Goal: Task Accomplishment & Management: Complete application form

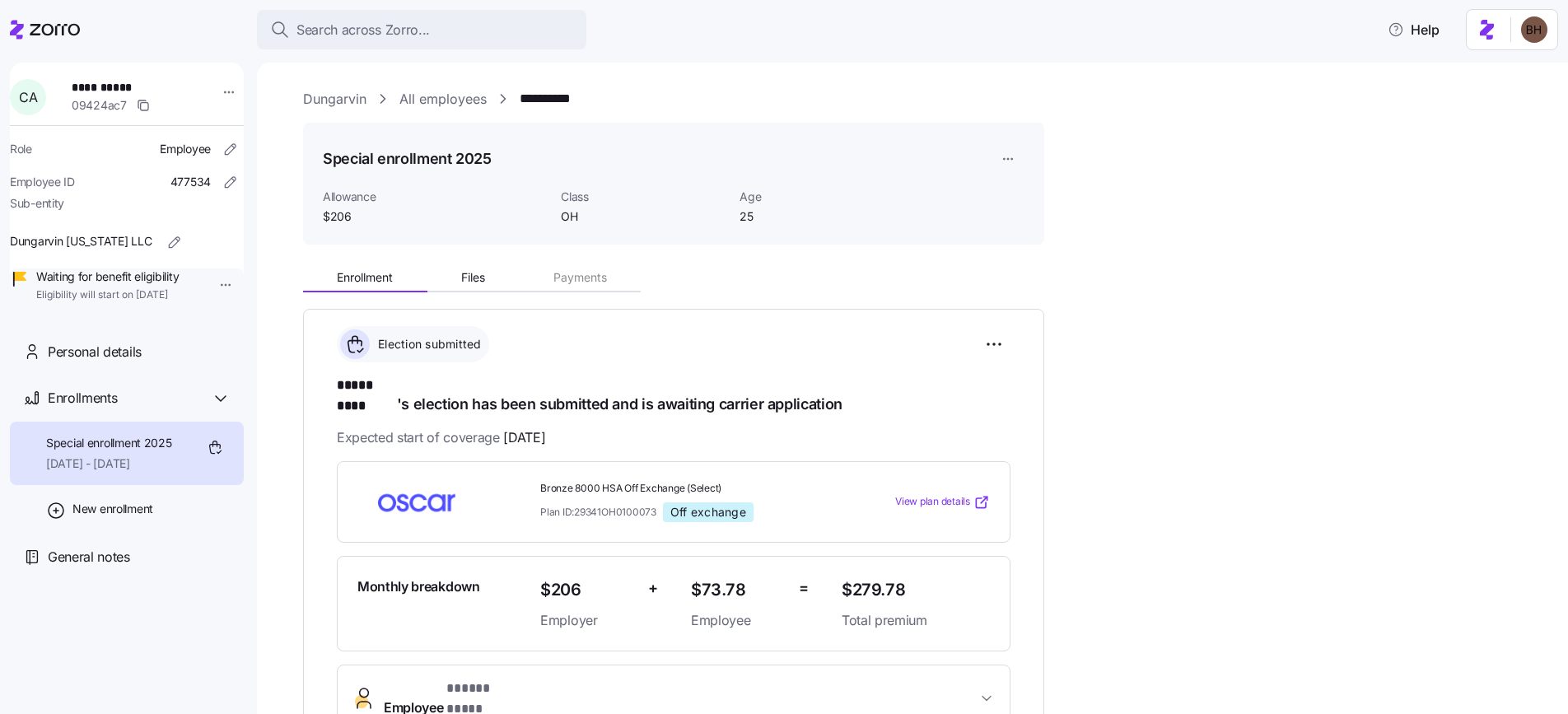
scroll to position [350, 0]
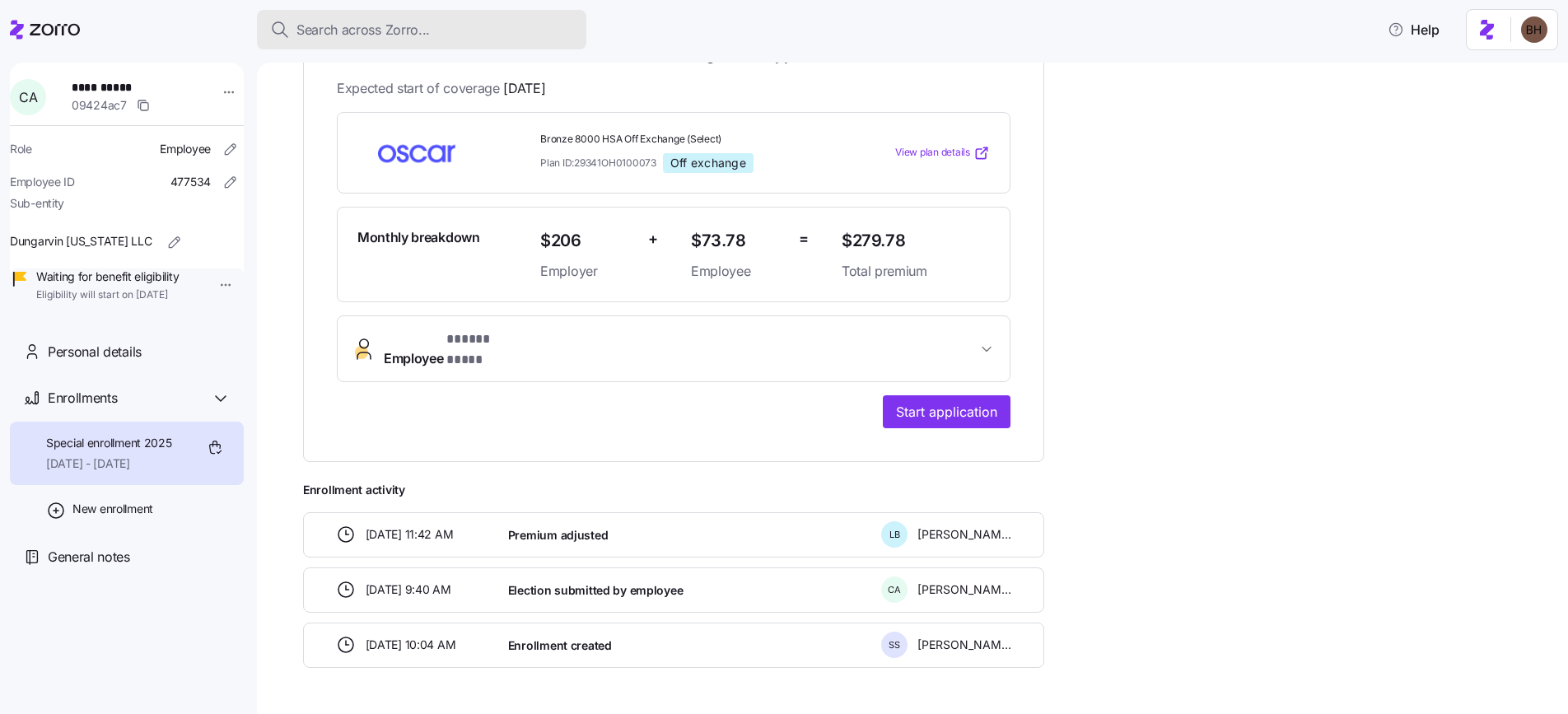
click at [473, 32] on div "Search across Zorro..." at bounding box center [421, 30] width 303 height 21
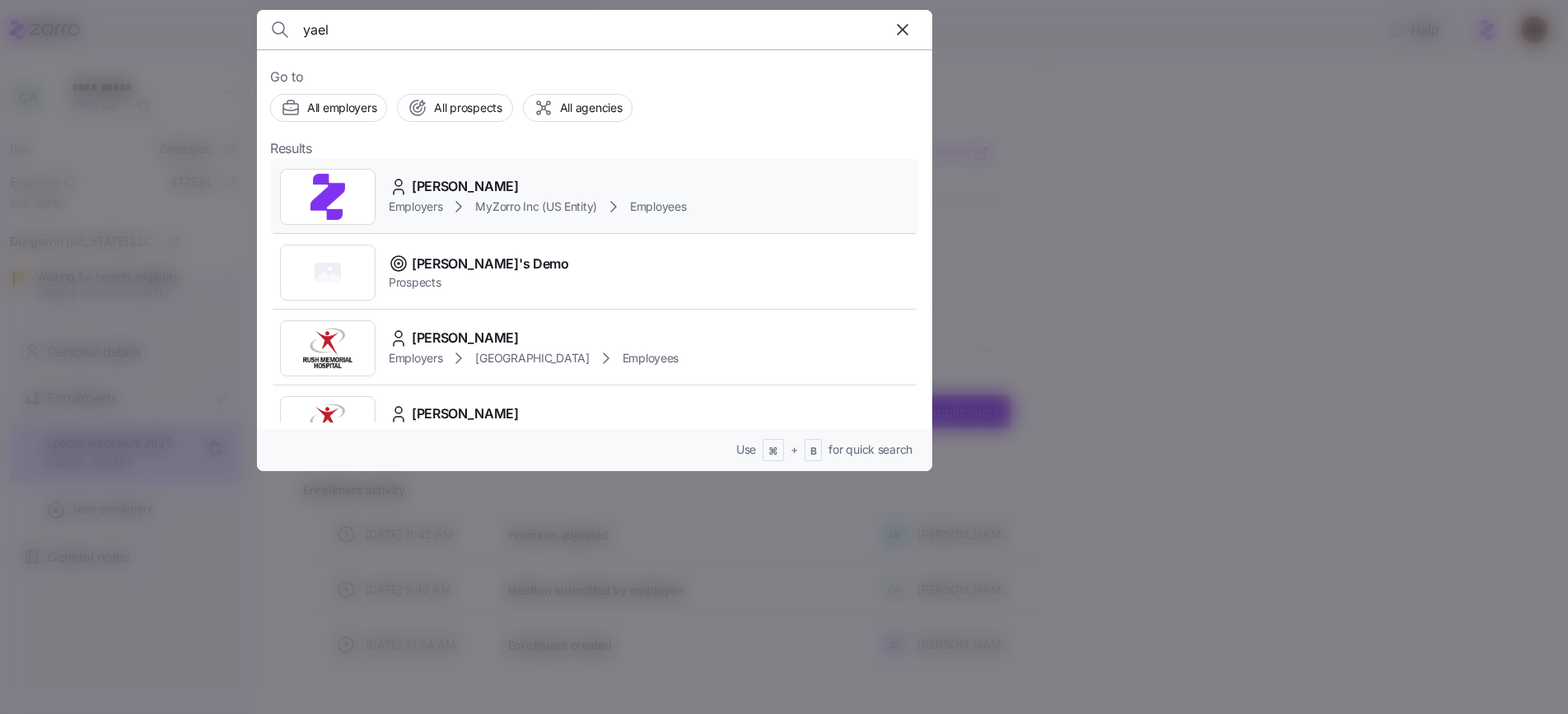
type input "yael"
click at [465, 188] on span "[PERSON_NAME]" at bounding box center [464, 186] width 107 height 21
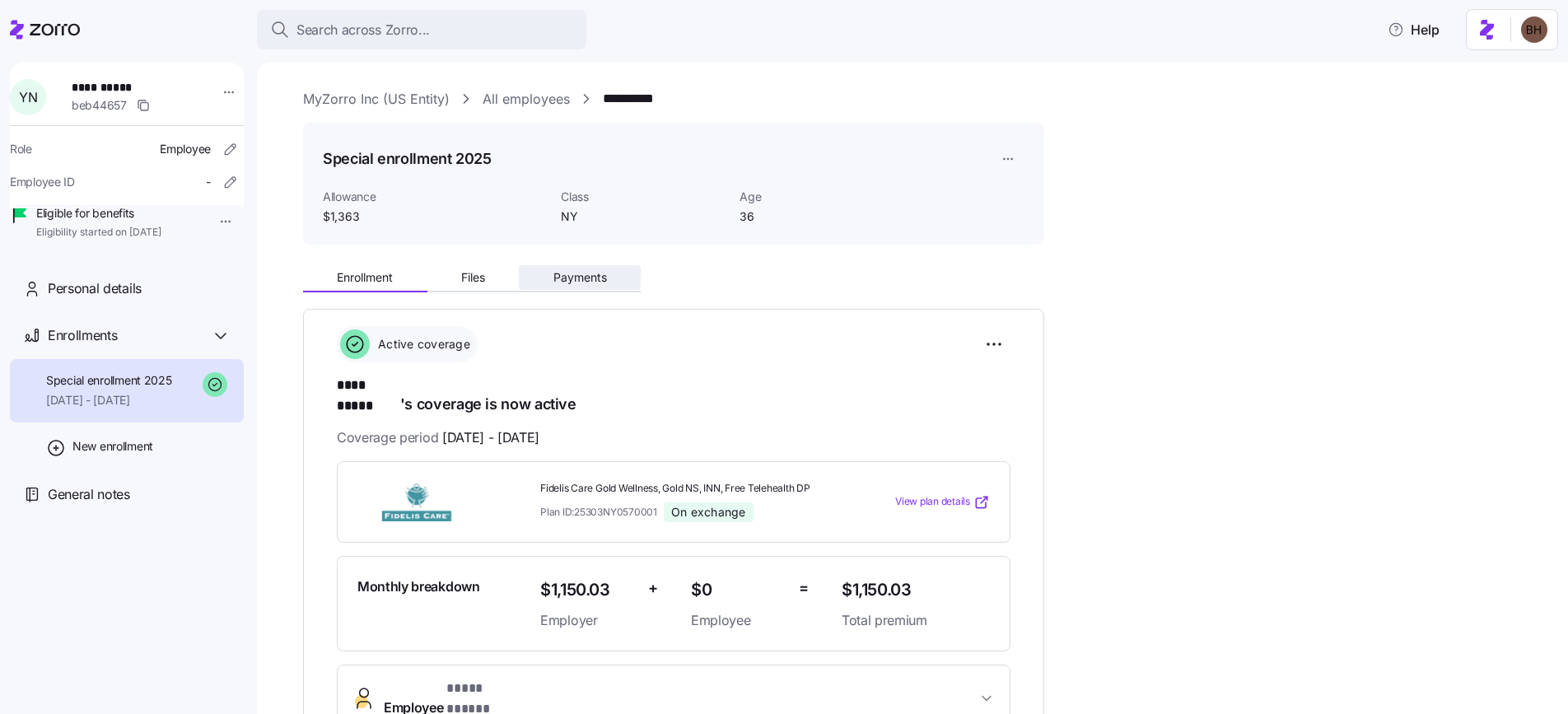
click at [608, 283] on button "Payments" at bounding box center [580, 277] width 122 height 25
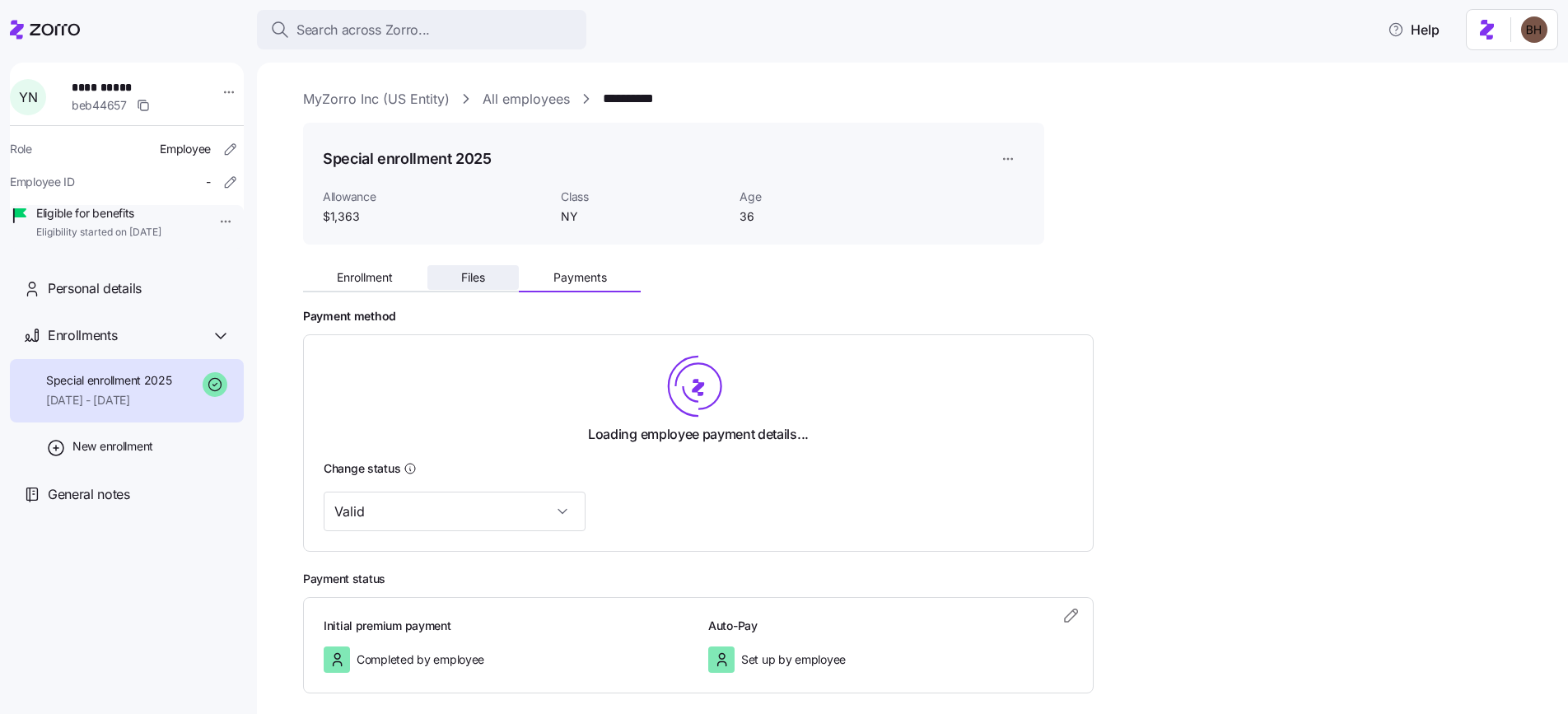
click at [478, 282] on span "Files" at bounding box center [473, 278] width 24 height 12
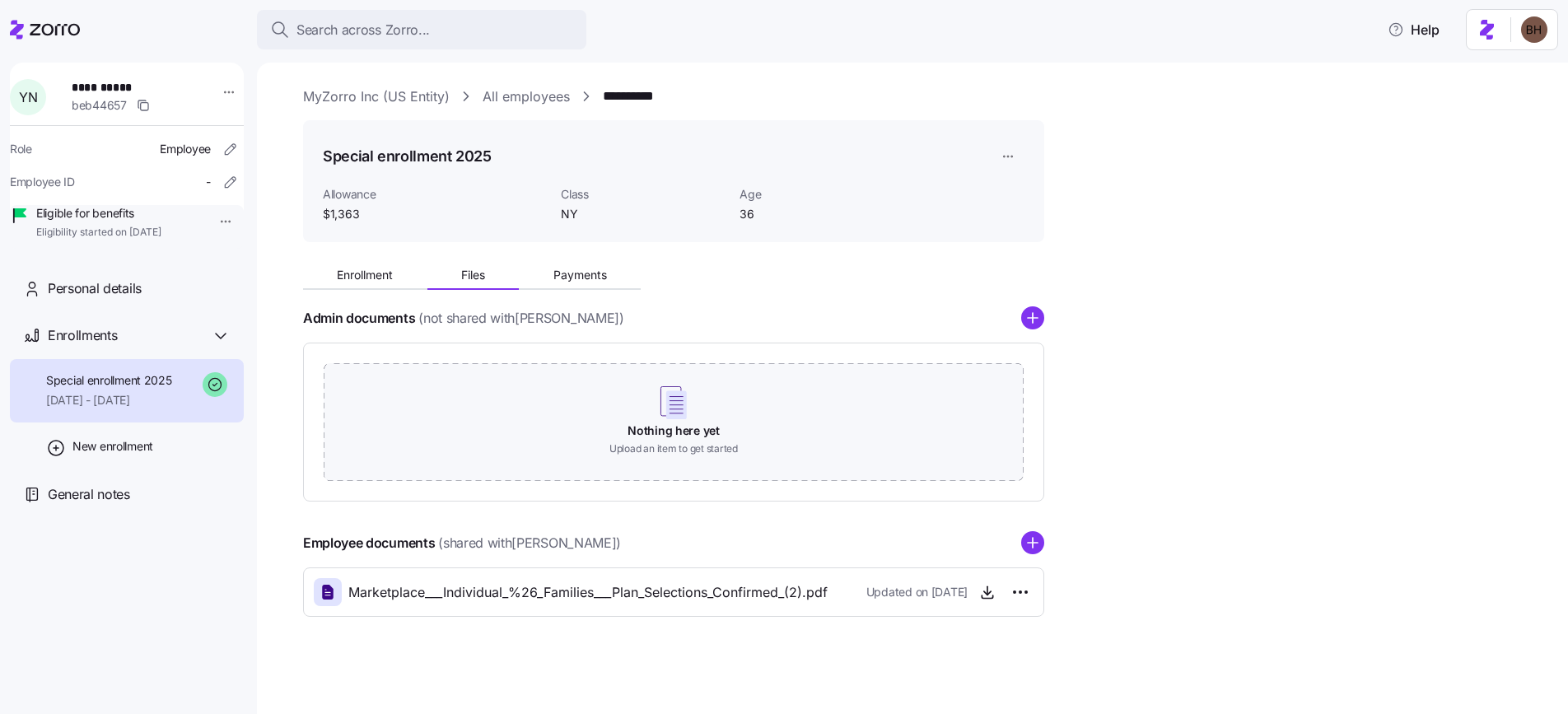
scroll to position [4, 0]
click at [992, 587] on icon "button" at bounding box center [987, 591] width 17 height 17
click at [354, 268] on span "Enrollment" at bounding box center [365, 274] width 56 height 12
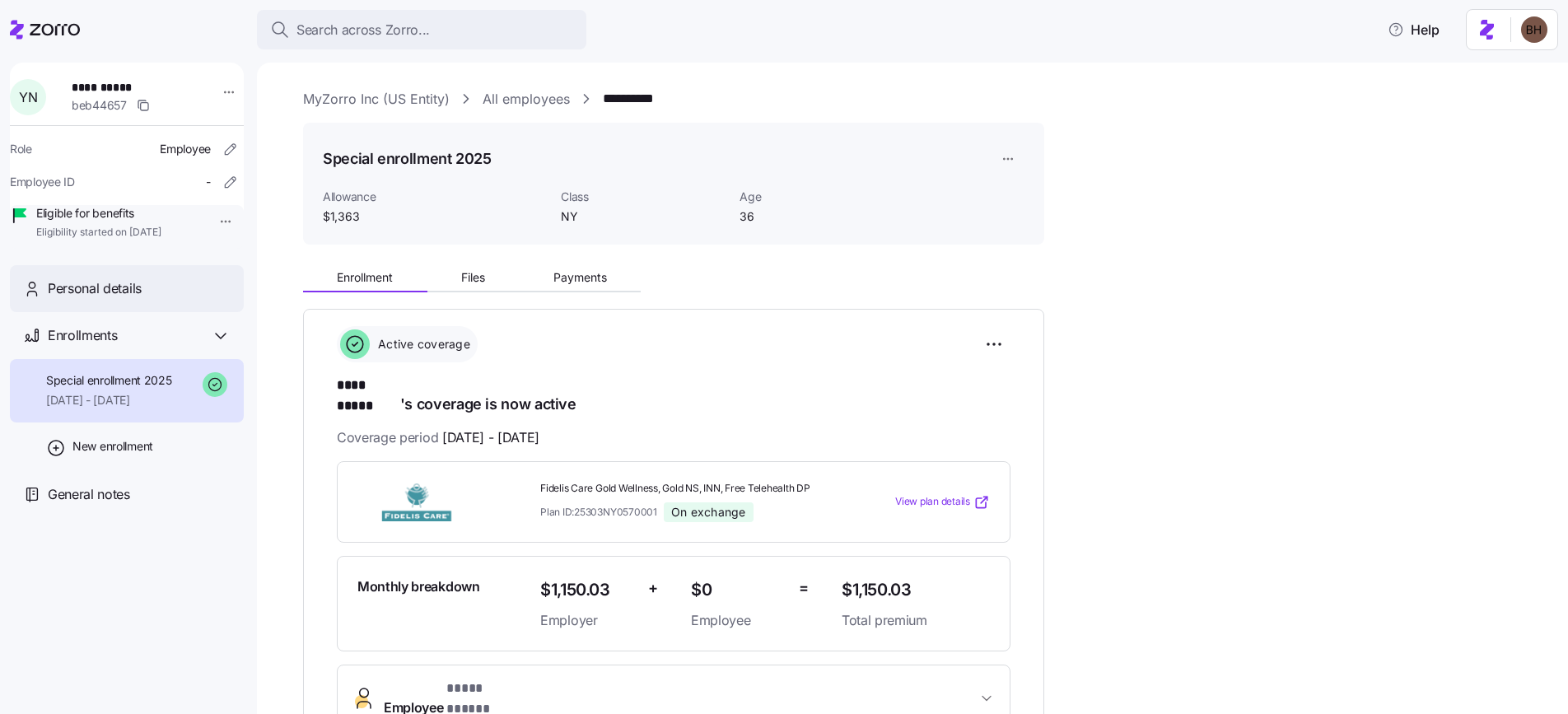
click at [171, 299] on div "Personal details" at bounding box center [139, 288] width 183 height 21
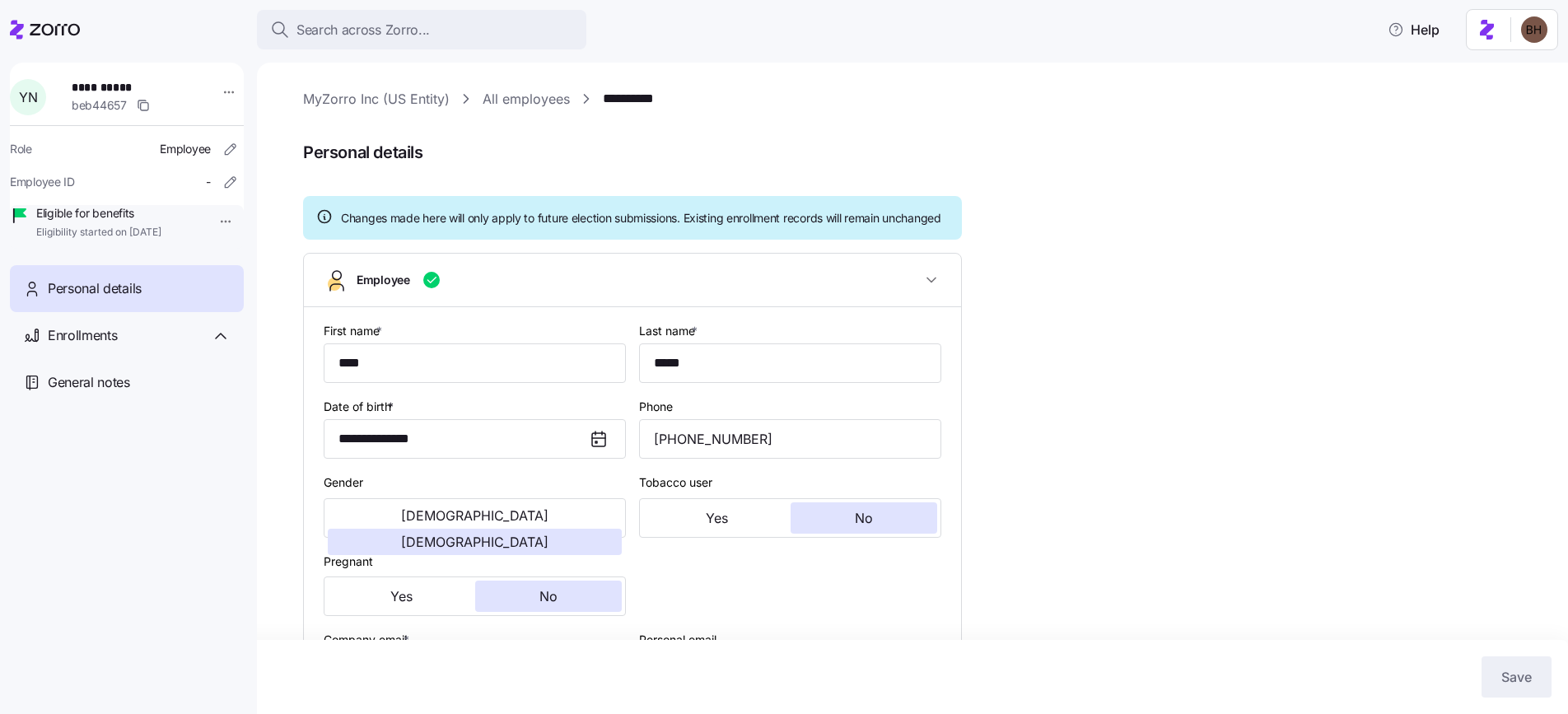
type input "NY"
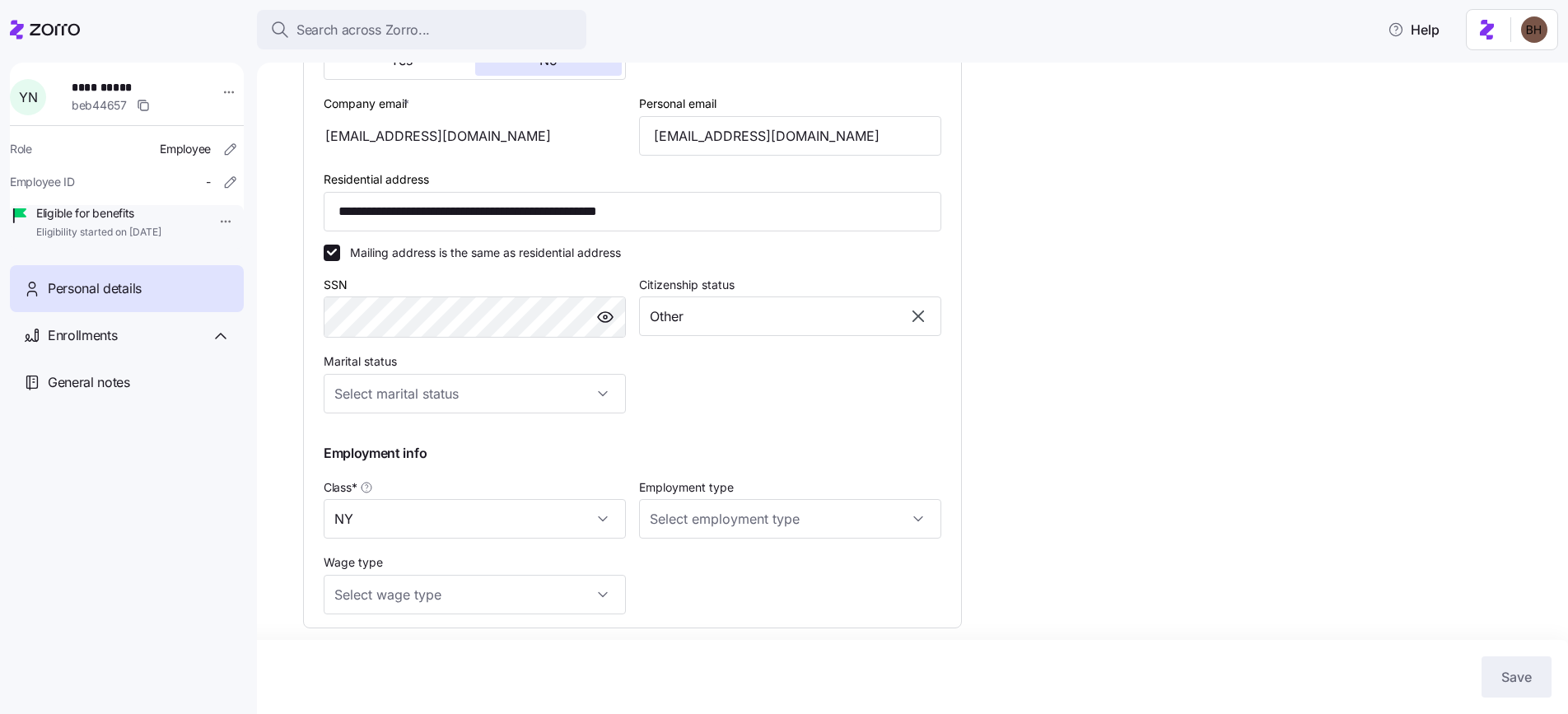
scroll to position [424, 0]
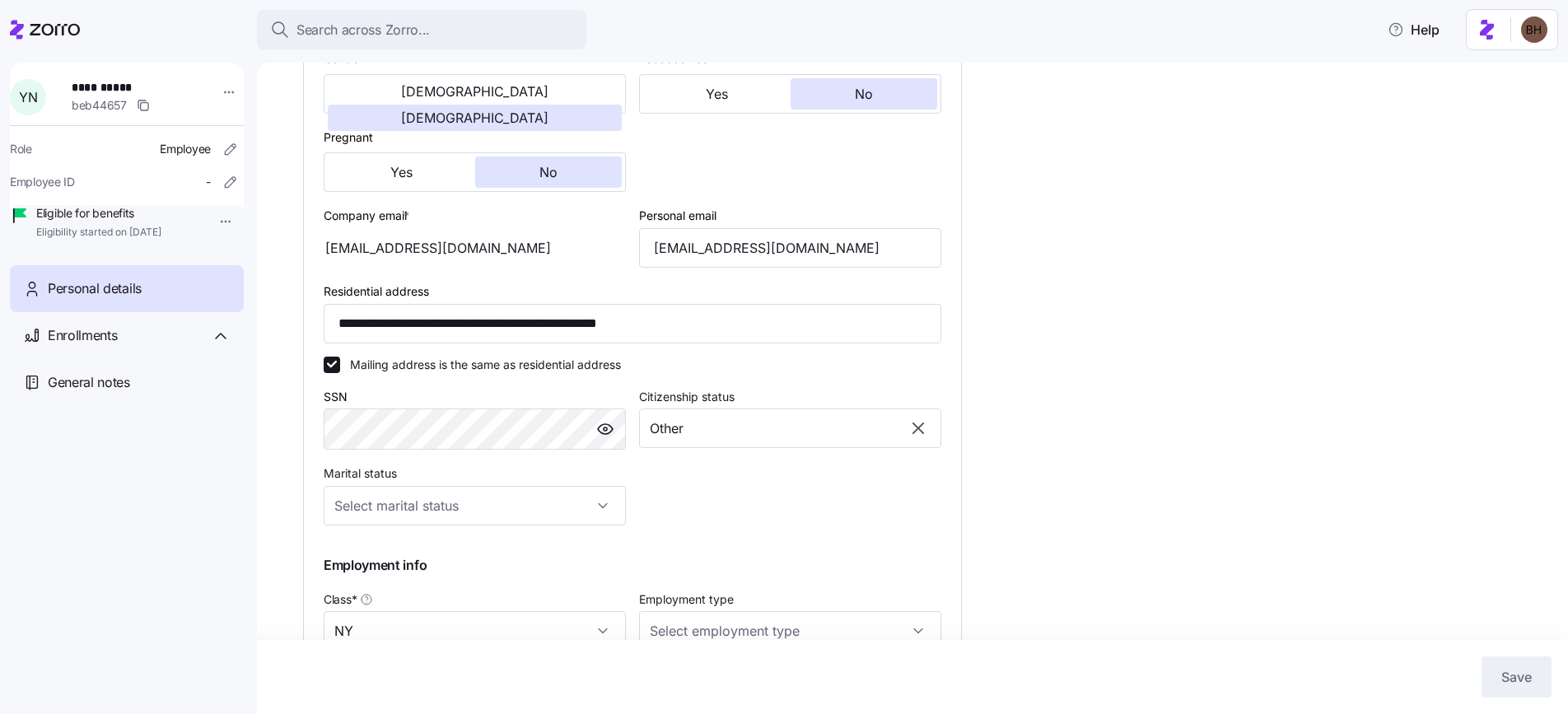
click at [129, 33] on div "Search across Zorro... Help" at bounding box center [784, 30] width 1548 height 46
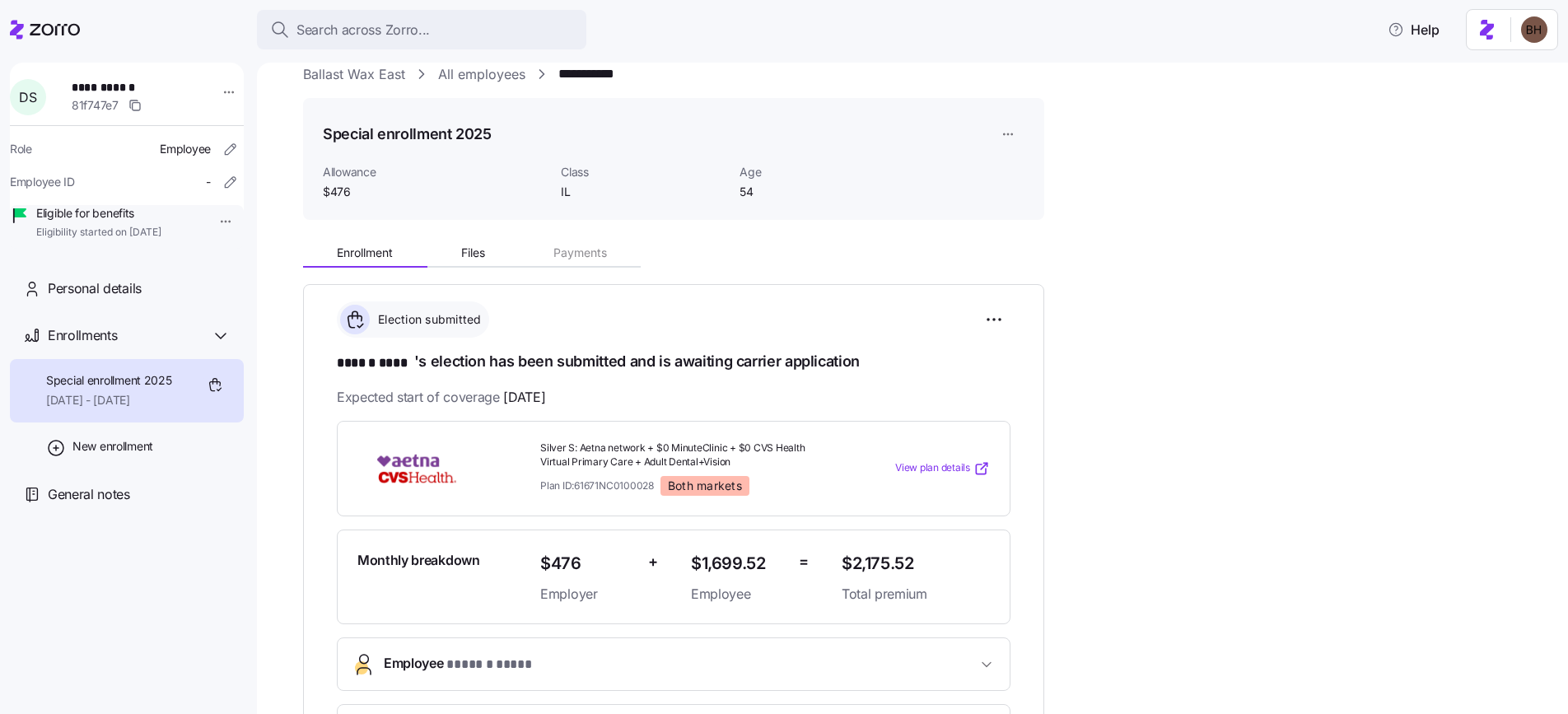
scroll to position [26, 0]
click at [469, 260] on button "Files" at bounding box center [473, 252] width 93 height 25
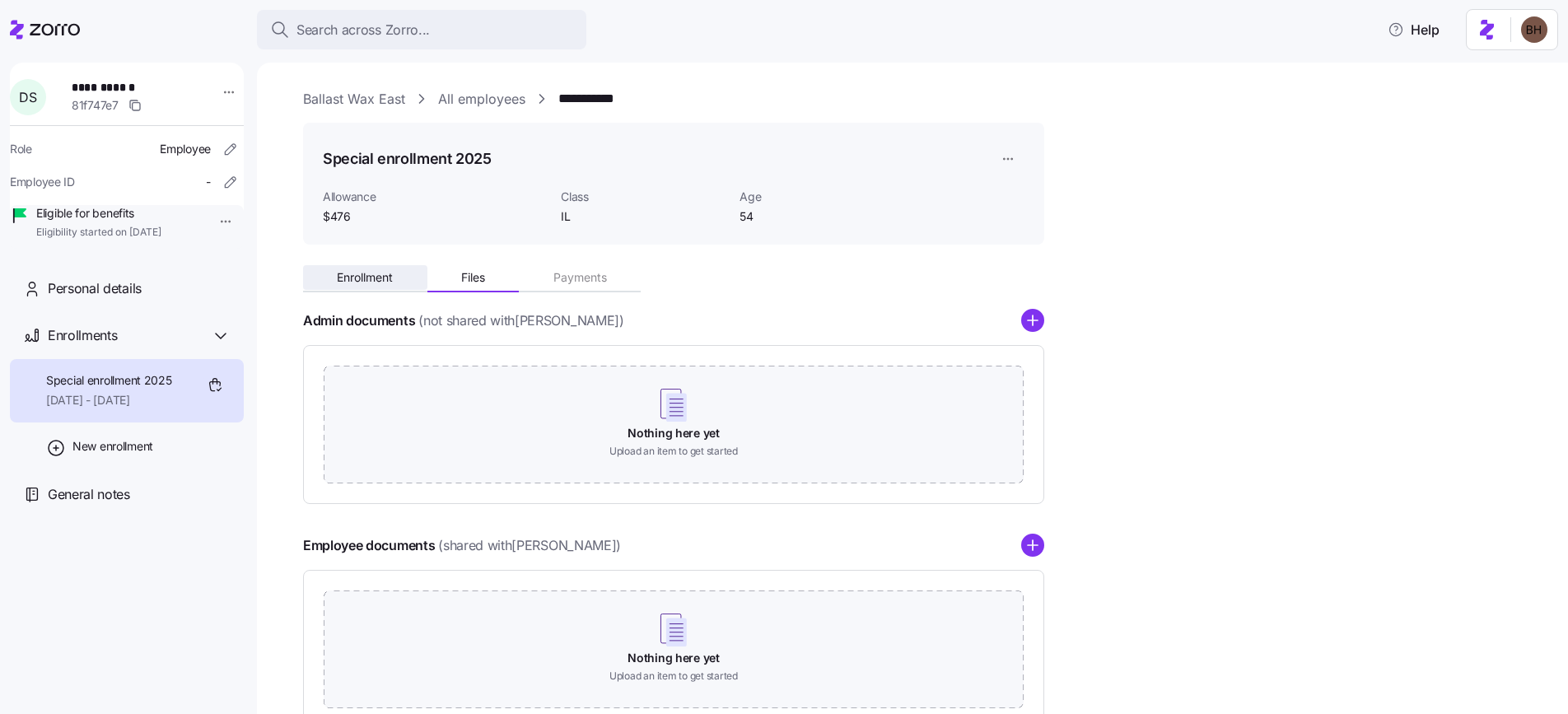
click at [359, 277] on span "Enrollment" at bounding box center [365, 278] width 56 height 12
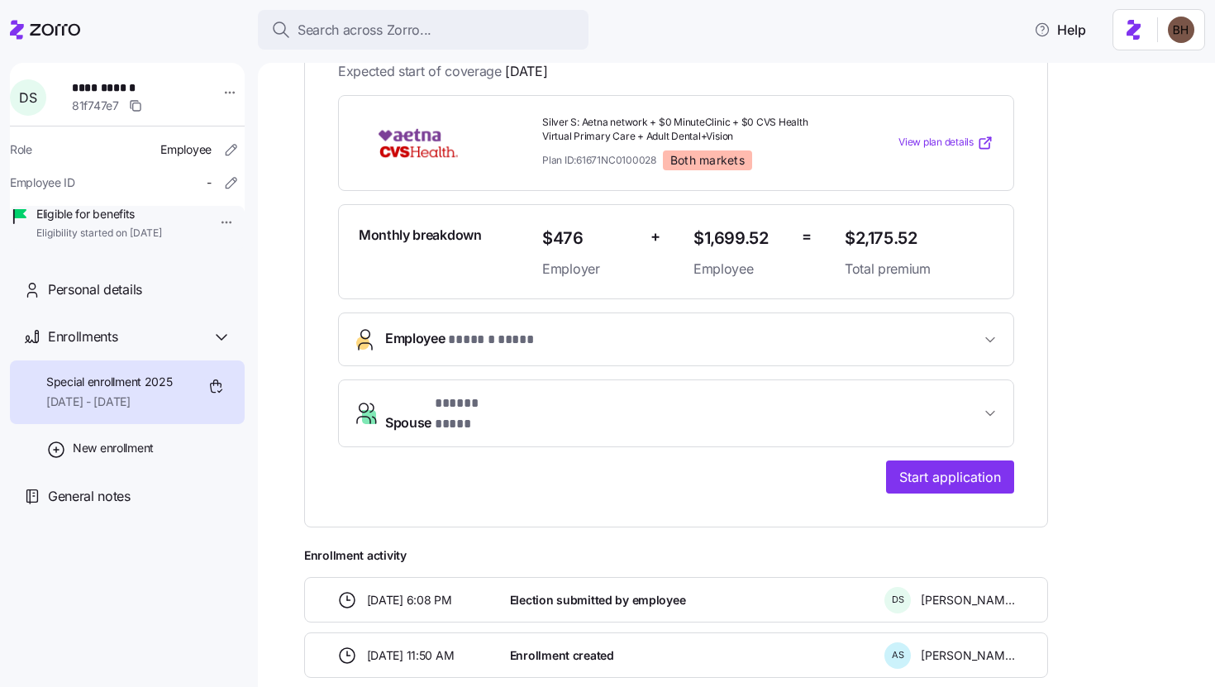
scroll to position [423, 0]
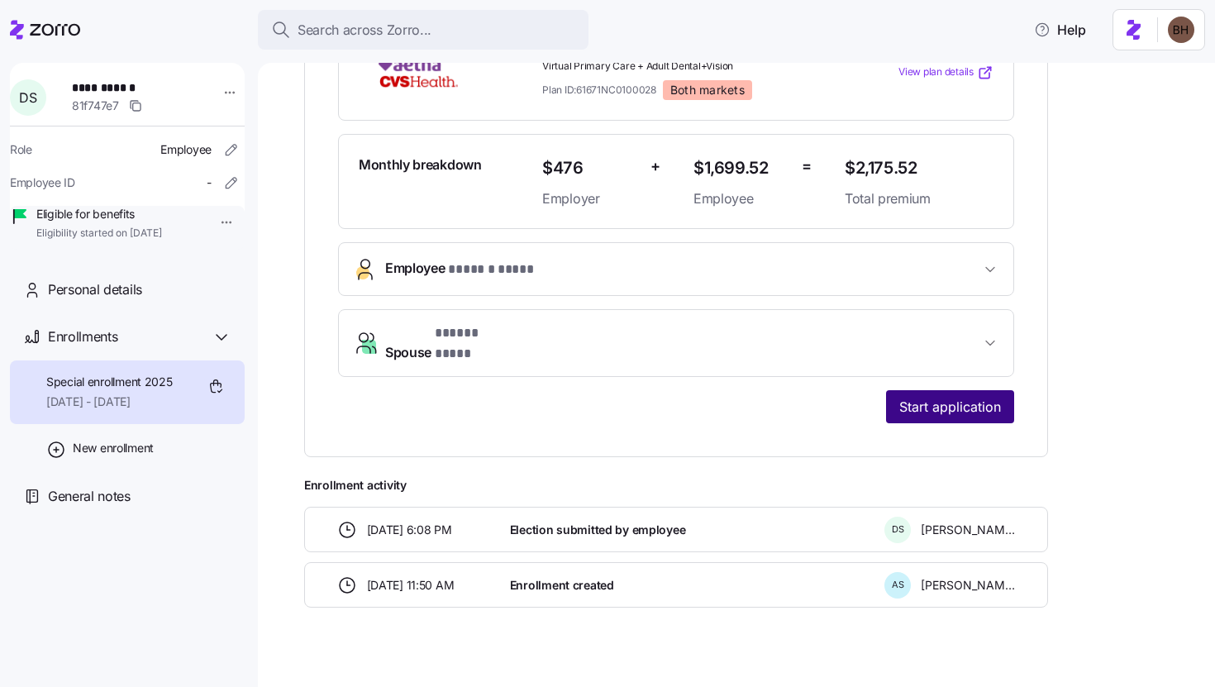
click at [912, 397] on span "Start application" at bounding box center [951, 407] width 102 height 20
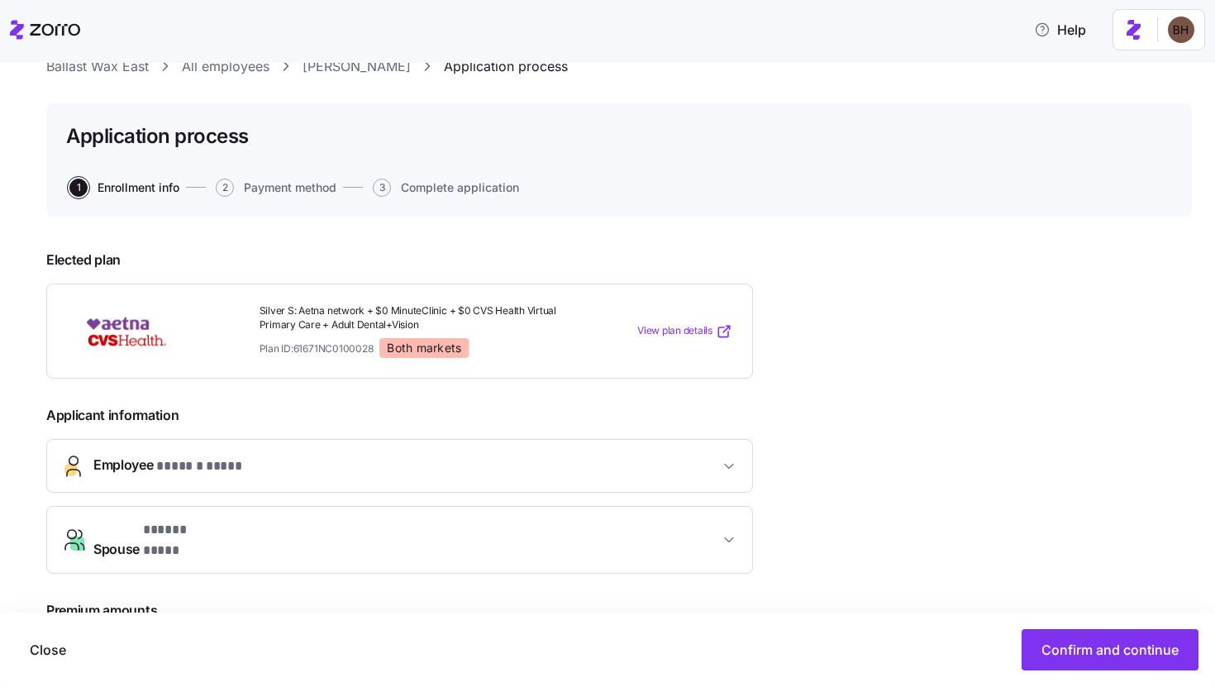
scroll to position [63, 0]
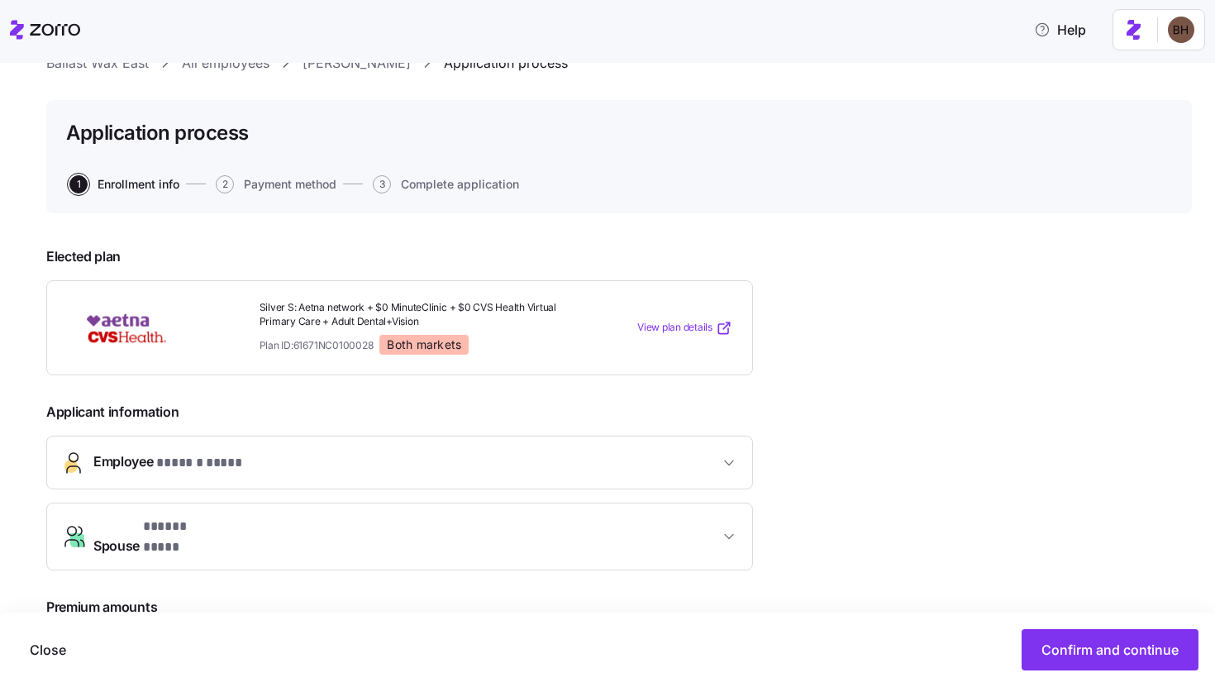
click at [743, 469] on button "Employee * ****** **** *" at bounding box center [399, 463] width 705 height 52
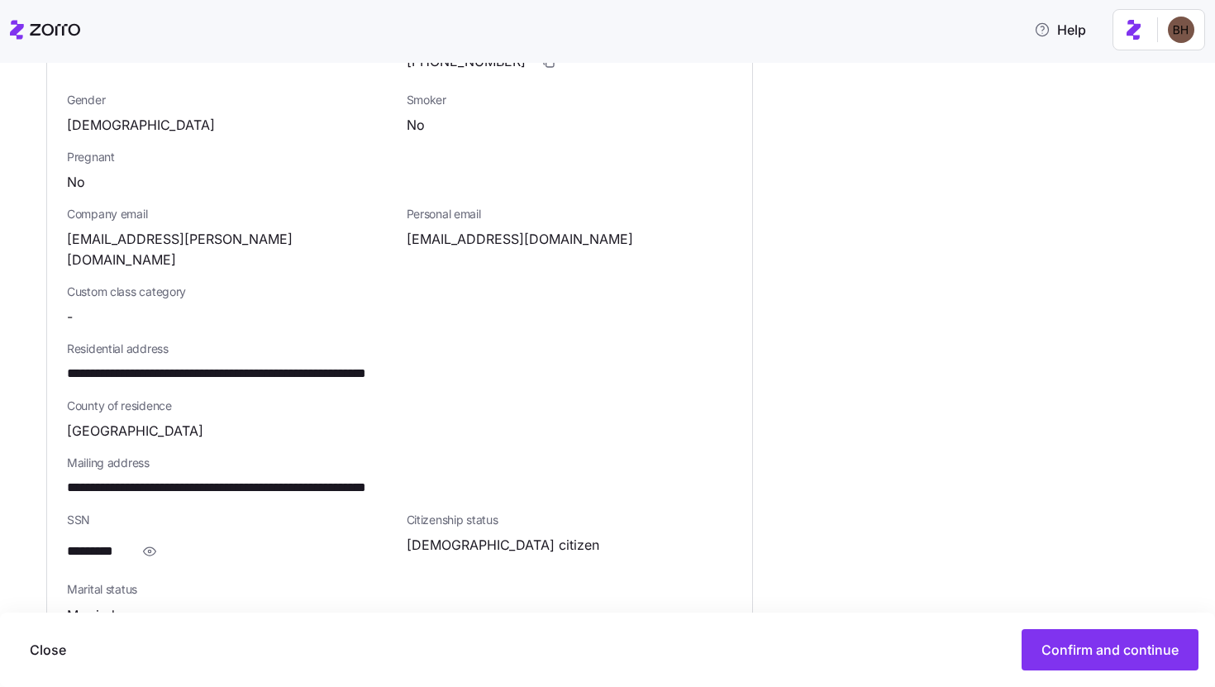
scroll to position [636, 0]
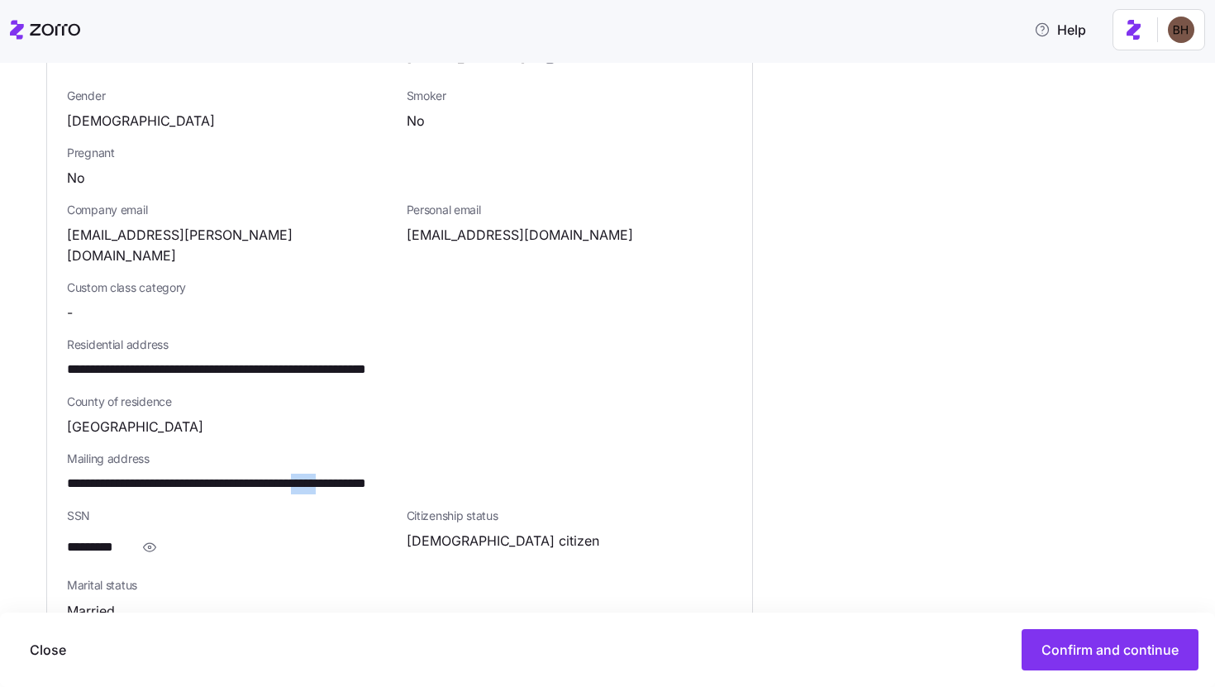
drag, startPoint x: 403, startPoint y: 461, endPoint x: 362, endPoint y: 462, distance: 40.5
click at [362, 474] on span "**********" at bounding box center [271, 484] width 408 height 21
copy span "*****"
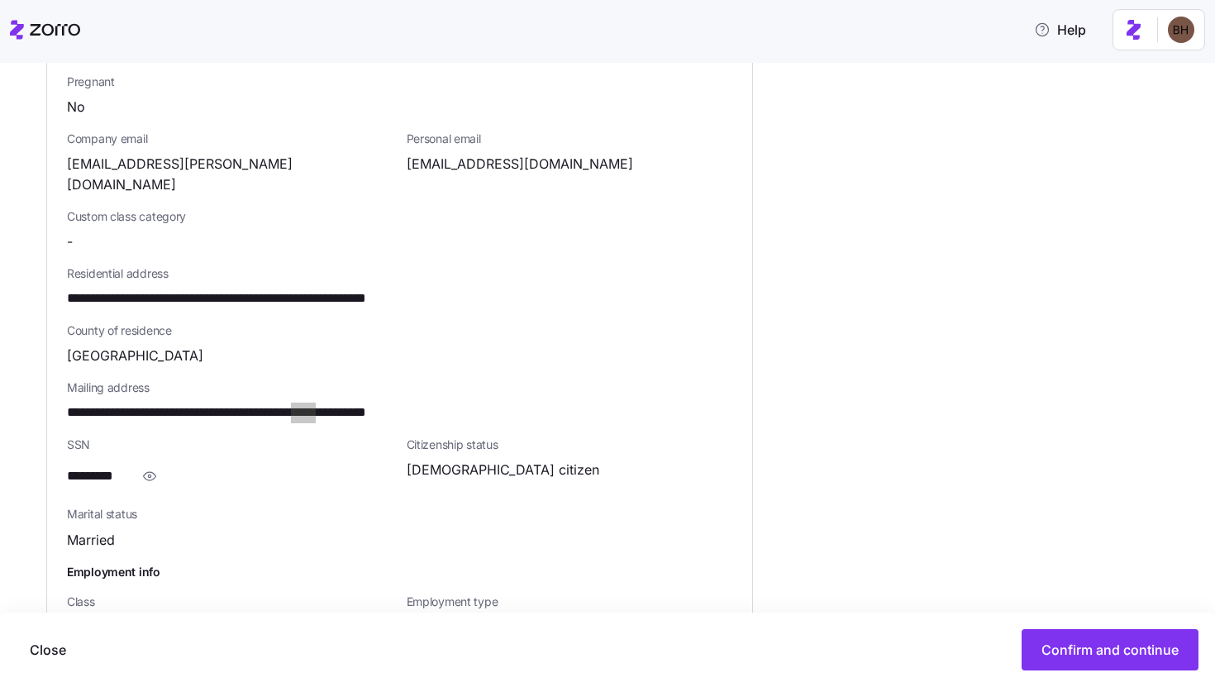
scroll to position [419, 0]
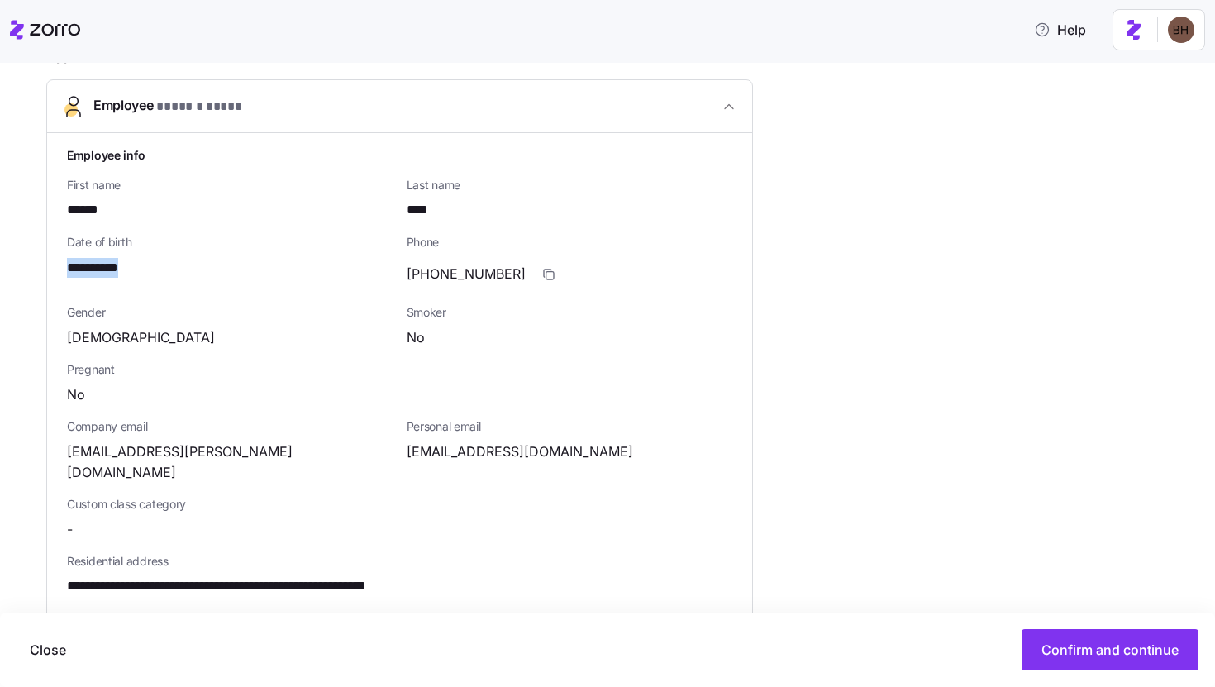
drag, startPoint x: 69, startPoint y: 268, endPoint x: 151, endPoint y: 273, distance: 82.8
click at [151, 273] on div "**********" at bounding box center [230, 268] width 327 height 21
copy span "**********"
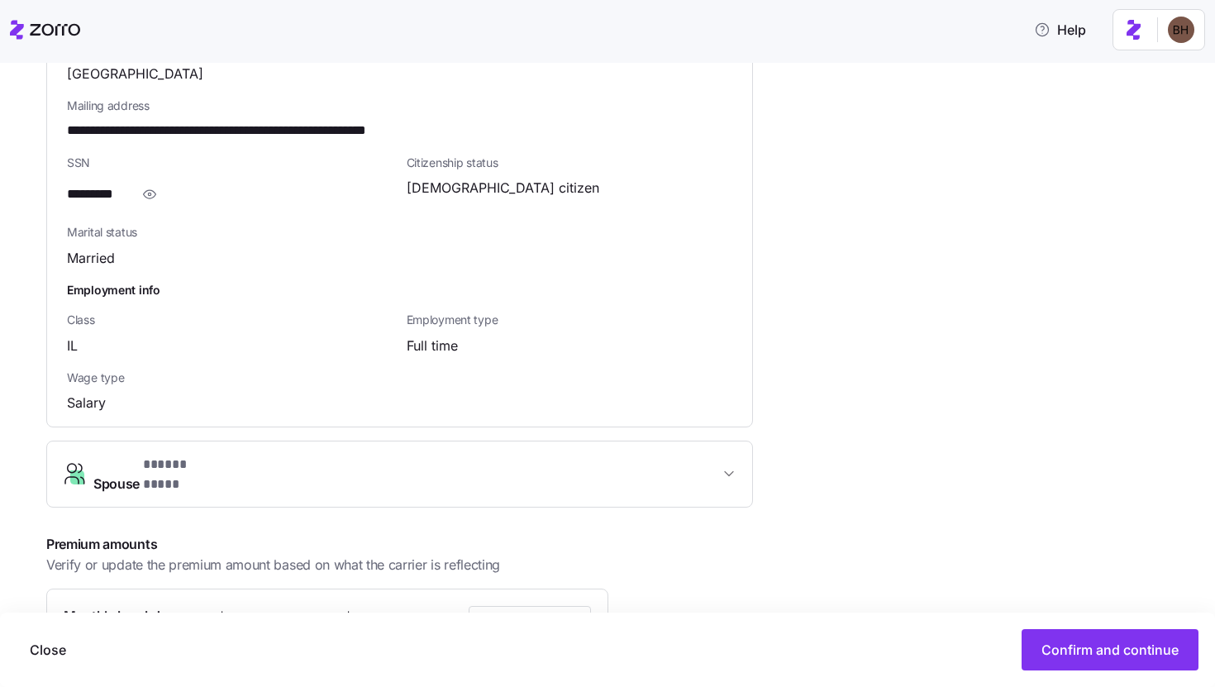
scroll to position [1021, 0]
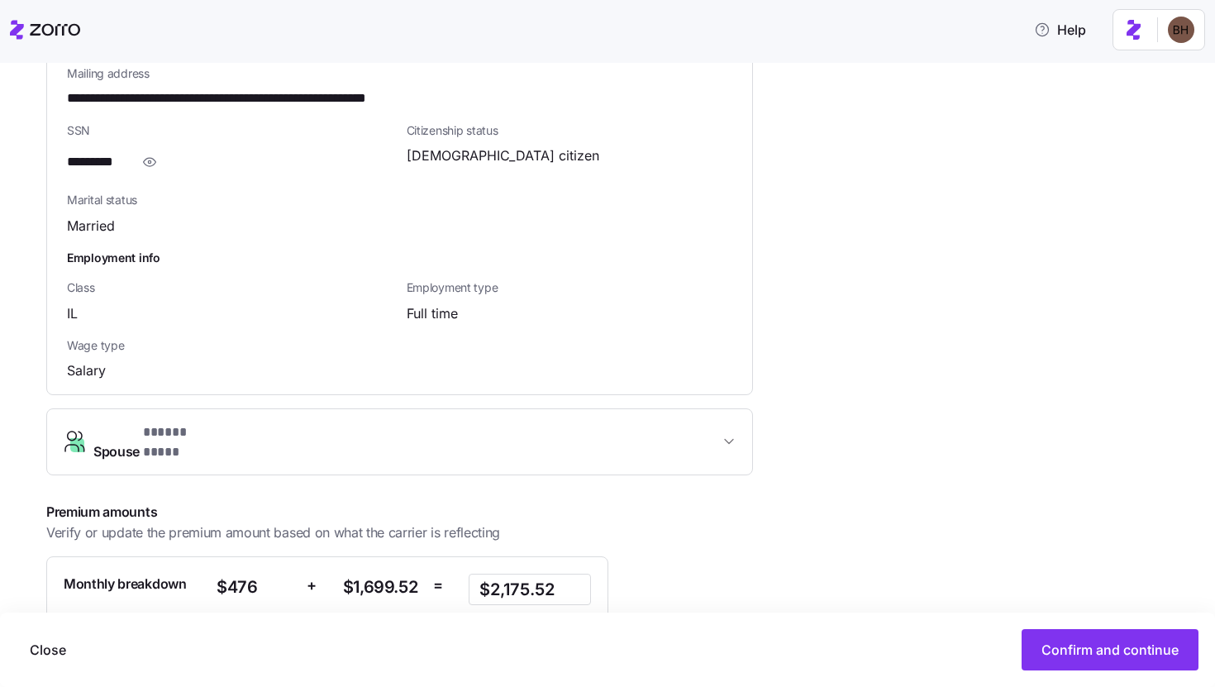
click at [667, 423] on span "Spouse * ***** **** *" at bounding box center [406, 443] width 626 height 40
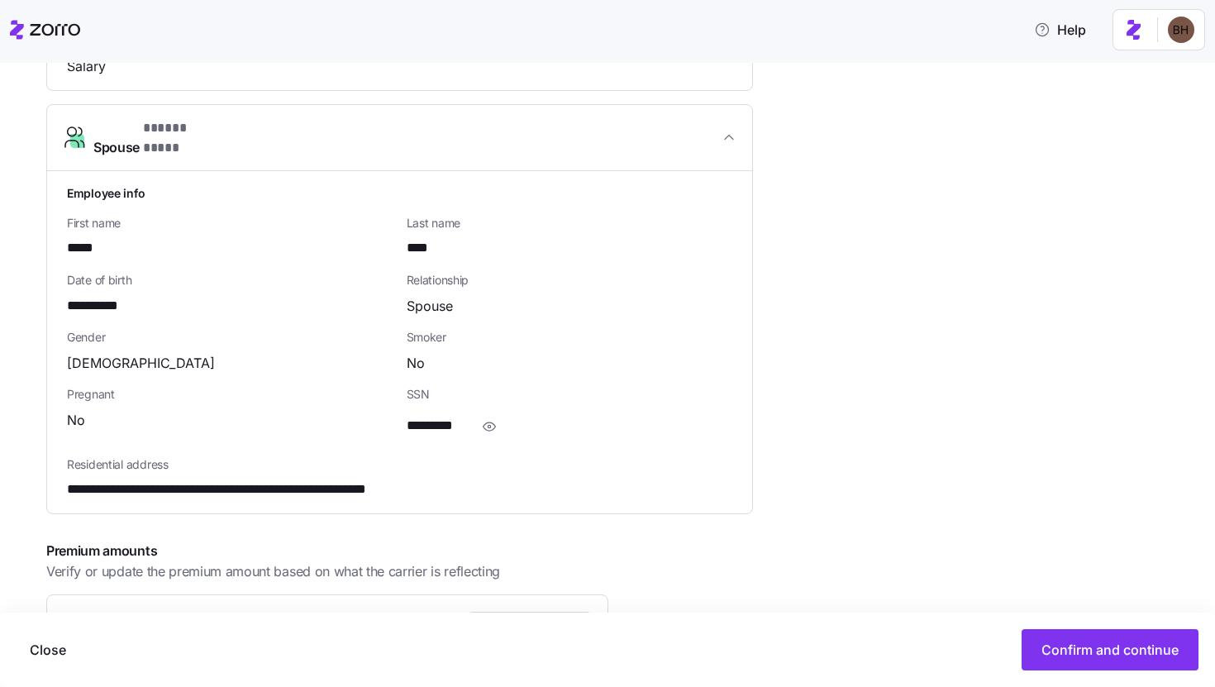
scroll to position [1342, 0]
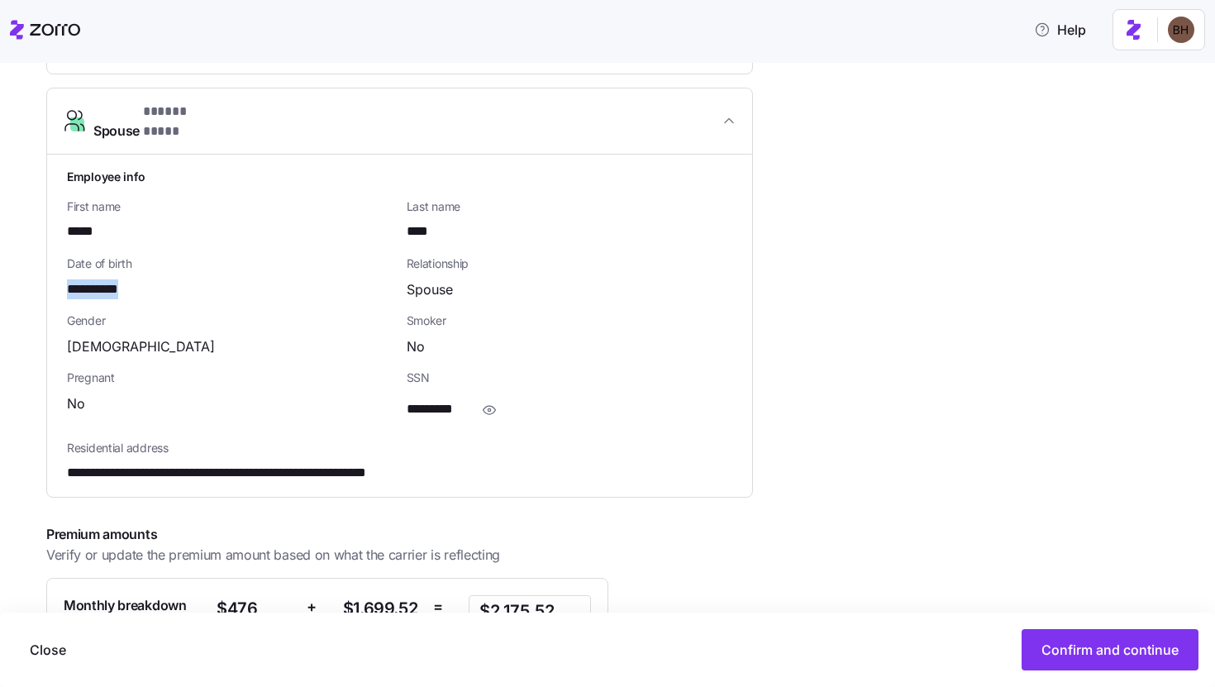
drag, startPoint x: 150, startPoint y: 257, endPoint x: 64, endPoint y: 253, distance: 86.1
click at [64, 253] on div "**********" at bounding box center [399, 326] width 705 height 342
copy span "**********"
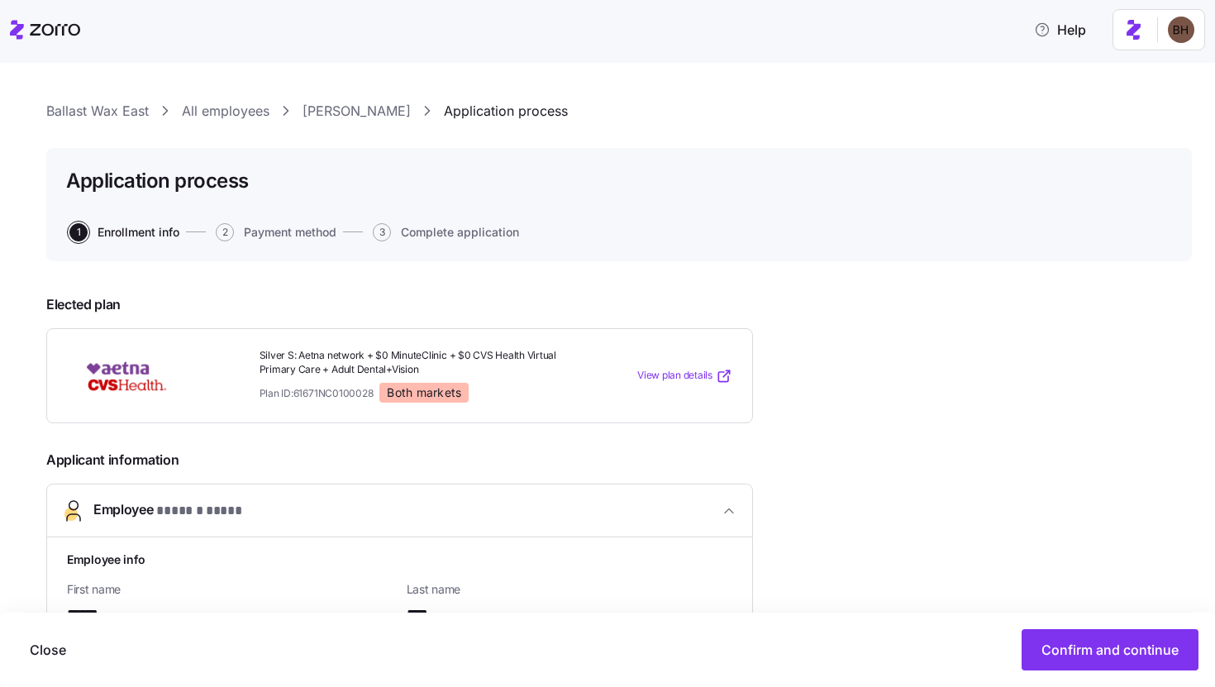
scroll to position [0, 0]
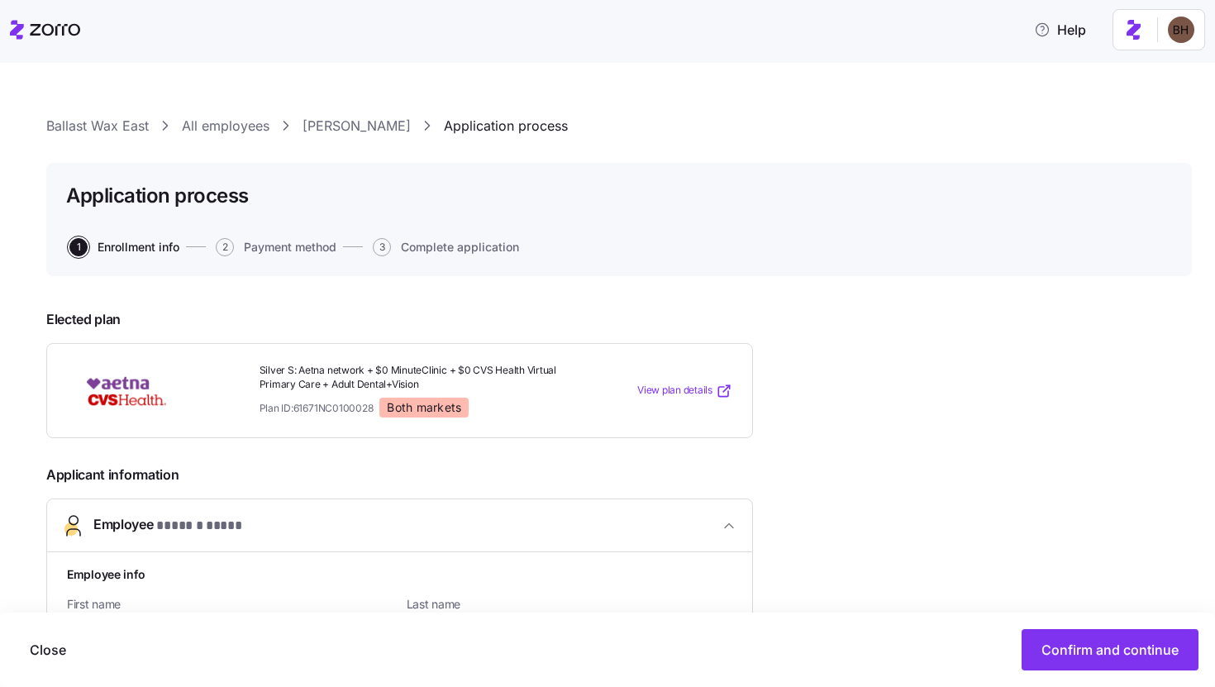
click at [327, 130] on link "Deanna Sieg" at bounding box center [357, 126] width 108 height 21
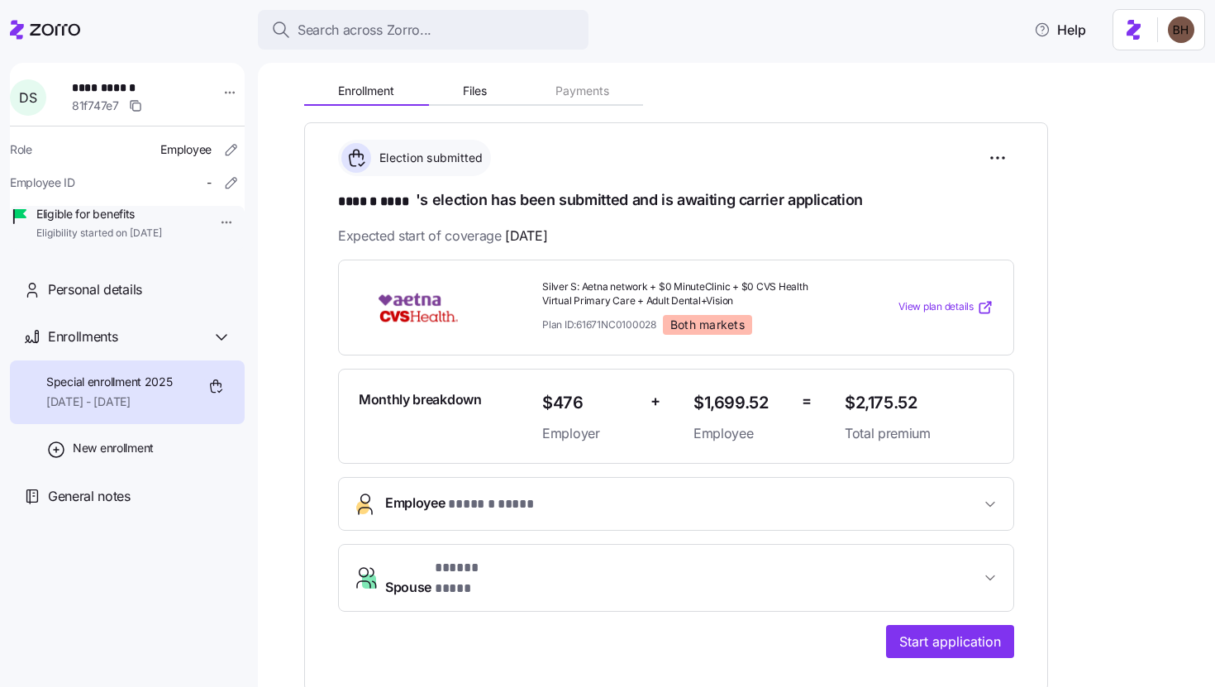
scroll to position [184, 0]
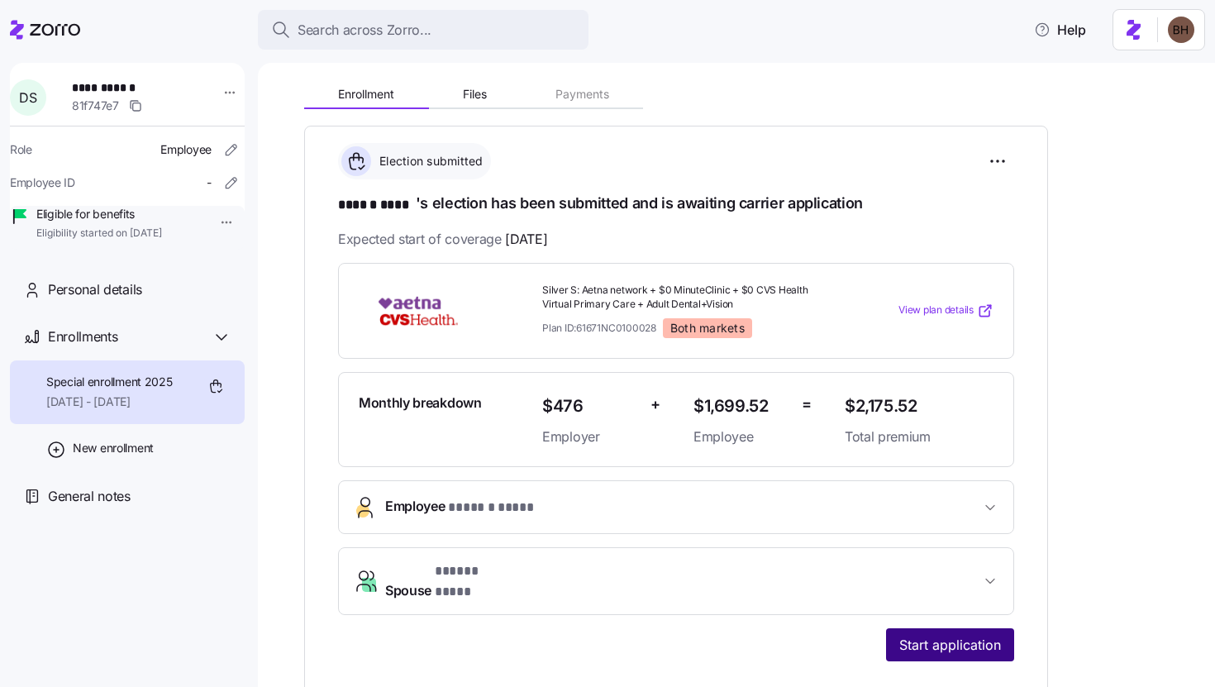
click at [977, 642] on button "Start application" at bounding box center [950, 644] width 128 height 33
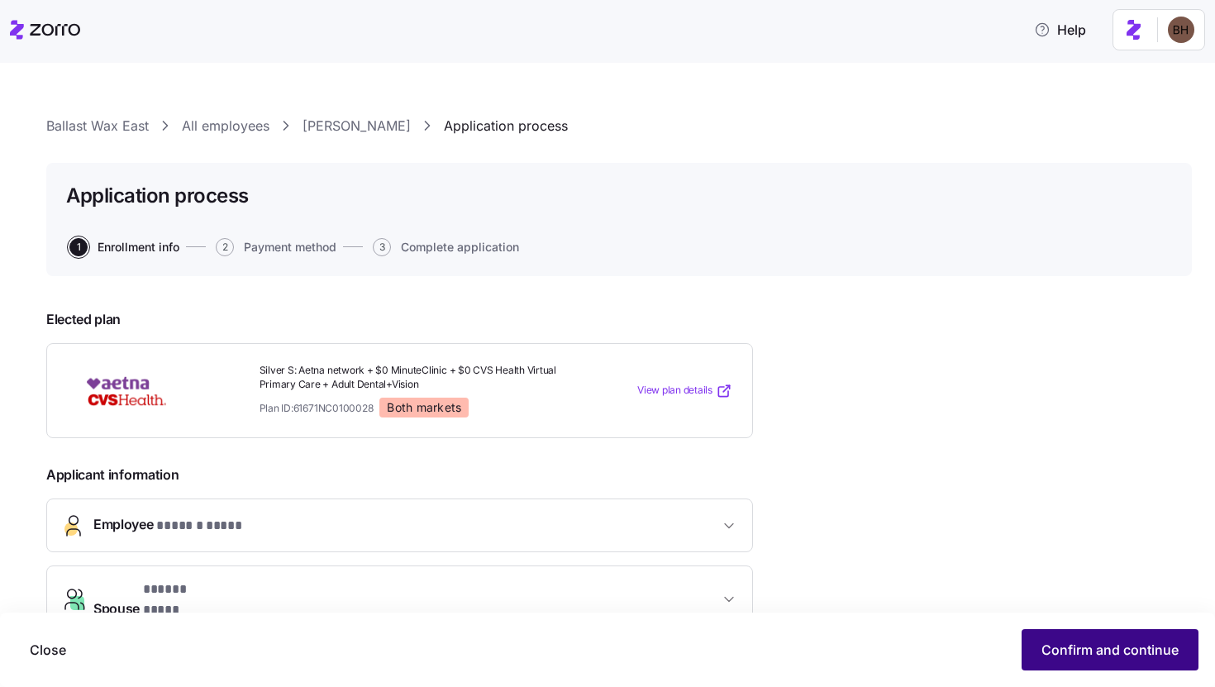
click at [1066, 643] on span "Confirm and continue" at bounding box center [1110, 650] width 137 height 20
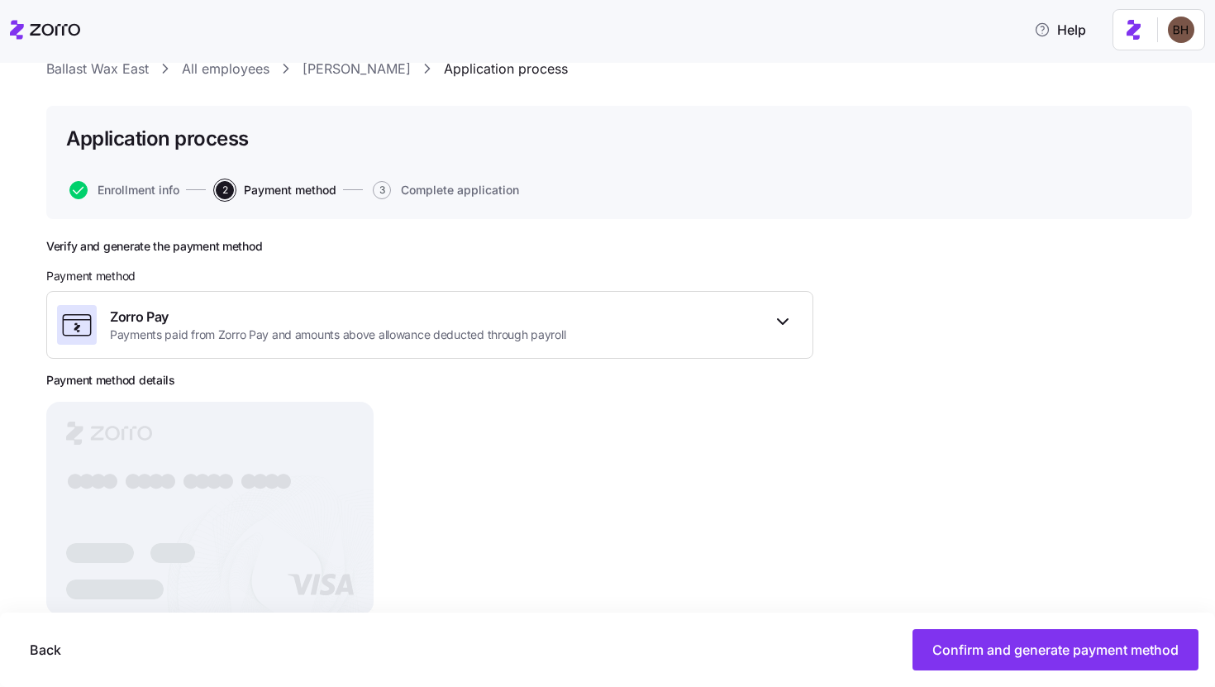
scroll to position [101, 0]
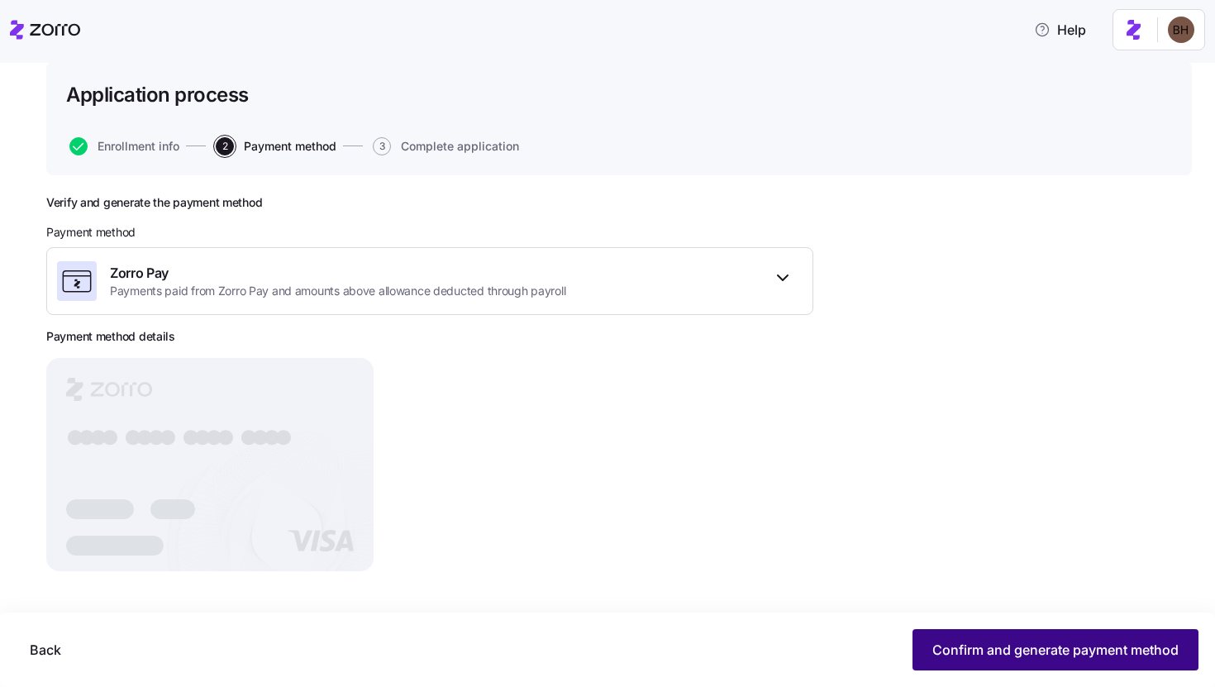
click at [1002, 649] on span "Confirm and generate payment method" at bounding box center [1056, 650] width 246 height 20
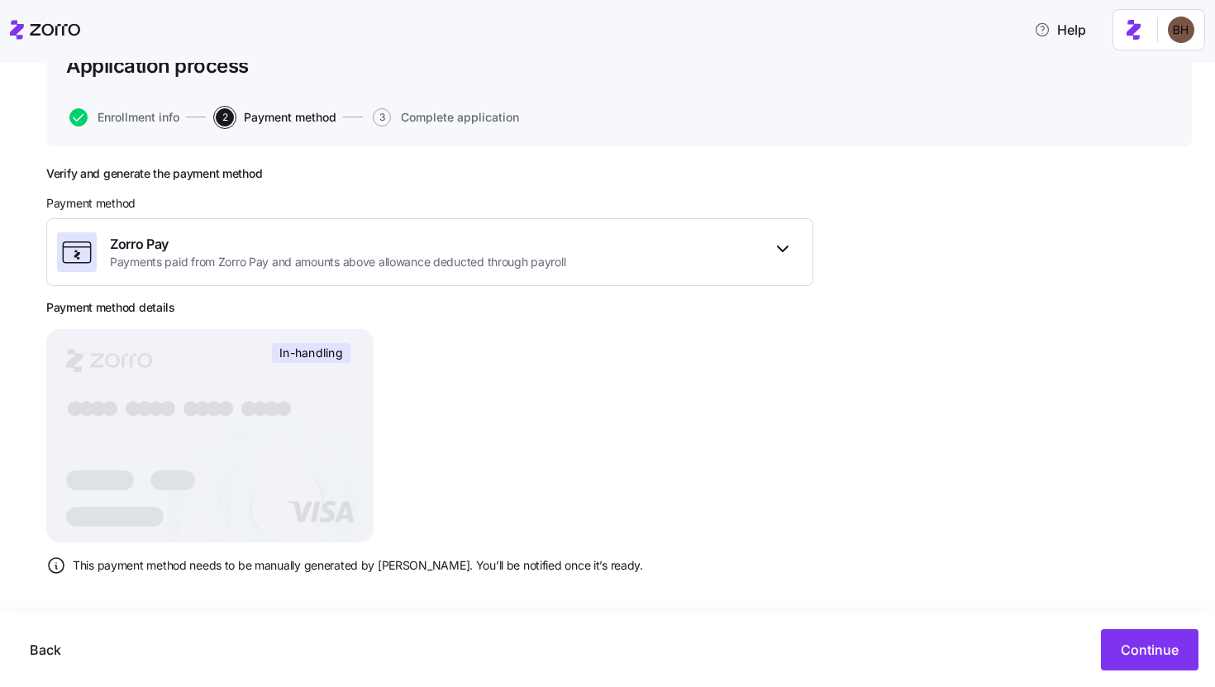
scroll to position [134, 0]
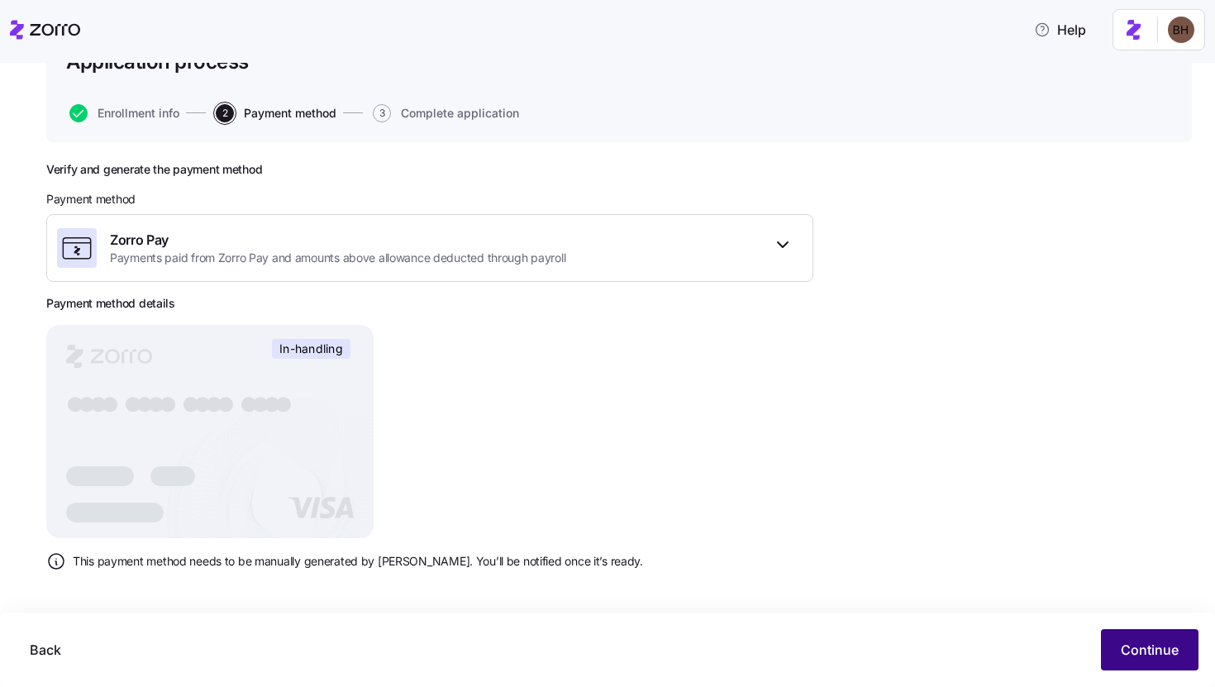
click at [1152, 653] on span "Continue" at bounding box center [1150, 650] width 58 height 20
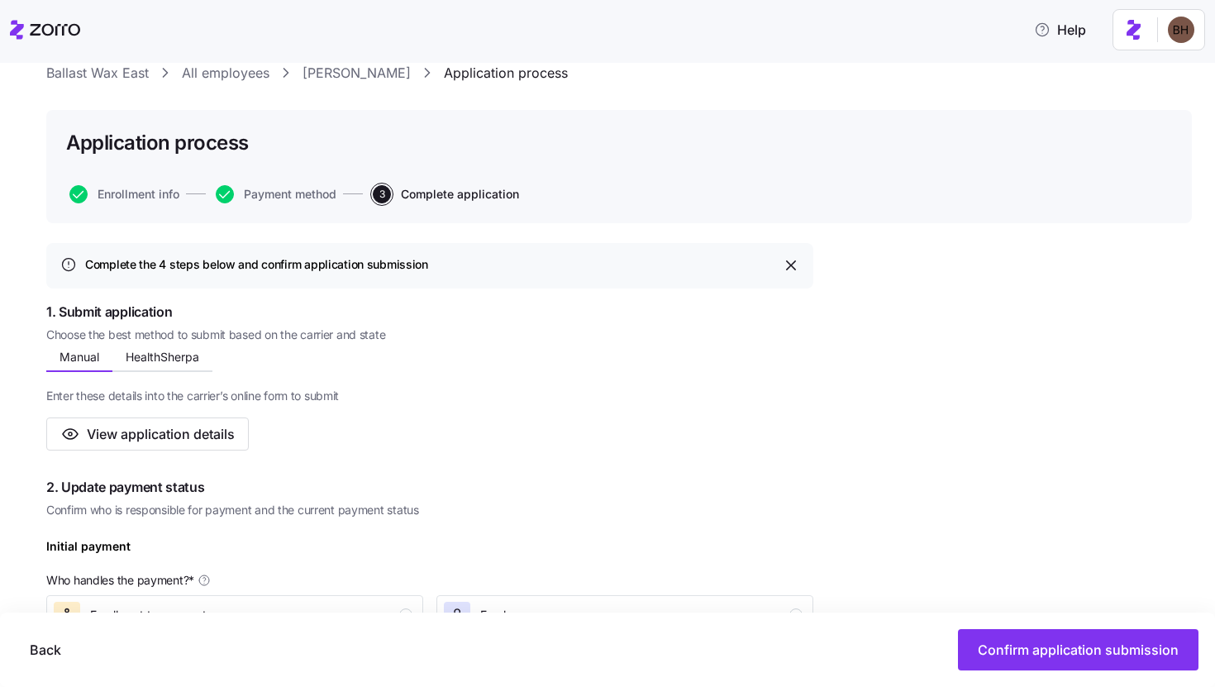
scroll to position [128, 0]
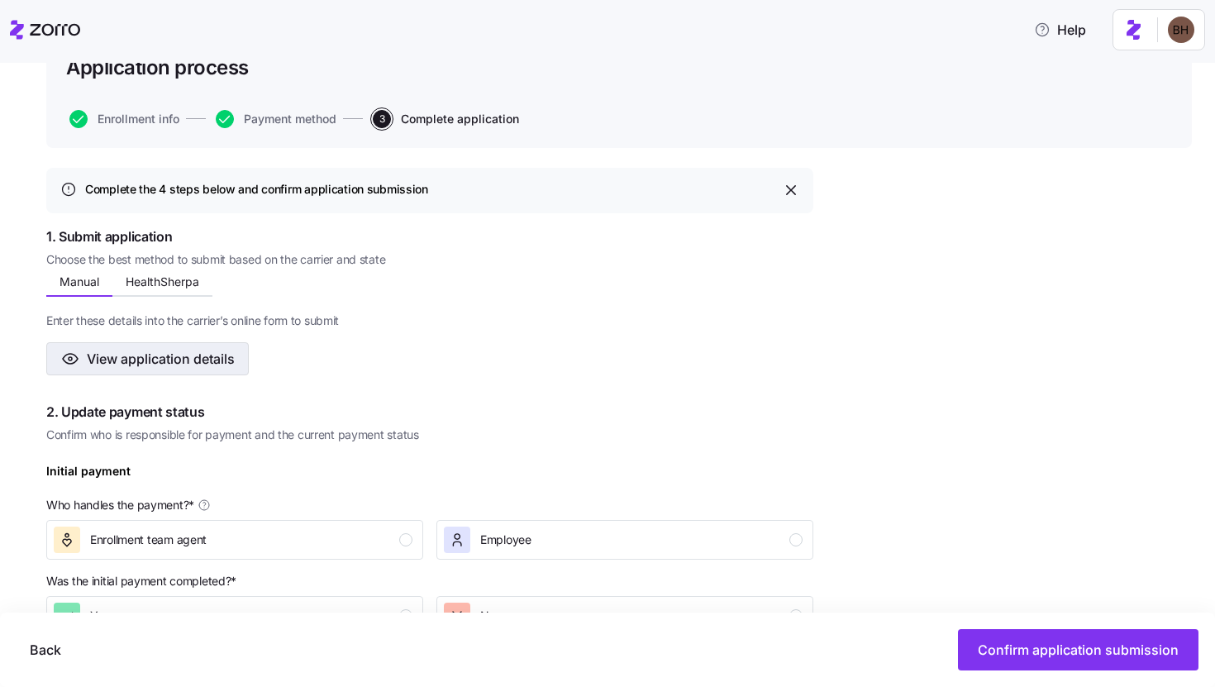
click at [155, 352] on span "View application details" at bounding box center [161, 359] width 148 height 20
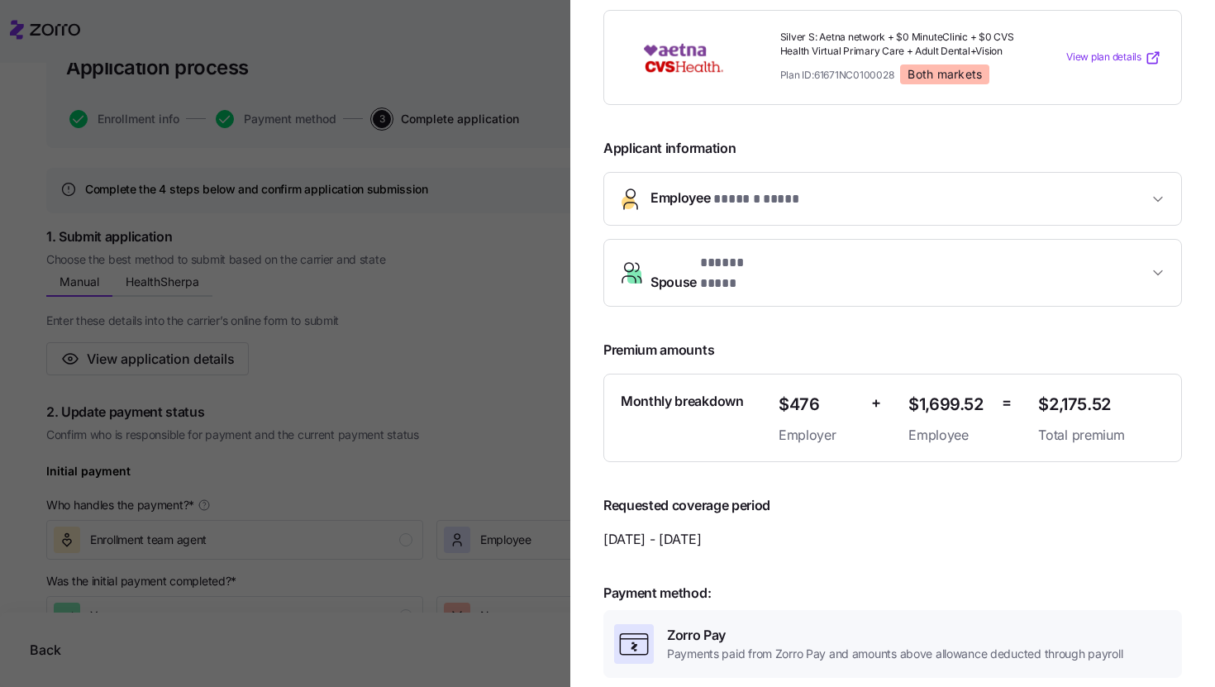
scroll to position [106, 0]
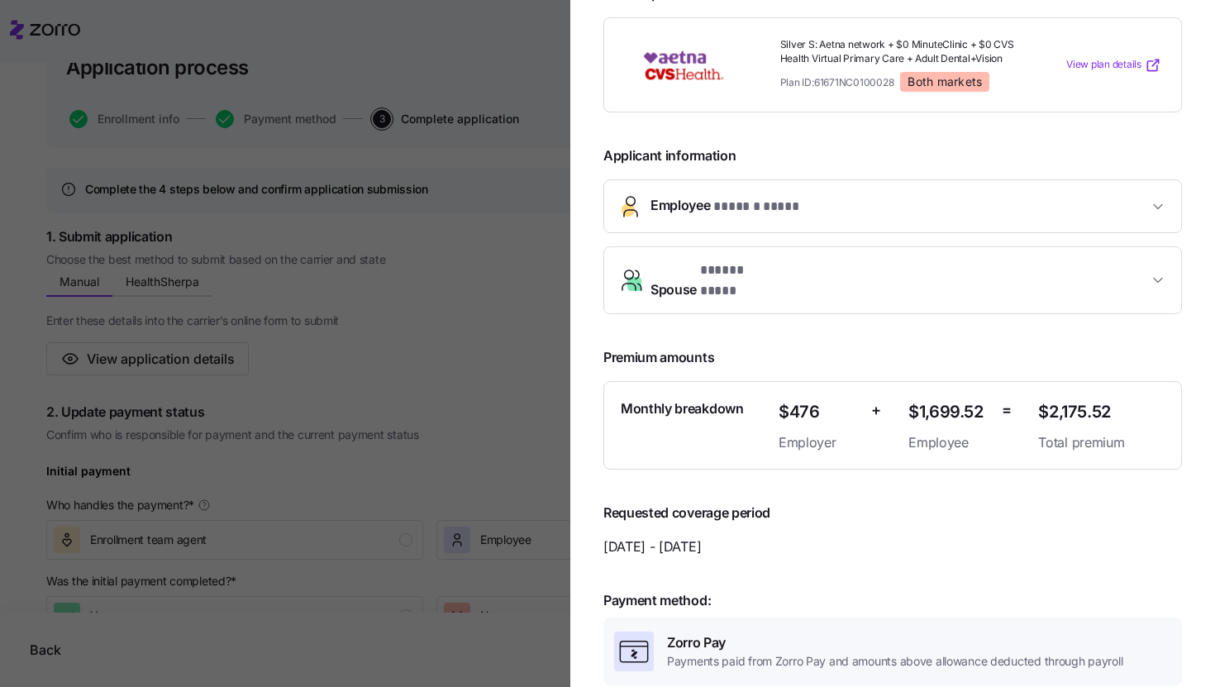
click at [865, 217] on button "Employee * ****** **** *" at bounding box center [892, 206] width 577 height 52
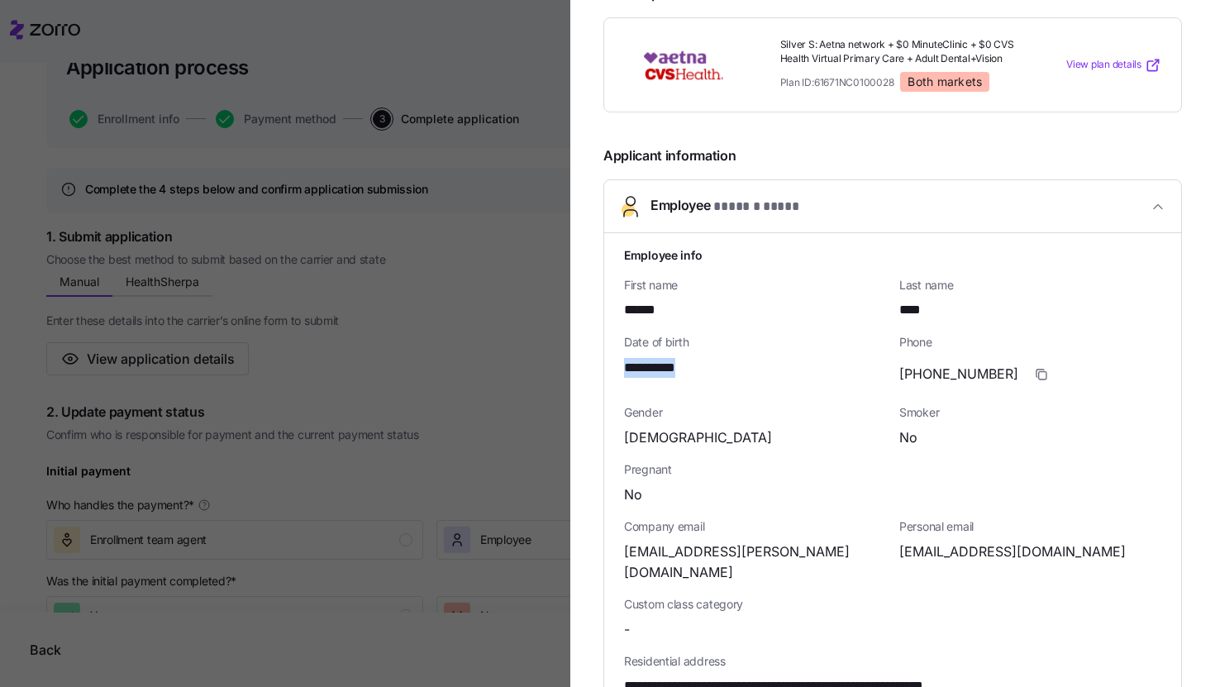
drag, startPoint x: 745, startPoint y: 363, endPoint x: 601, endPoint y: 370, distance: 144.1
click at [601, 370] on section "**********" at bounding box center [893, 343] width 645 height 687
copy span "**********"
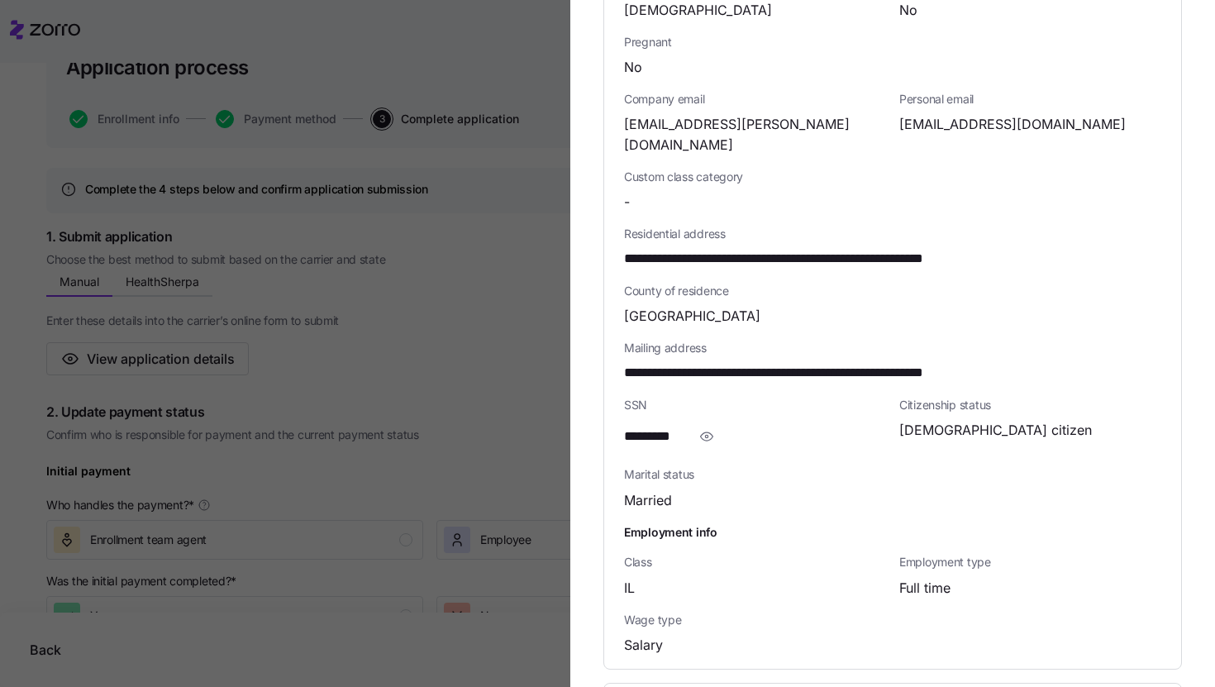
scroll to position [639, 0]
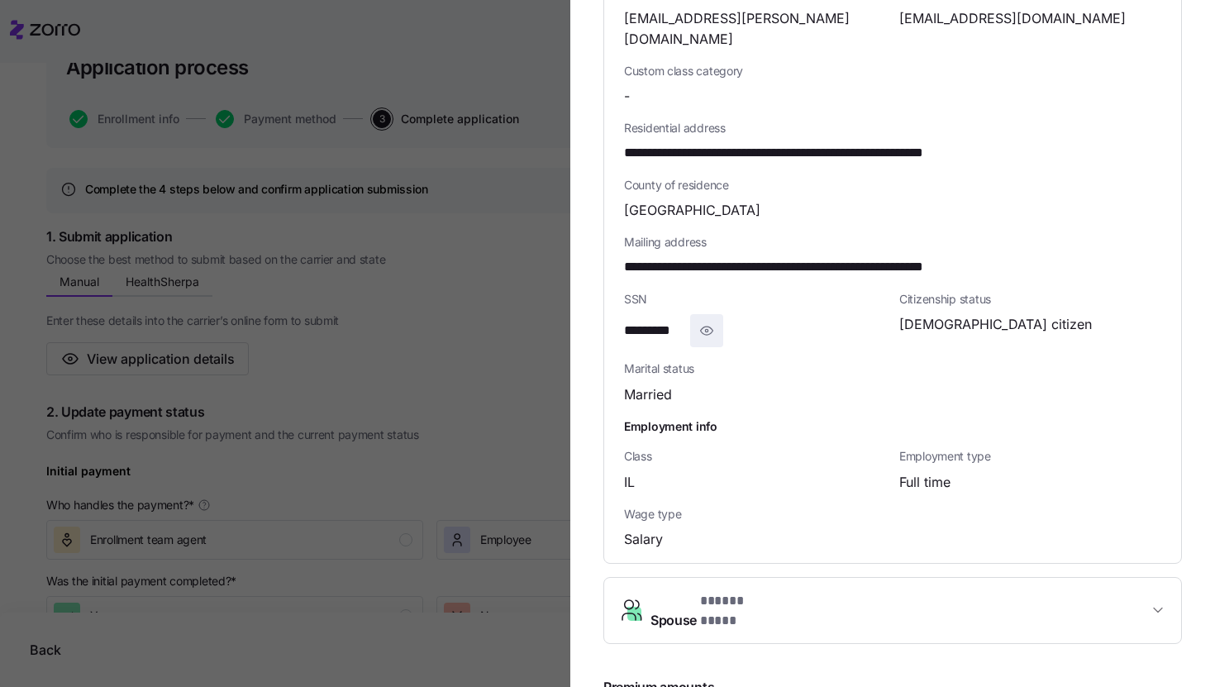
click at [713, 327] on icon "button" at bounding box center [707, 331] width 12 height 8
drag, startPoint x: 705, startPoint y: 309, endPoint x: 609, endPoint y: 309, distance: 96.7
click at [609, 309] on div "**********" at bounding box center [892, 131] width 577 height 862
copy span "**********"
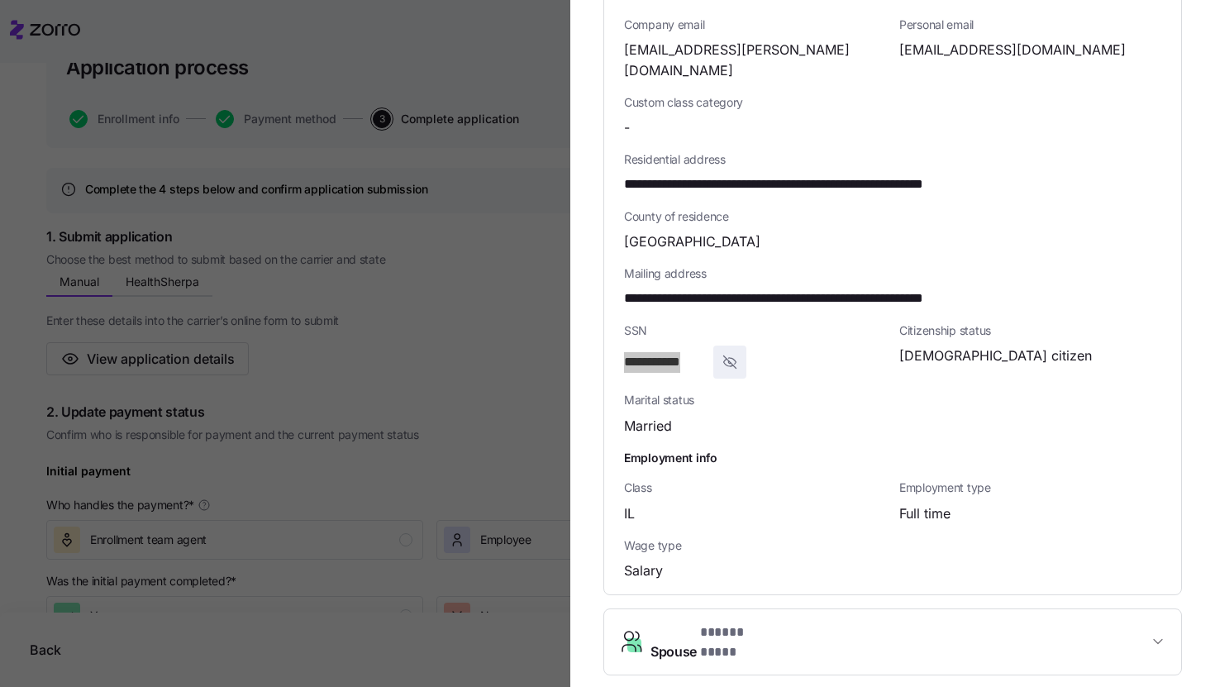
scroll to position [579, 0]
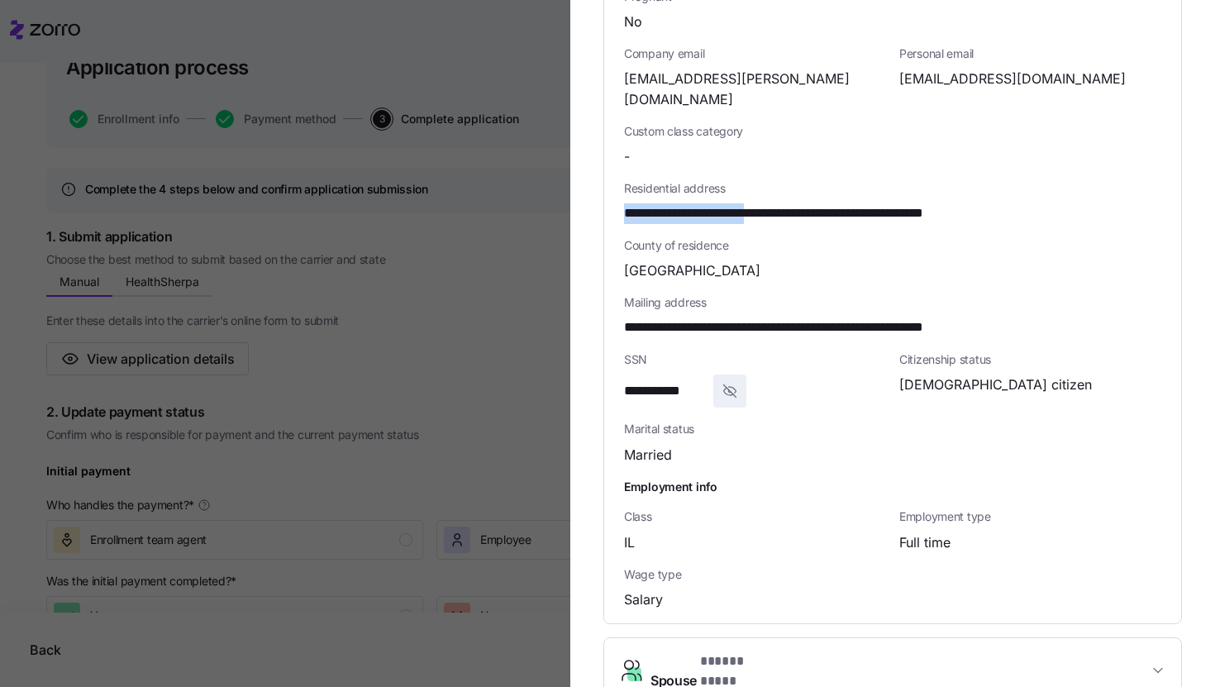
drag, startPoint x: 625, startPoint y: 195, endPoint x: 784, endPoint y: 193, distance: 158.8
click at [784, 203] on span "**********" at bounding box center [828, 213] width 408 height 21
copy span "**********"
drag, startPoint x: 797, startPoint y: 193, endPoint x: 886, endPoint y: 193, distance: 89.3
click at [886, 203] on span "**********" at bounding box center [828, 213] width 408 height 21
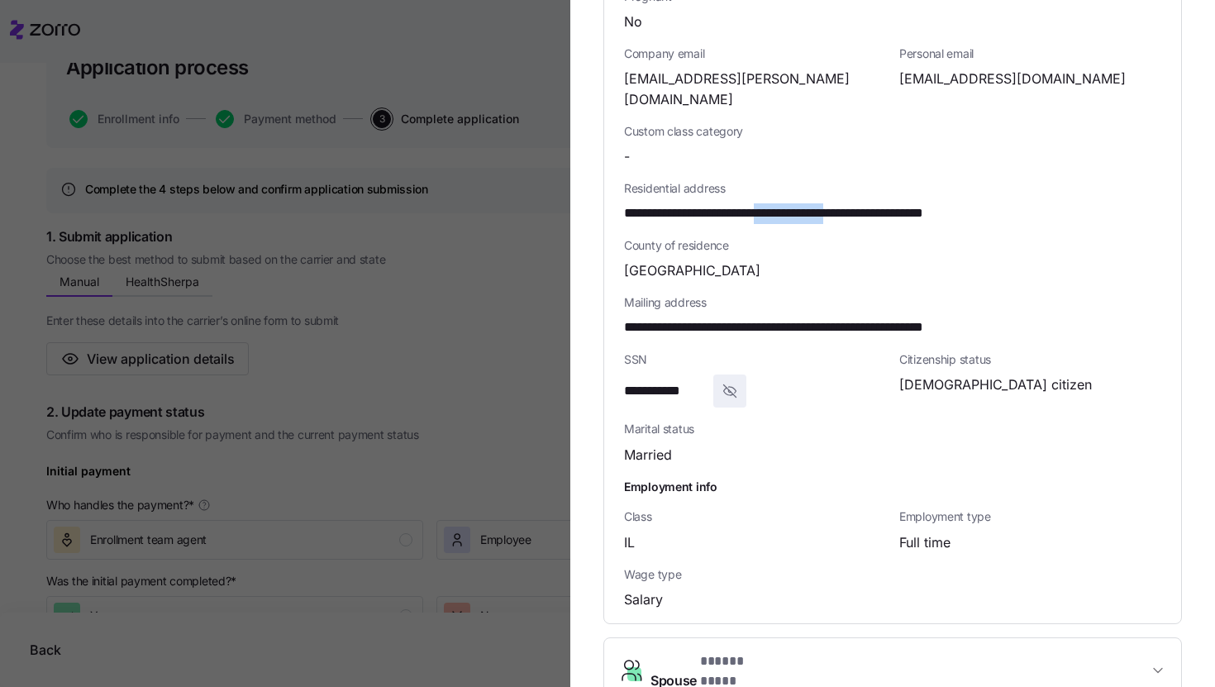
copy span "**********"
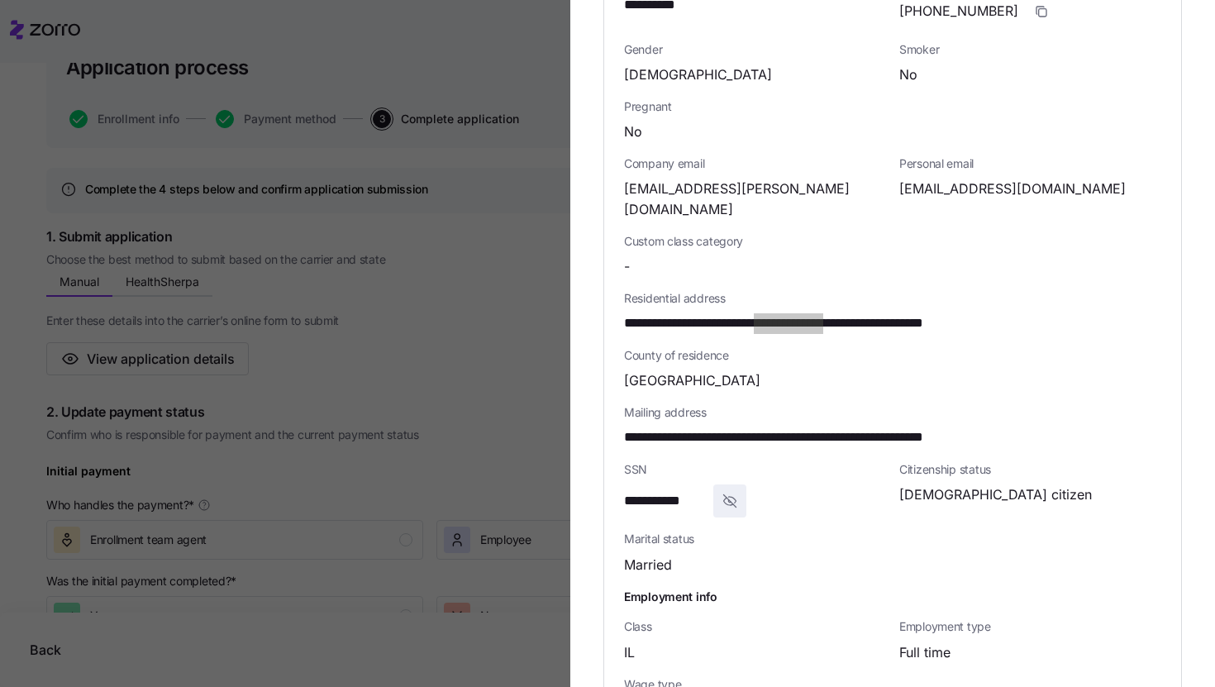
scroll to position [270, 0]
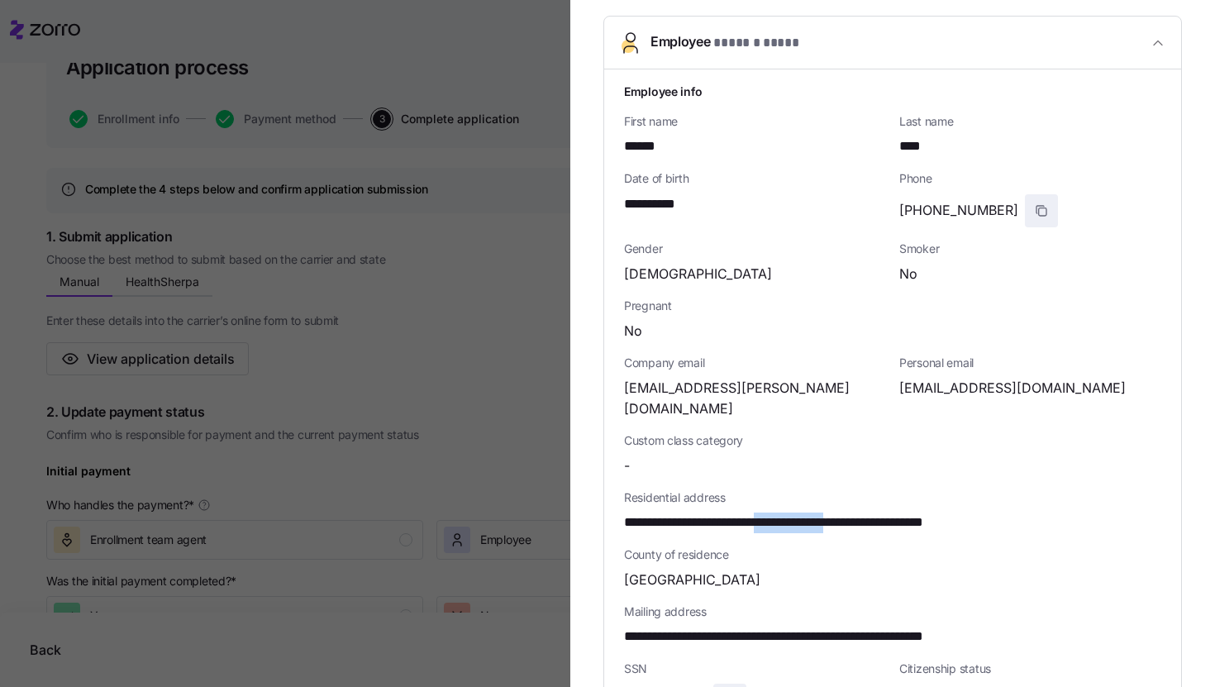
click at [1039, 210] on icon "button" at bounding box center [1042, 211] width 7 height 7
click at [954, 383] on span "deannapearce@me.com" at bounding box center [1013, 388] width 227 height 21
click at [953, 384] on span "deannapearce@me.com" at bounding box center [1013, 388] width 227 height 21
copy span "deannapearce"
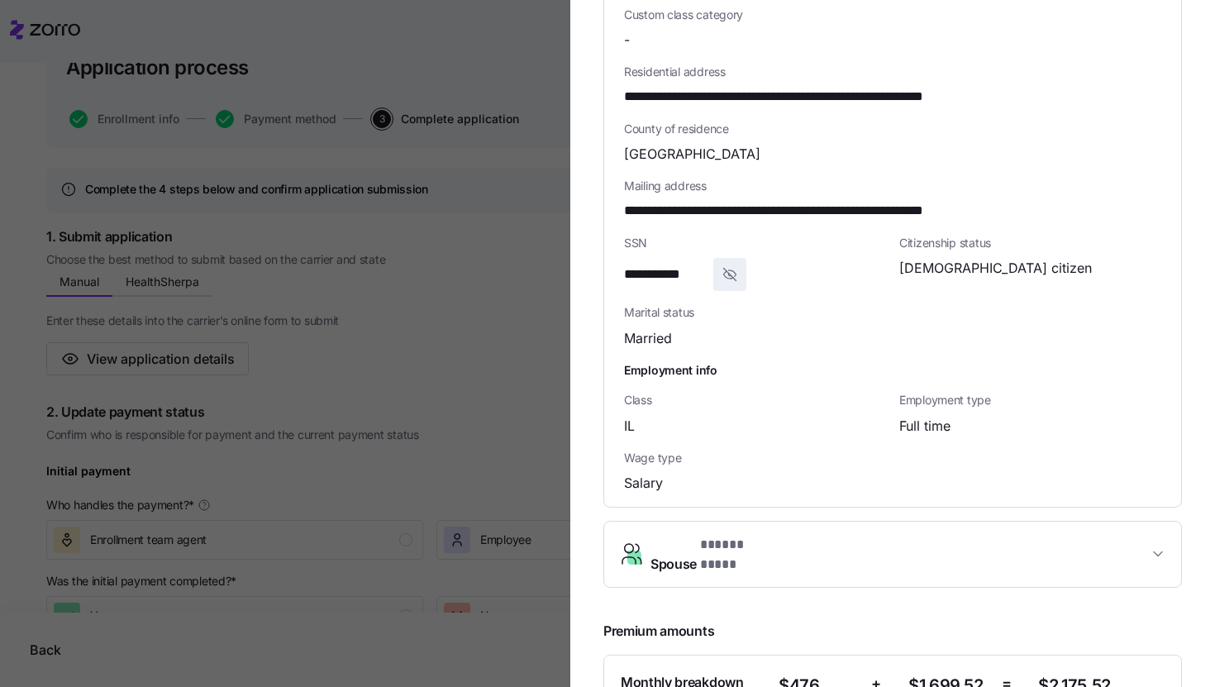
scroll to position [910, 0]
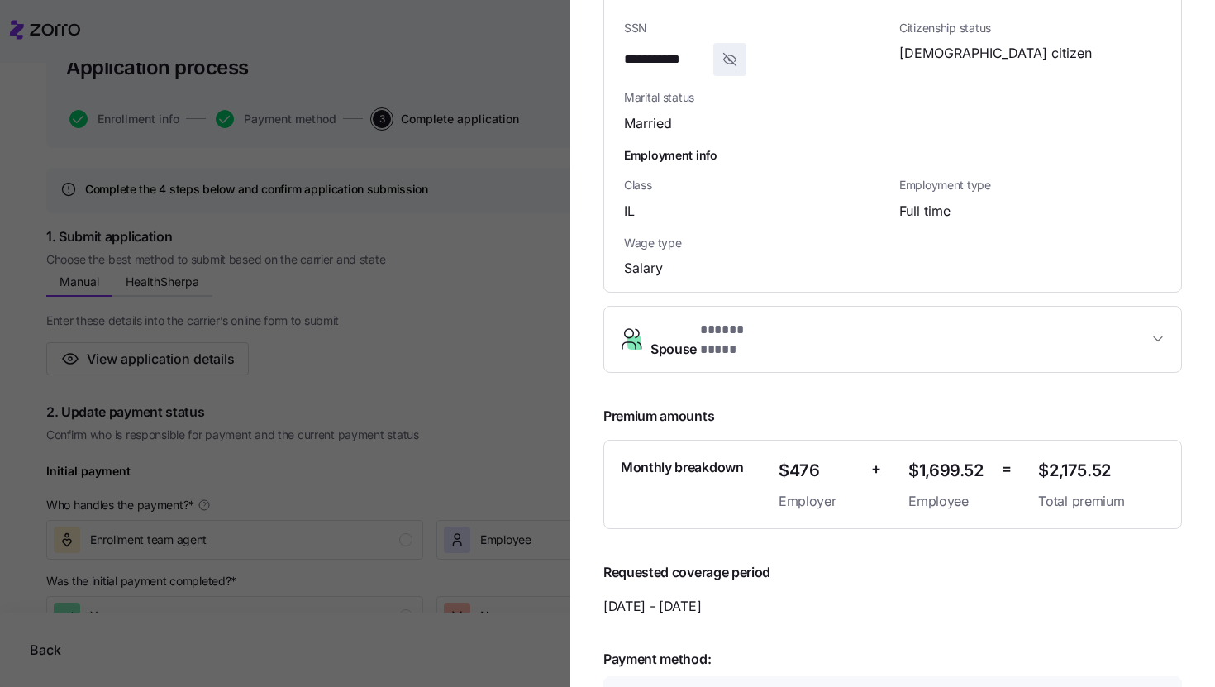
click at [948, 320] on span "Spouse * ***** **** *" at bounding box center [900, 340] width 498 height 40
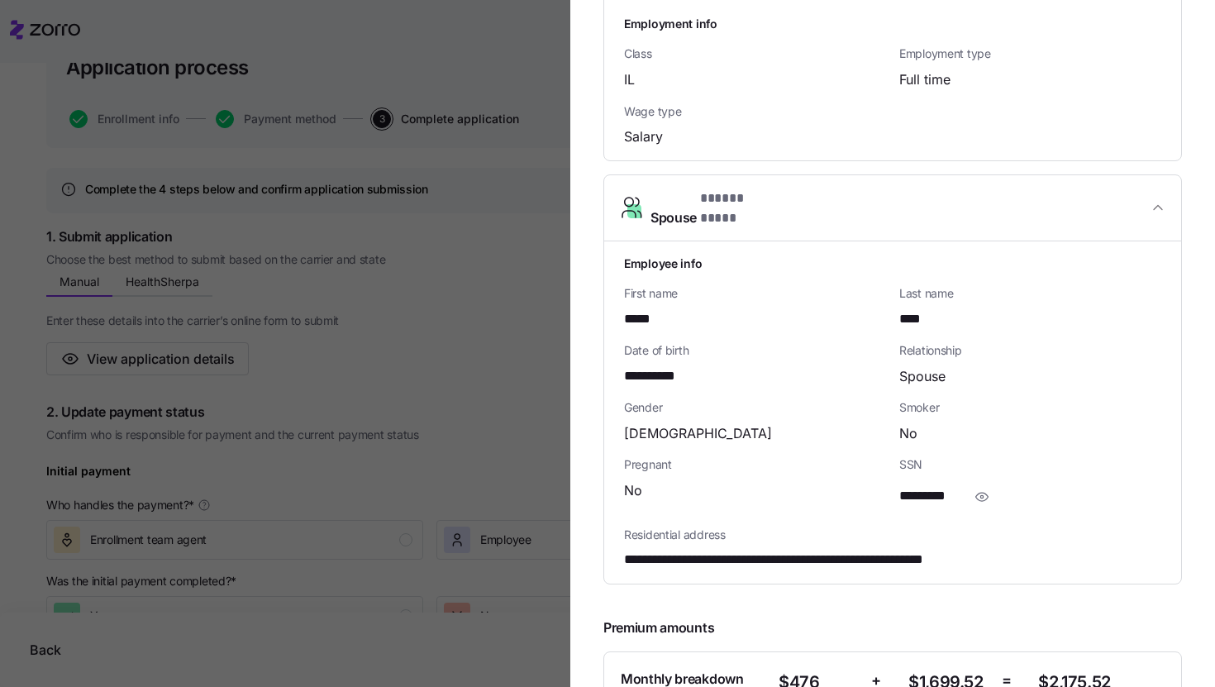
scroll to position [1043, 0]
drag, startPoint x: 668, startPoint y: 286, endPoint x: 626, endPoint y: 286, distance: 42.2
click at [626, 308] on div "*****" at bounding box center [755, 318] width 262 height 21
copy span "*****"
drag, startPoint x: 696, startPoint y: 341, endPoint x: 599, endPoint y: 337, distance: 96.8
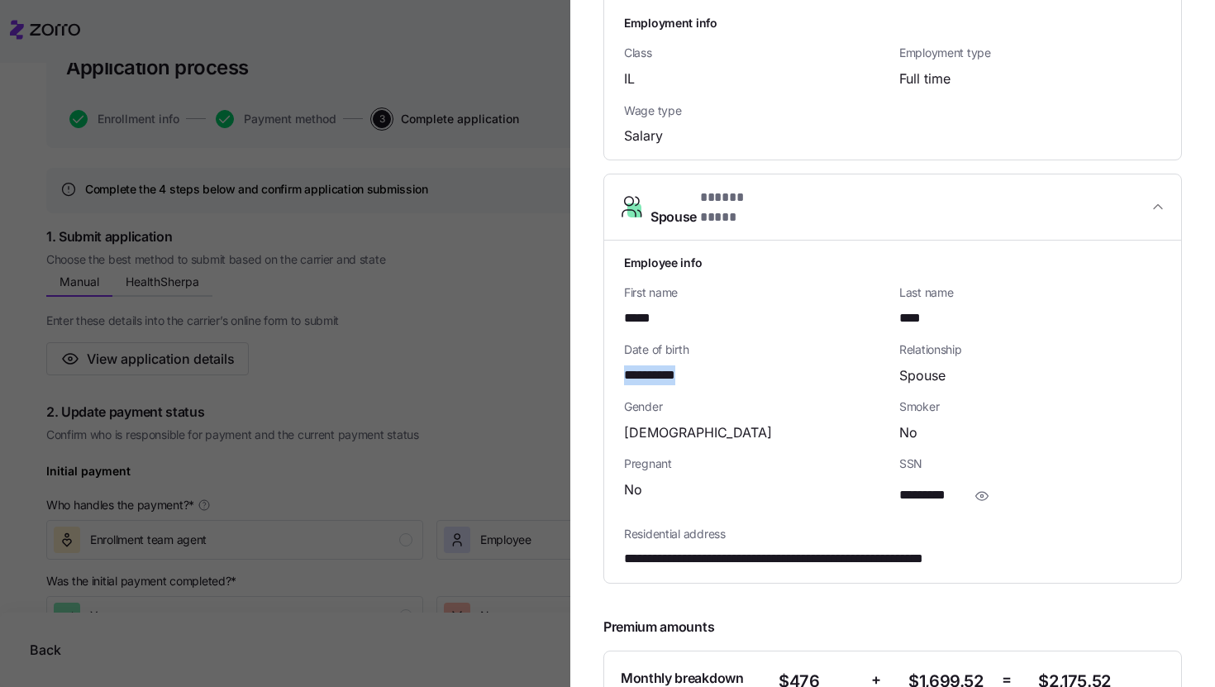
click at [599, 337] on section "**********" at bounding box center [893, 343] width 645 height 687
copy span "**********"
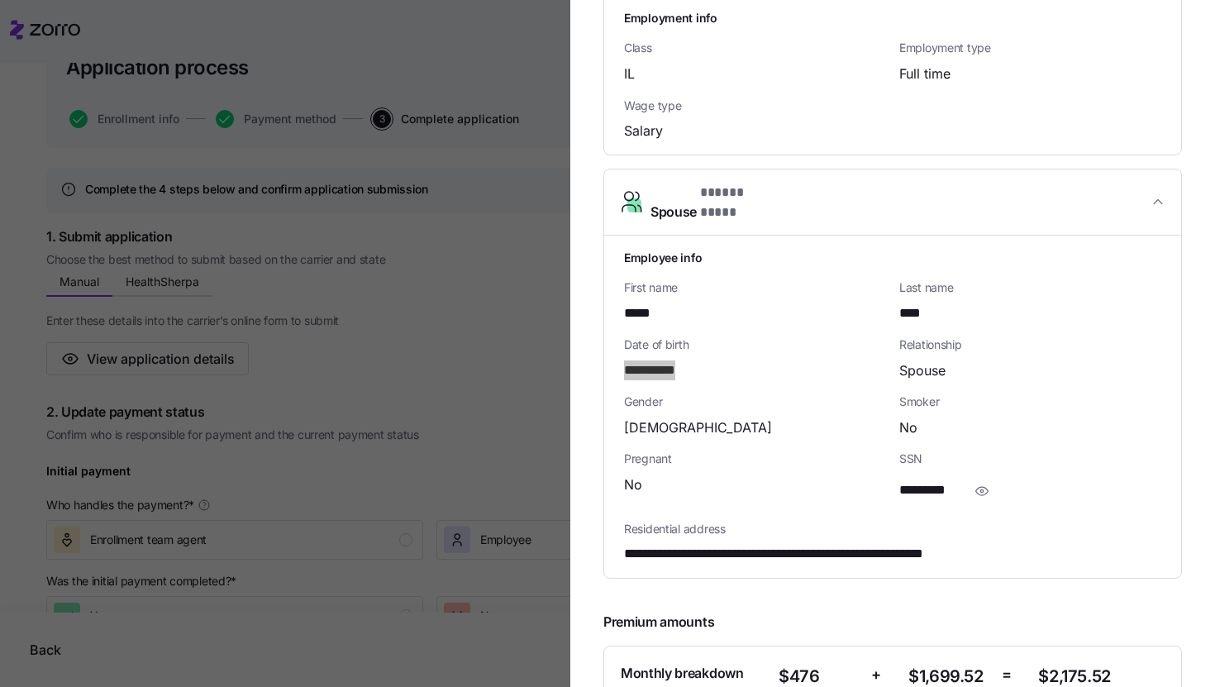
scroll to position [1058, 0]
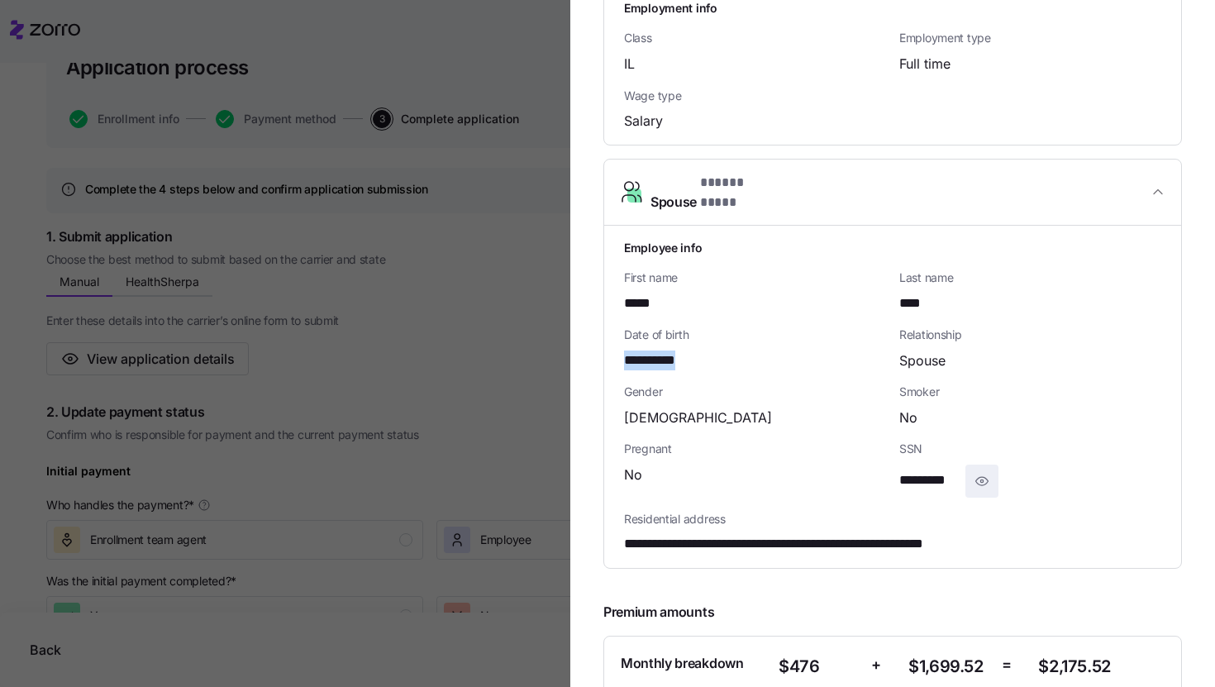
click at [977, 477] on icon "button" at bounding box center [983, 481] width 12 height 8
drag, startPoint x: 972, startPoint y: 446, endPoint x: 890, endPoint y: 448, distance: 82.7
click at [893, 448] on div "**********" at bounding box center [1030, 468] width 275 height 69
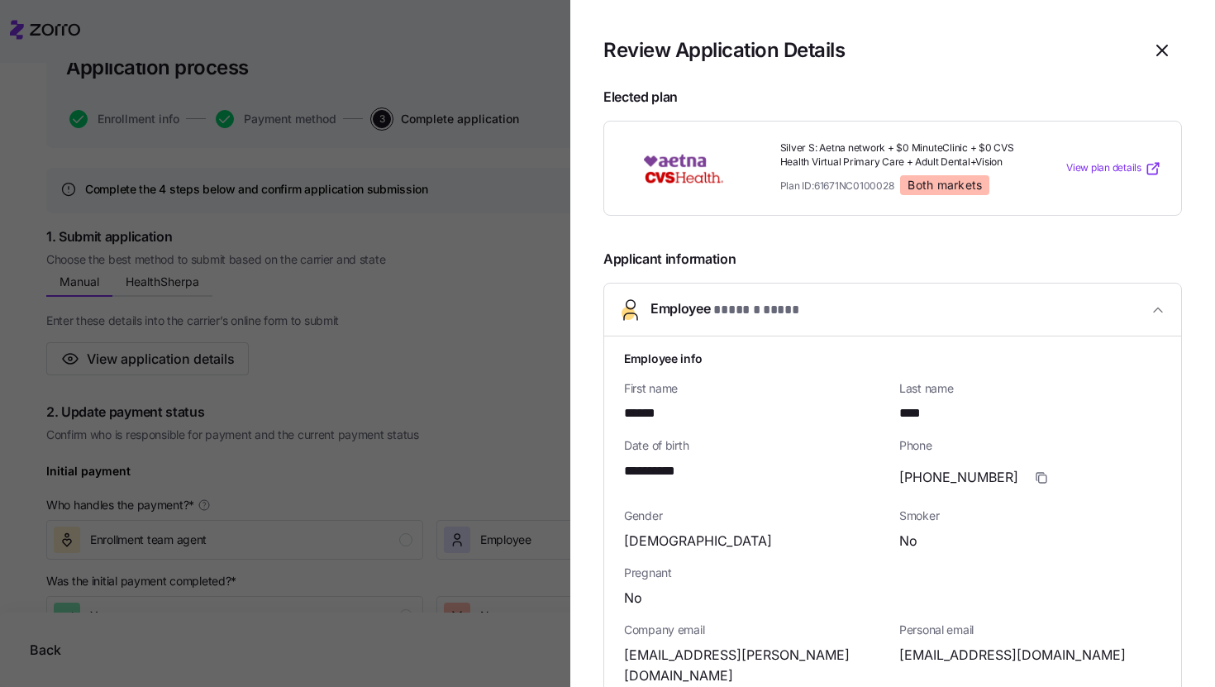
scroll to position [0, 0]
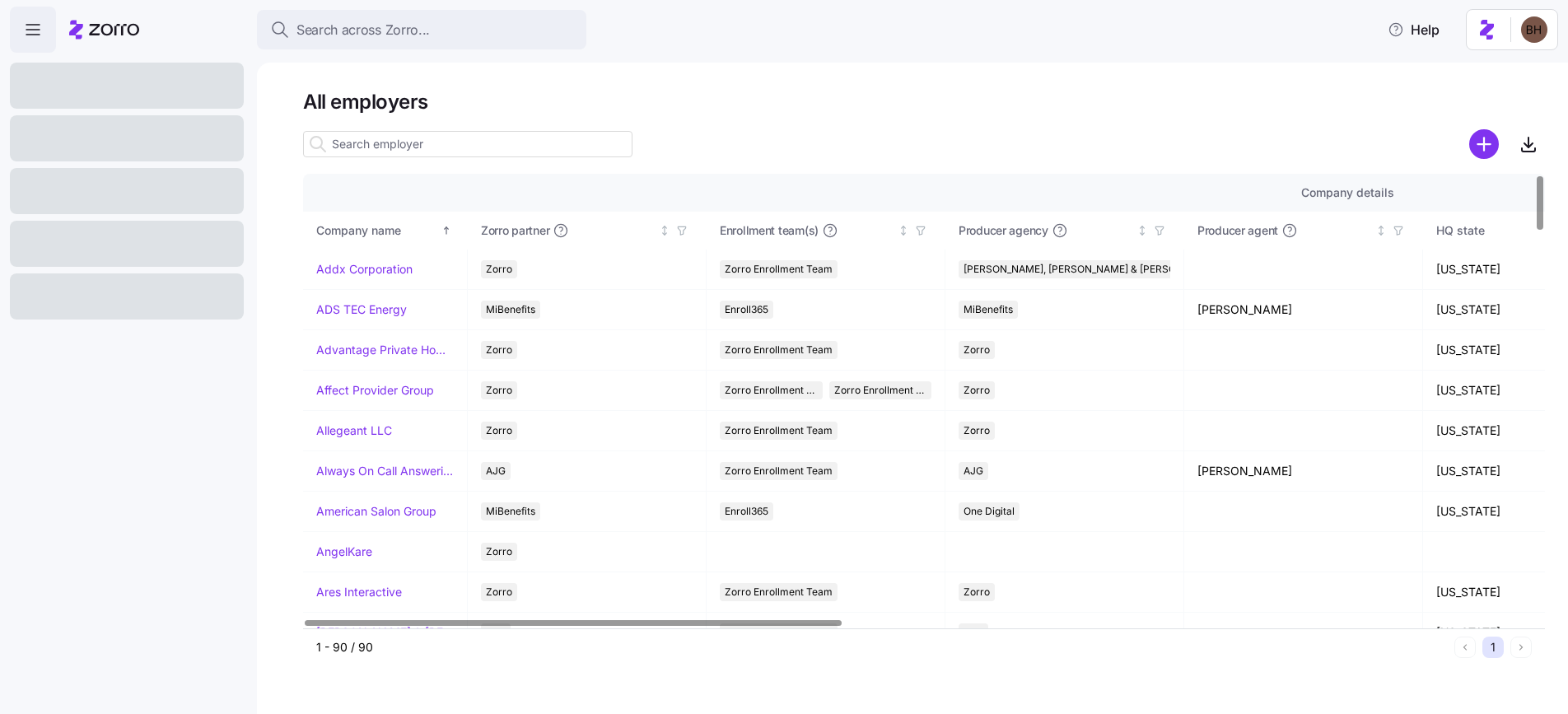
click at [400, 151] on input at bounding box center [467, 143] width 330 height 26
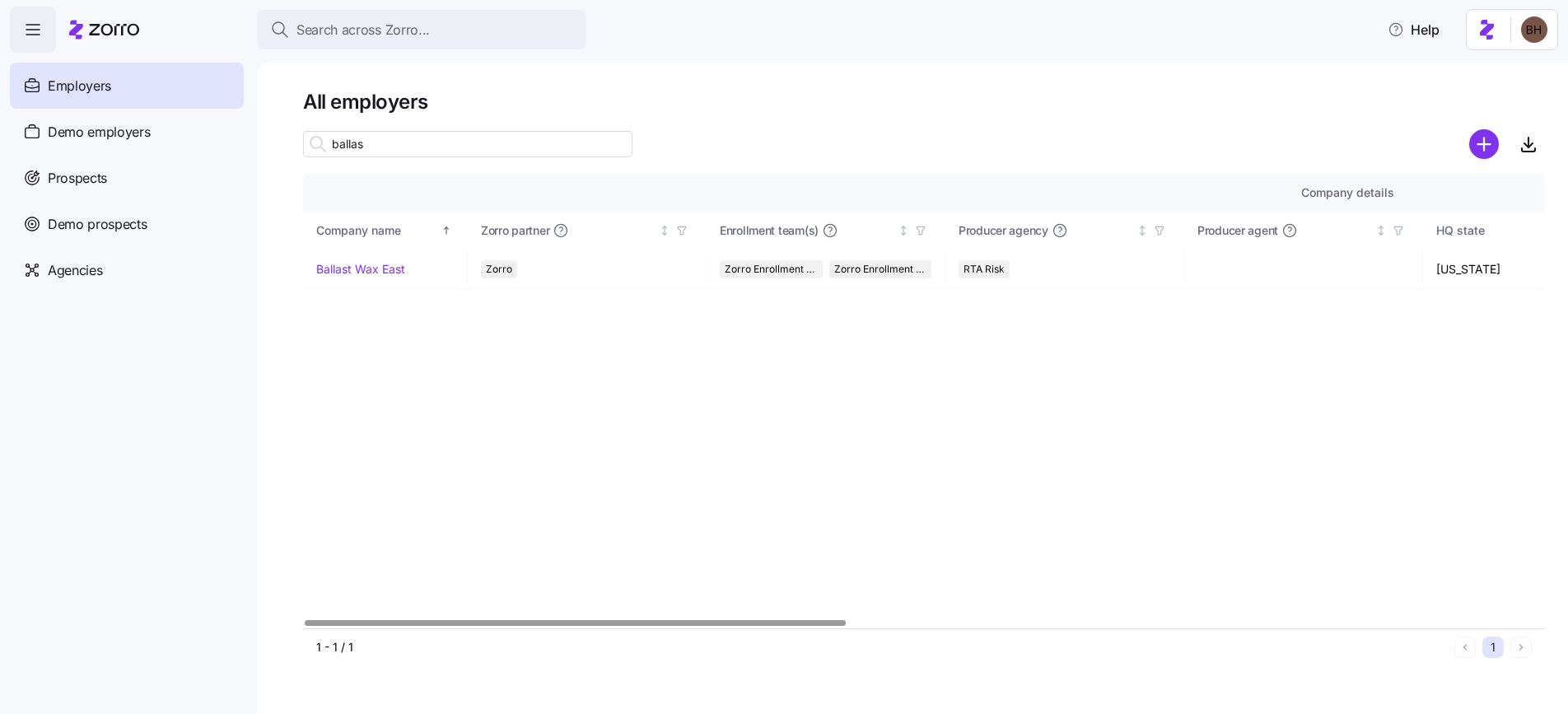
click at [478, 625] on div at bounding box center [575, 623] width 541 height 6
type input "ballas"
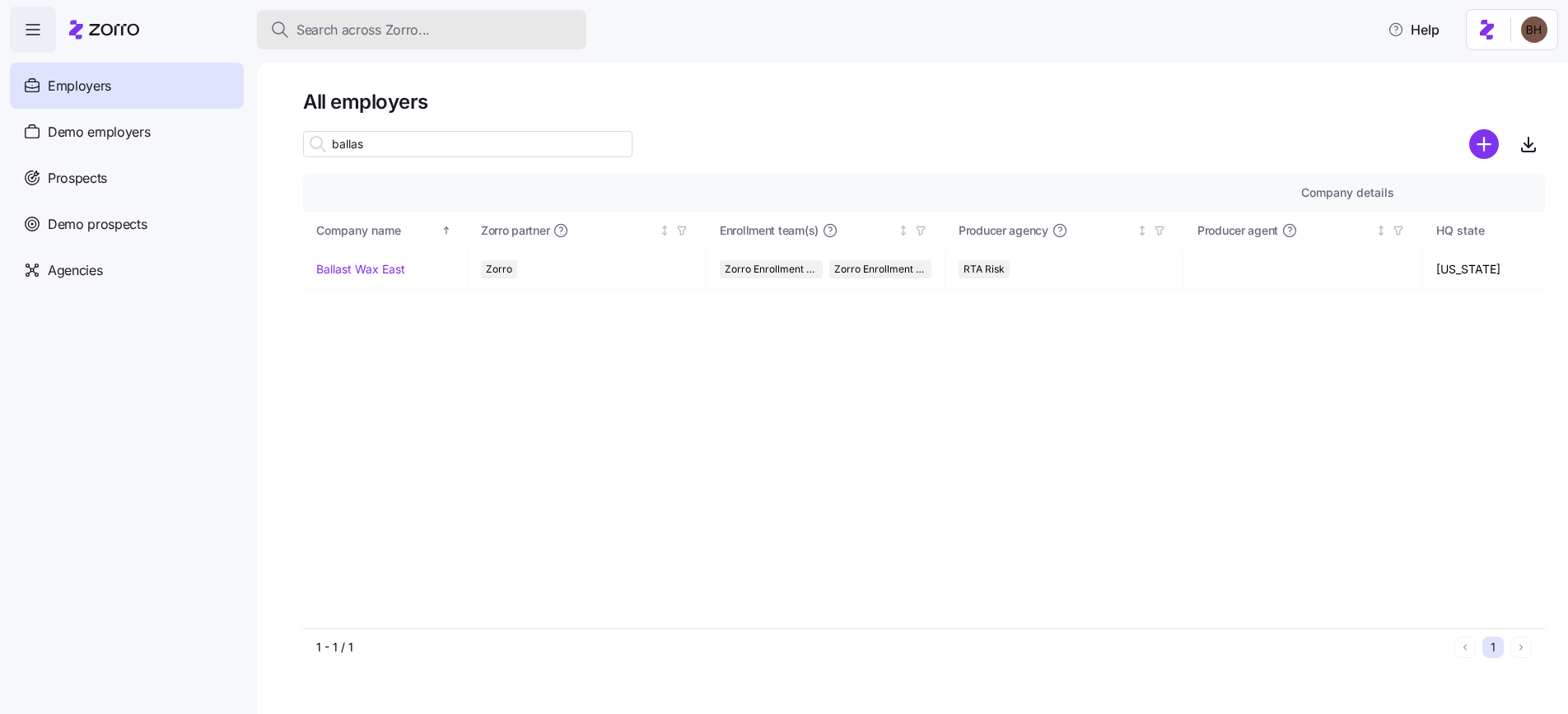
click at [402, 31] on span "Search across Zorro..." at bounding box center [364, 30] width 133 height 21
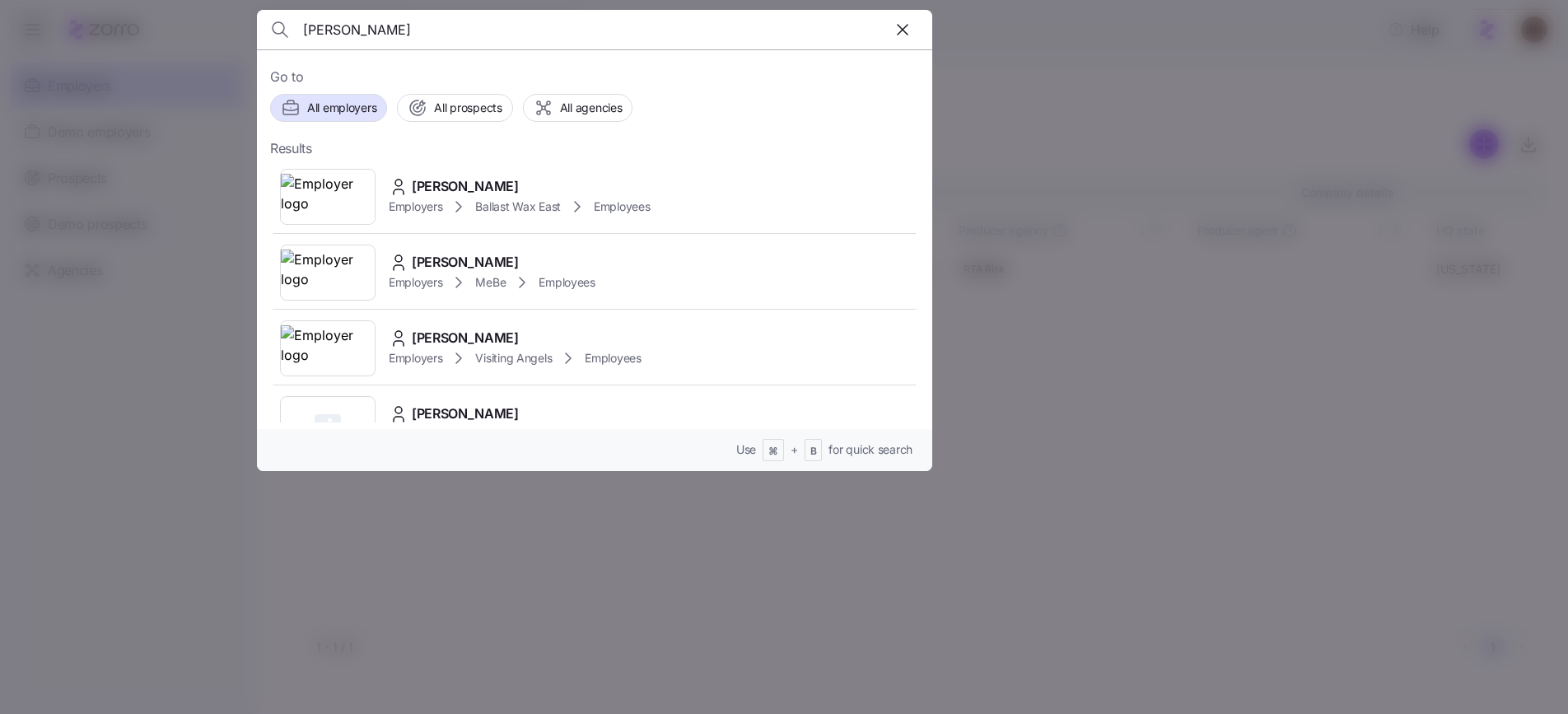
type input "deanna"
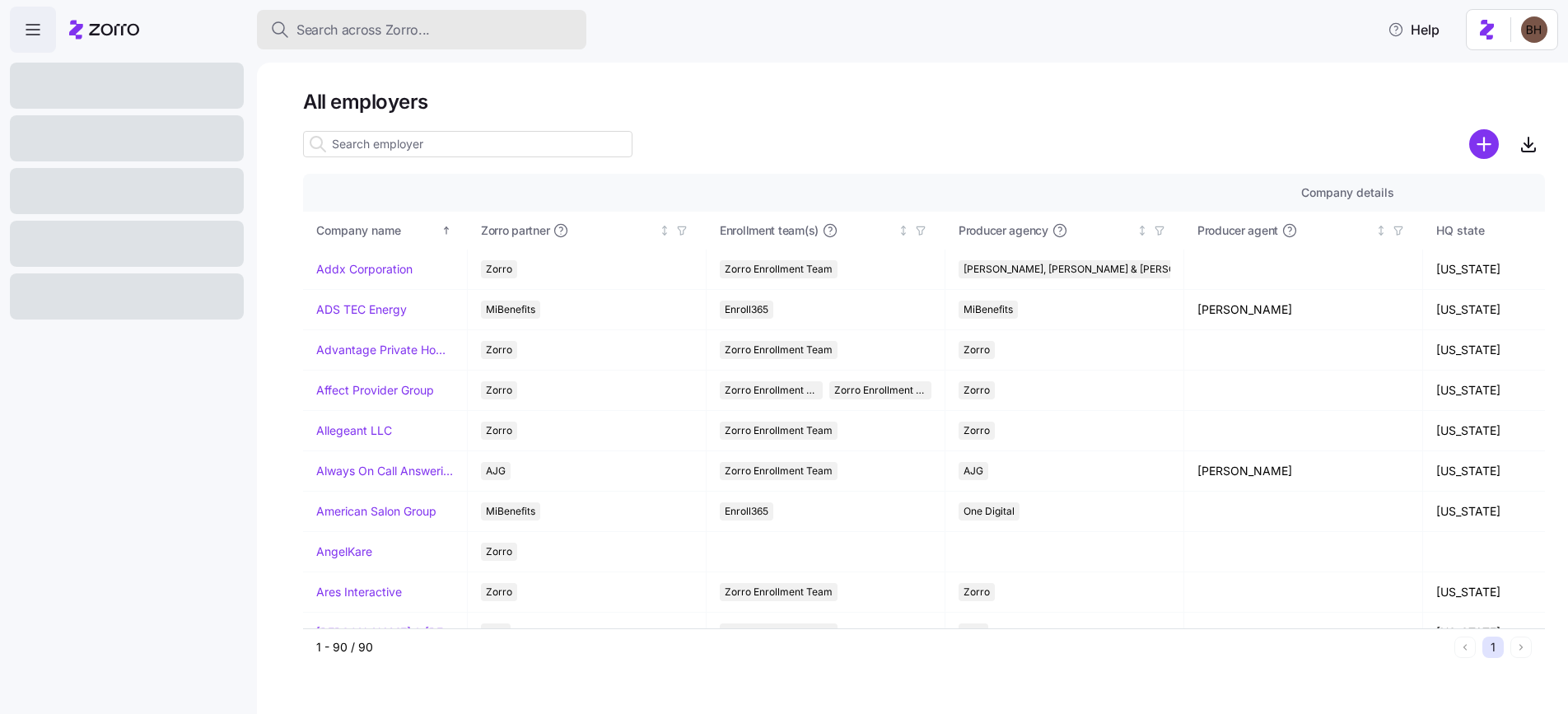
click at [384, 37] on span "Search across Zorro..." at bounding box center [364, 30] width 133 height 21
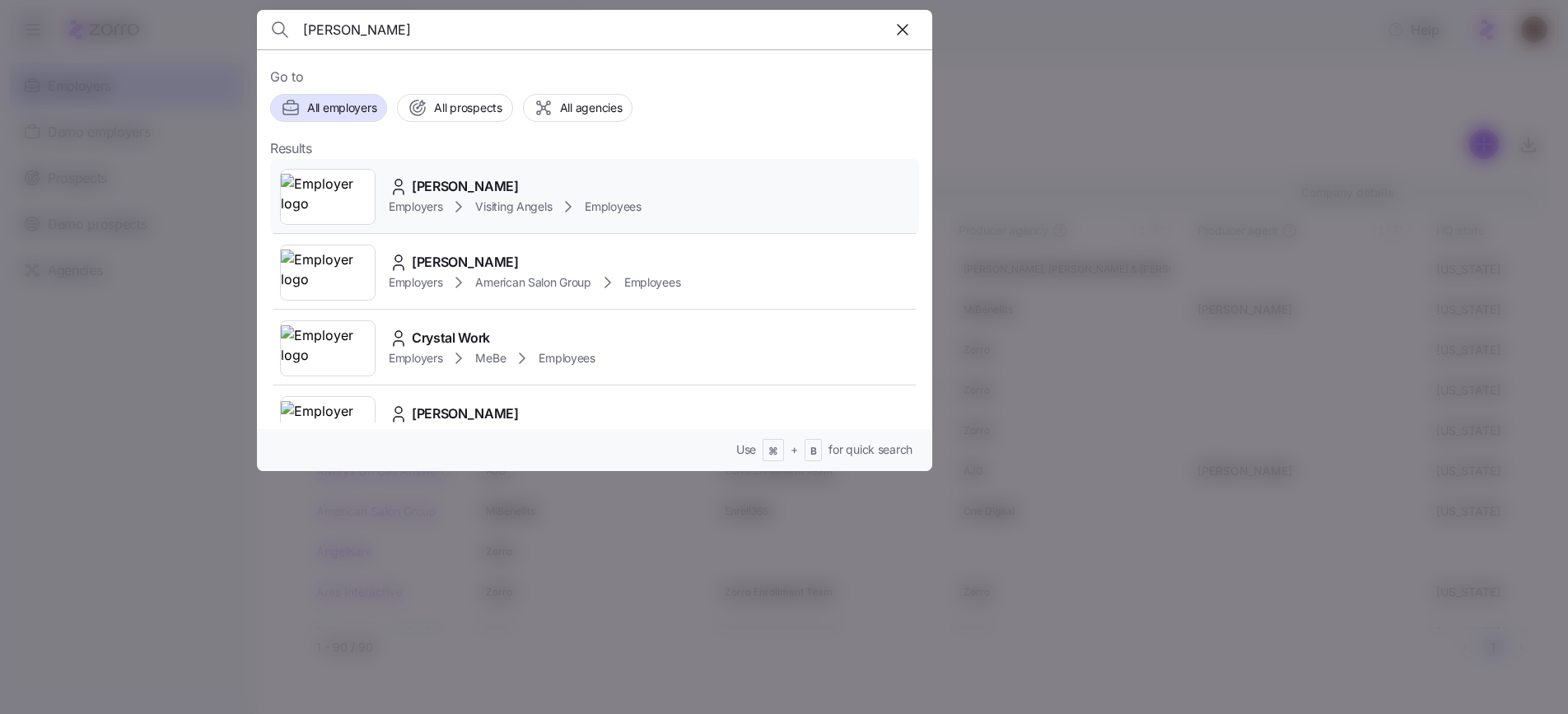
type input "Crystal Jantti"
click at [532, 191] on div "Crystal Jantti" at bounding box center [515, 186] width 253 height 21
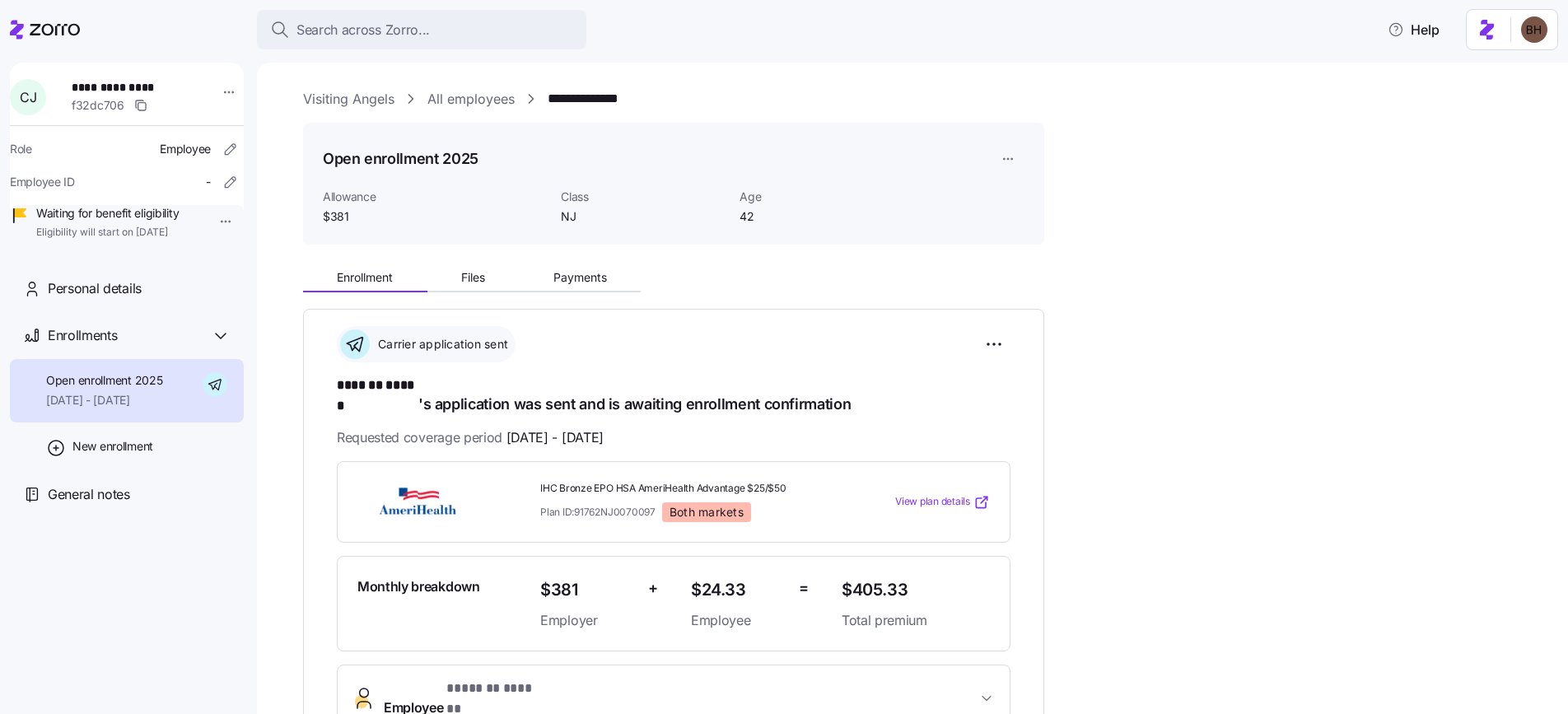
click at [991, 690] on icon "button" at bounding box center [986, 698] width 17 height 17
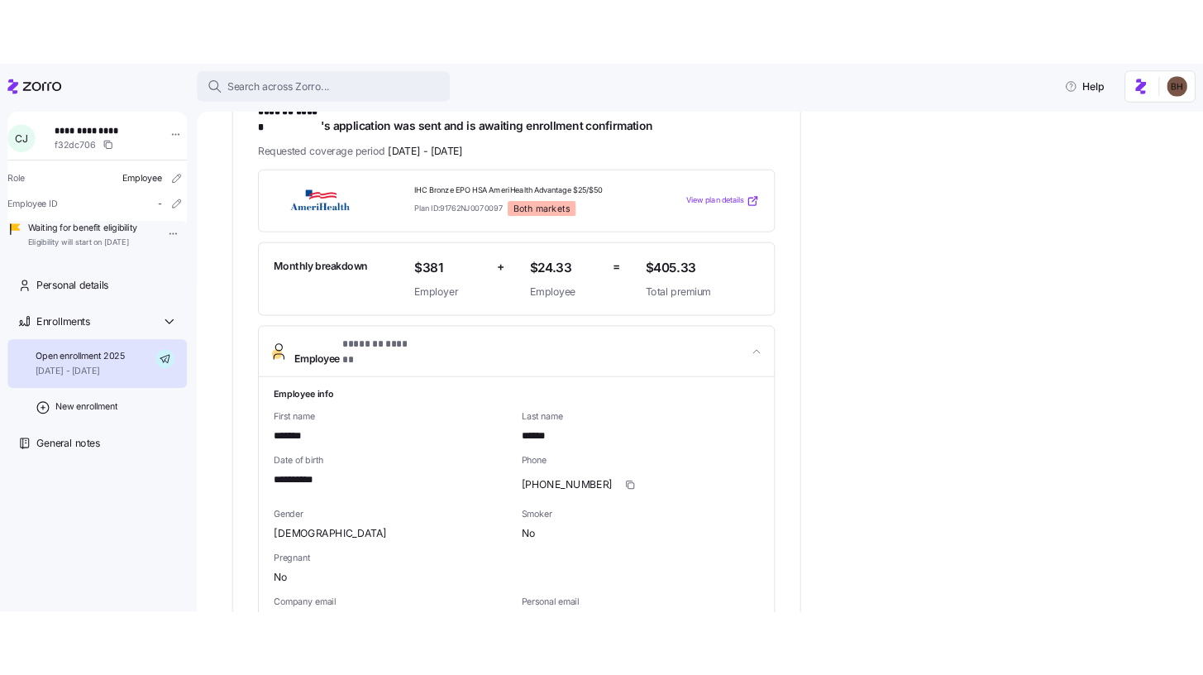
scroll to position [381, 0]
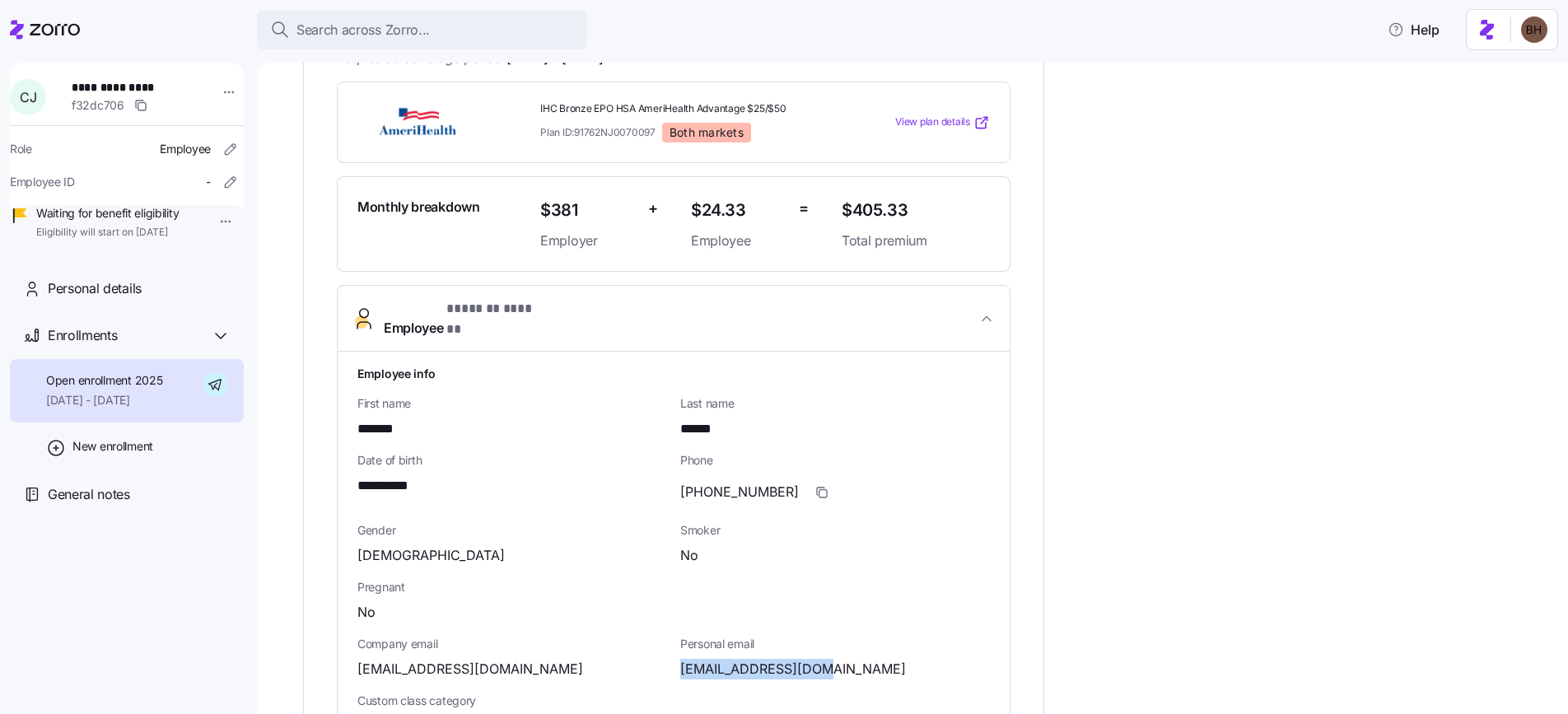
drag, startPoint x: 818, startPoint y: 636, endPoint x: 678, endPoint y: 637, distance: 140.0
click at [678, 637] on div "Personal email cjantti@hotmail.com" at bounding box center [835, 657] width 323 height 57
copy span "cjantti@hotmail.com"
click at [443, 36] on div "Search across Zorro..." at bounding box center [421, 30] width 303 height 21
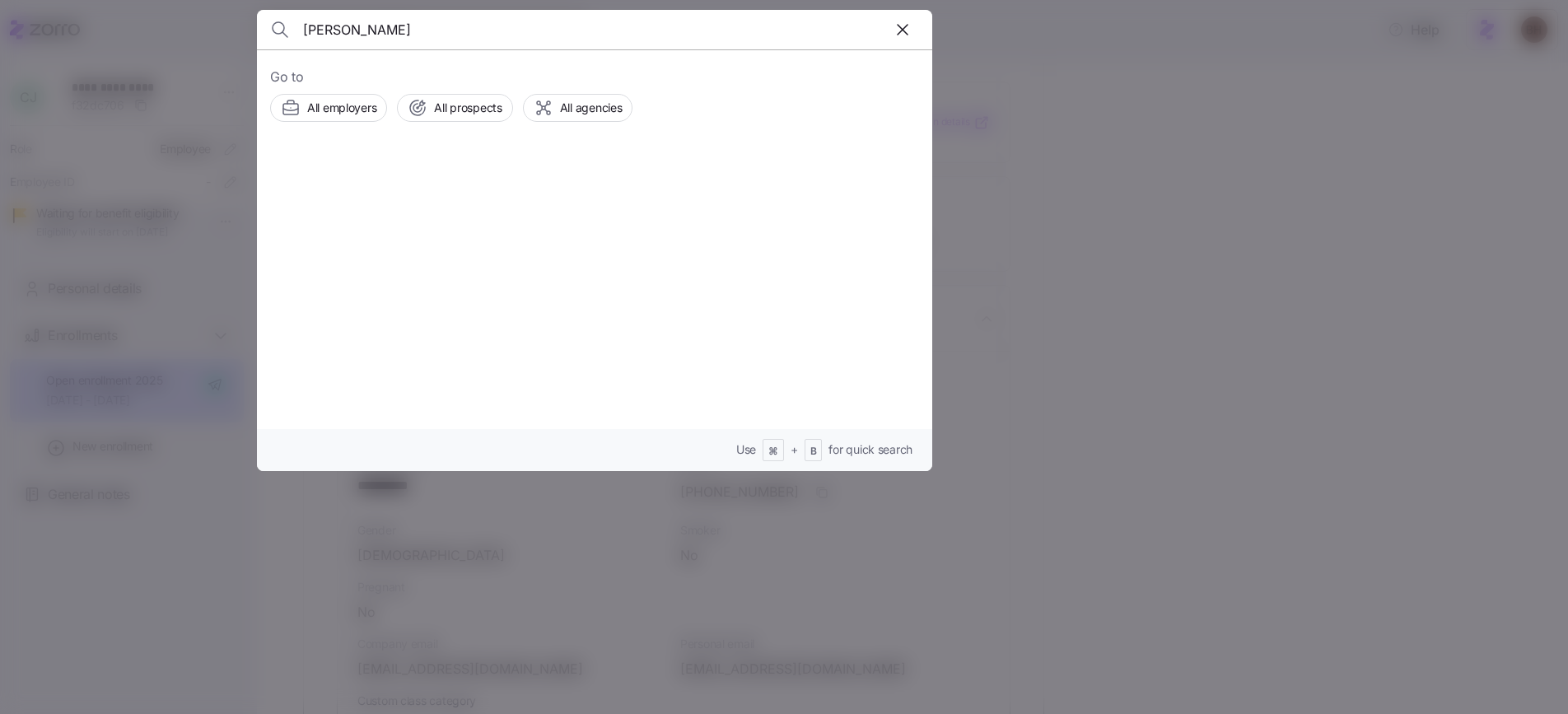
type input "deanna sieg"
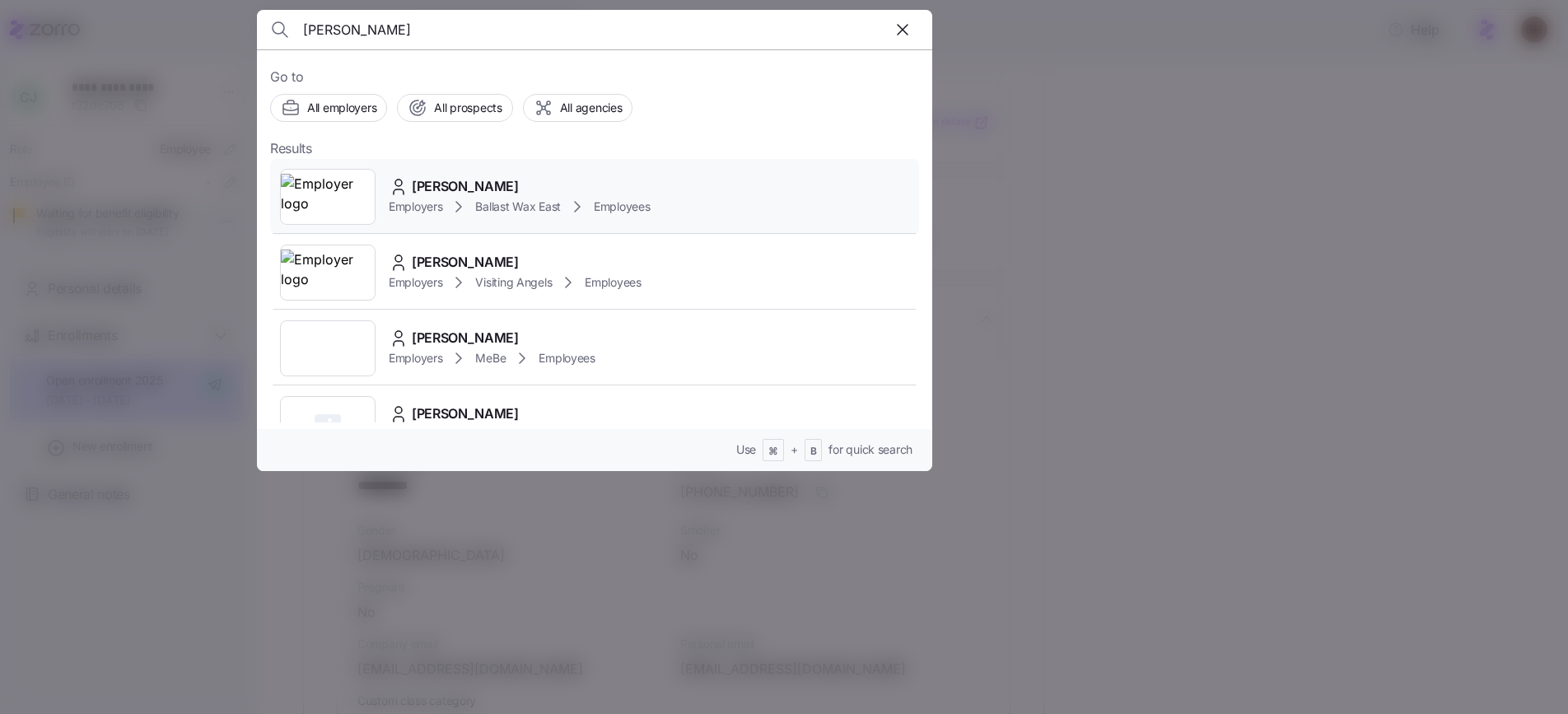
click at [460, 184] on span "Deanna Sieg" at bounding box center [464, 186] width 107 height 21
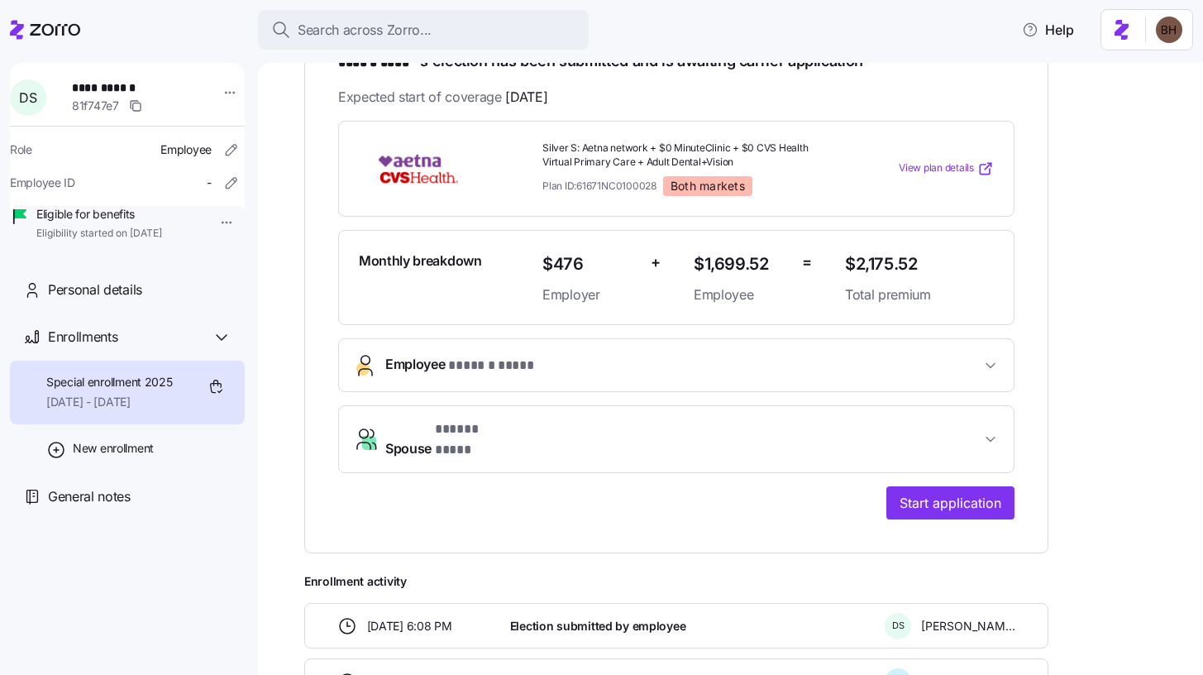
scroll to position [423, 0]
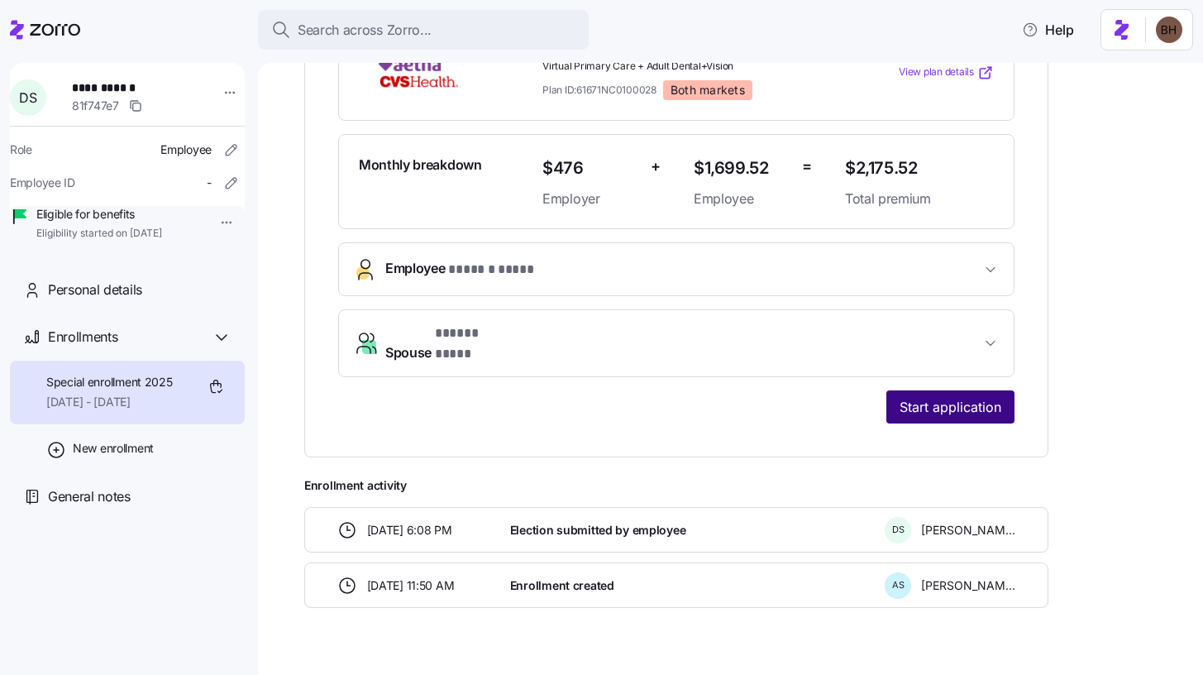
click at [924, 397] on span "Start application" at bounding box center [951, 407] width 102 height 20
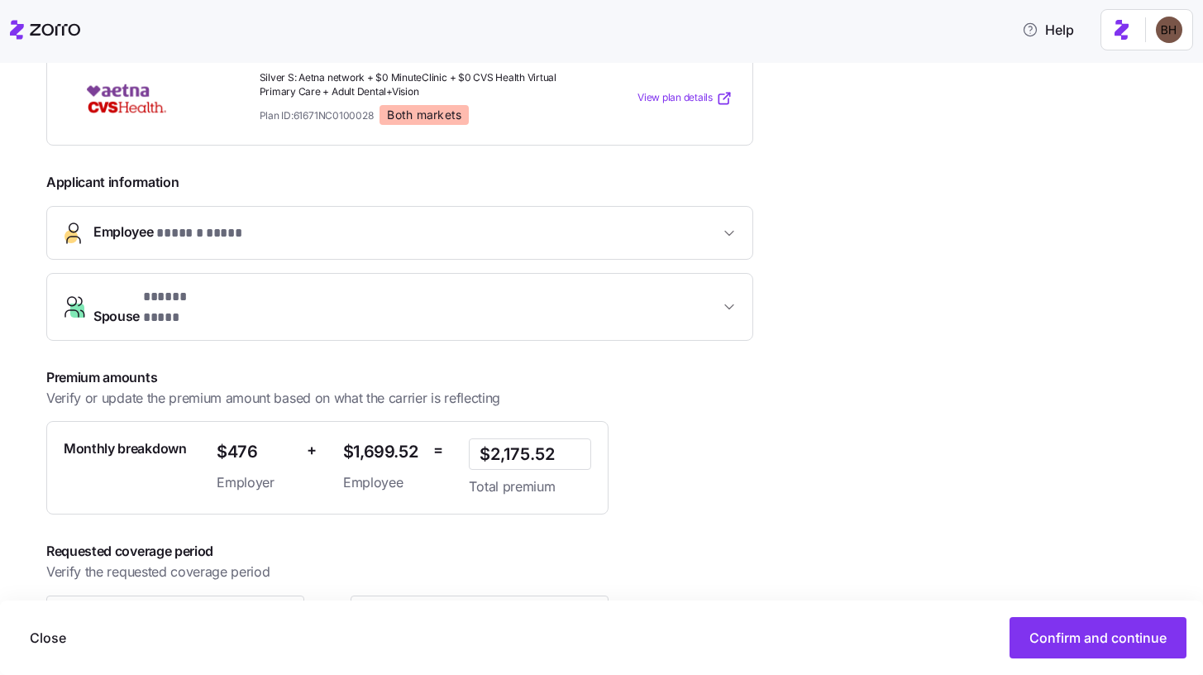
scroll to position [336, 0]
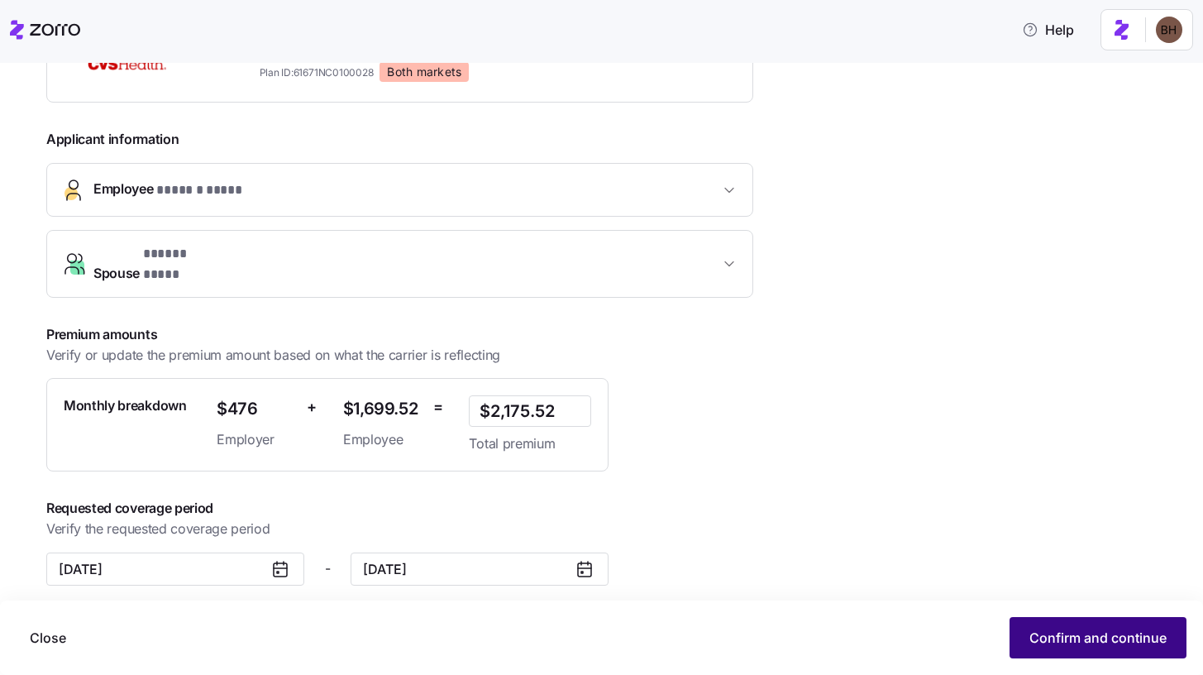
click at [1079, 630] on span "Confirm and continue" at bounding box center [1097, 638] width 137 height 20
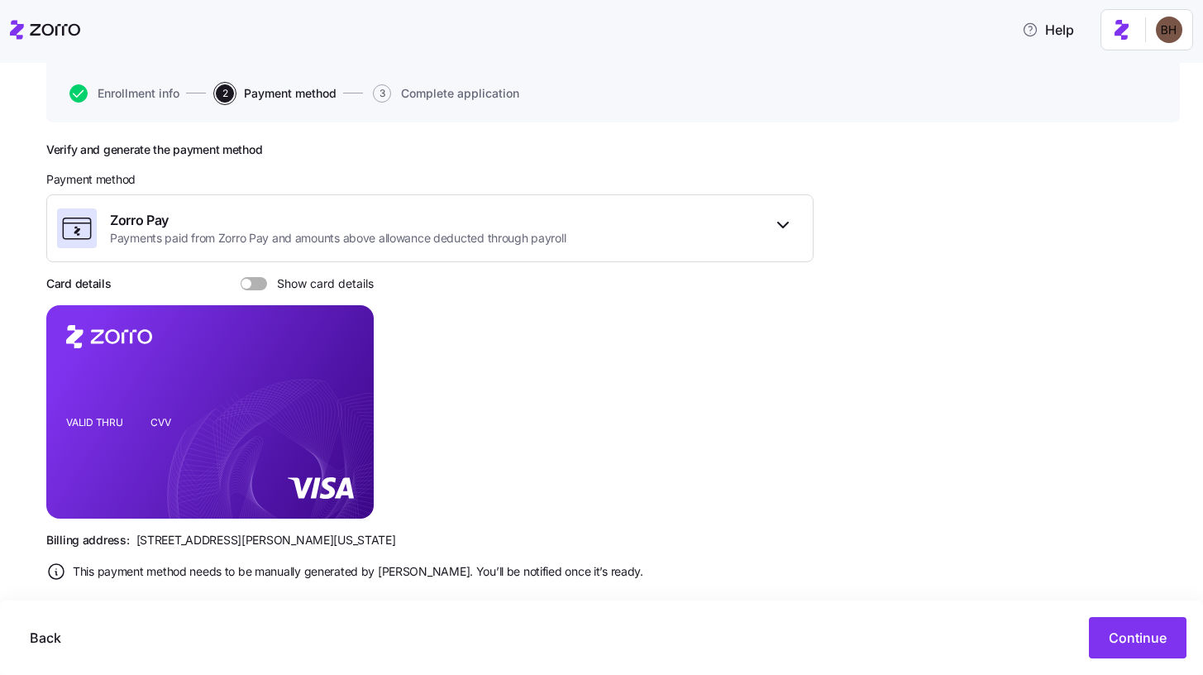
scroll to position [176, 0]
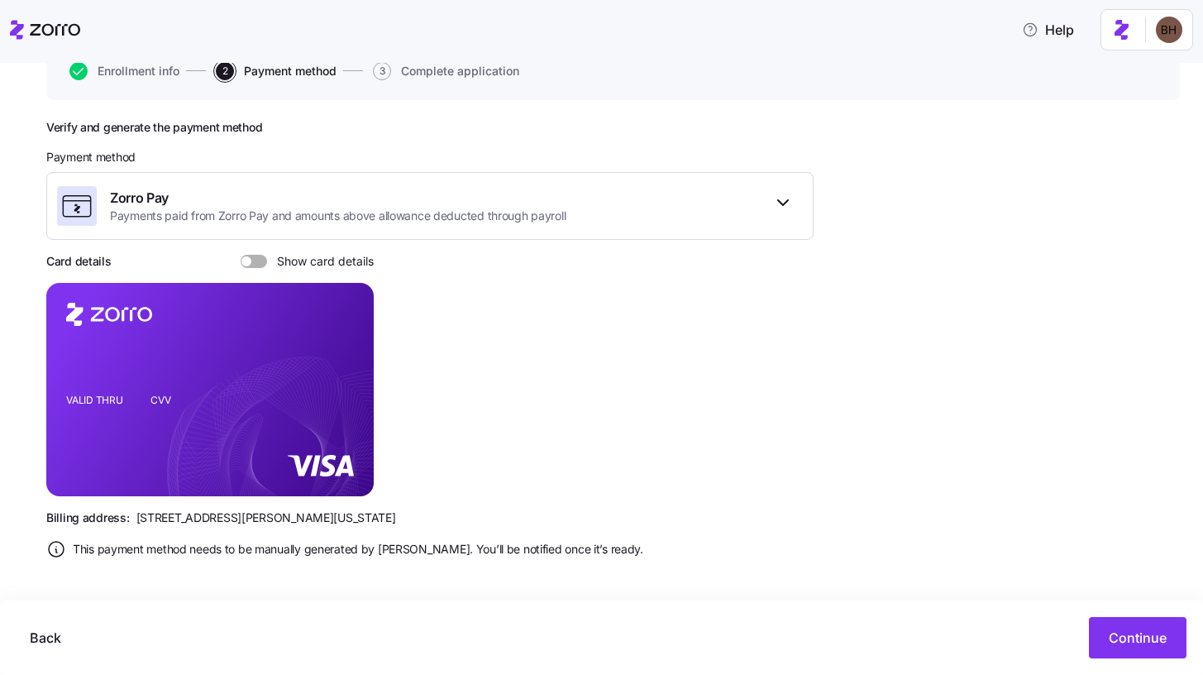
click at [251, 263] on span at bounding box center [259, 261] width 17 height 13
click at [241, 255] on input "Show card details" at bounding box center [241, 255] width 0 height 0
click at [174, 470] on icon "VALID THRU CVV" at bounding box center [209, 389] width 327 height 213
click at [346, 359] on icon "copy-to-clipboard" at bounding box center [343, 359] width 15 height 15
drag, startPoint x: 224, startPoint y: 522, endPoint x: 132, endPoint y: 521, distance: 91.8
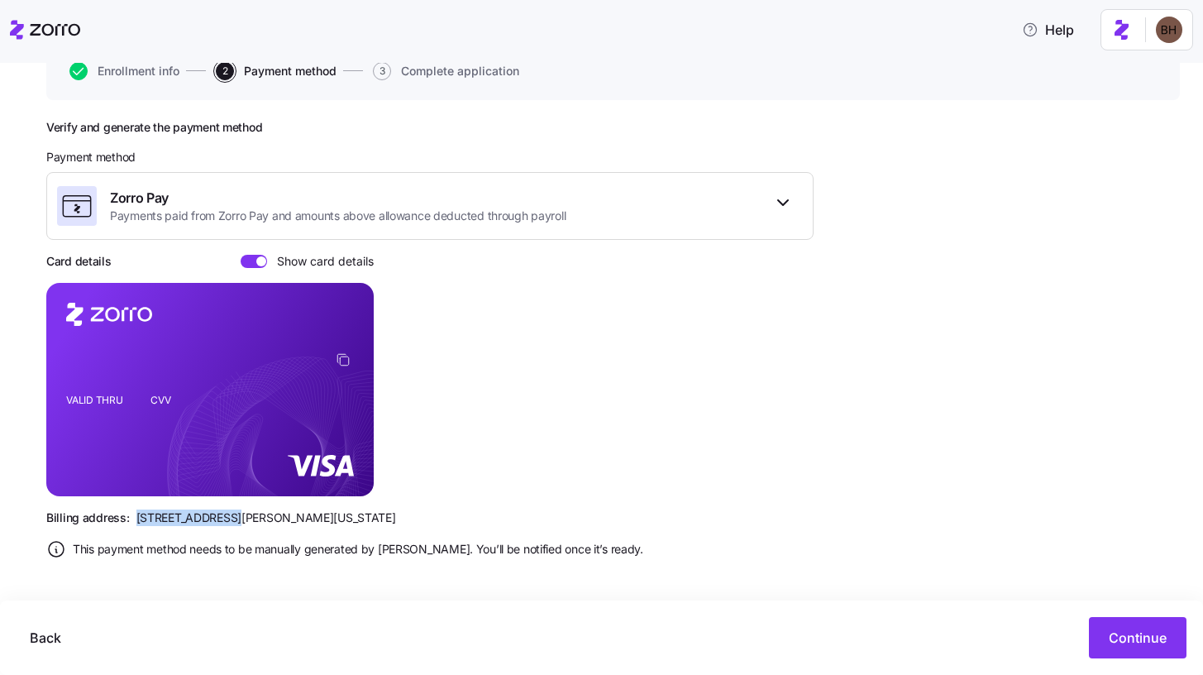
click at [131, 521] on div "Billing address: 810 Sharon Drive, Westlake, Ohio 44145" at bounding box center [429, 517] width 767 height 17
copy span "810 Sharon Drive"
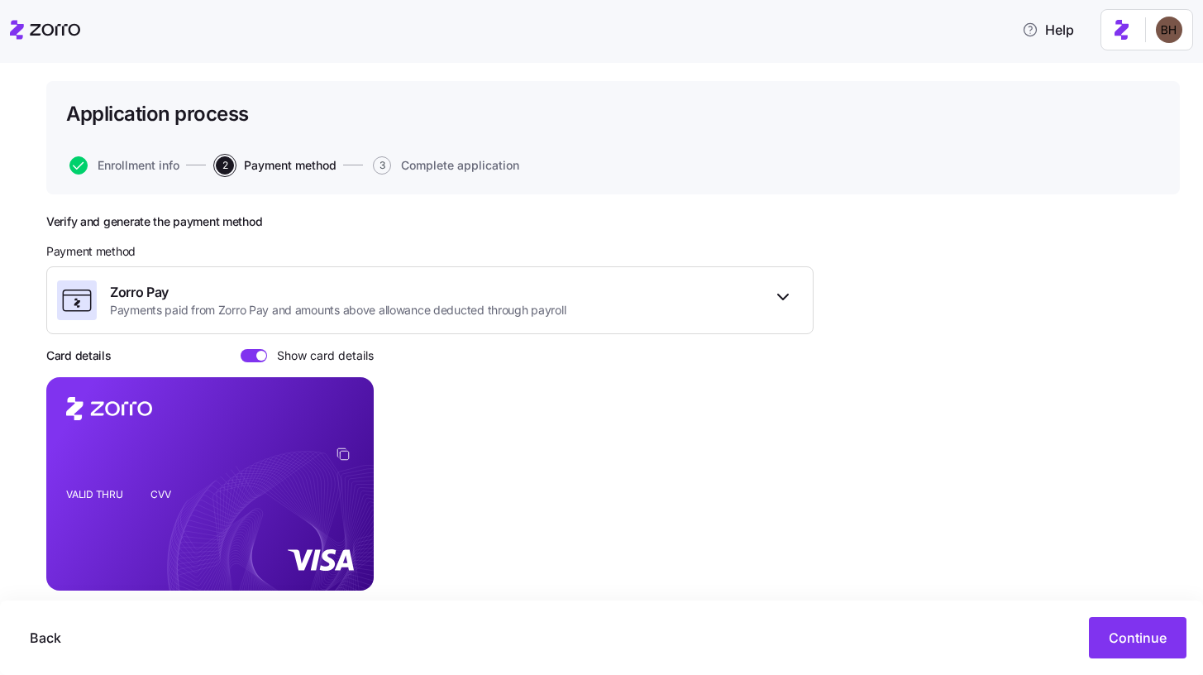
scroll to position [0, 0]
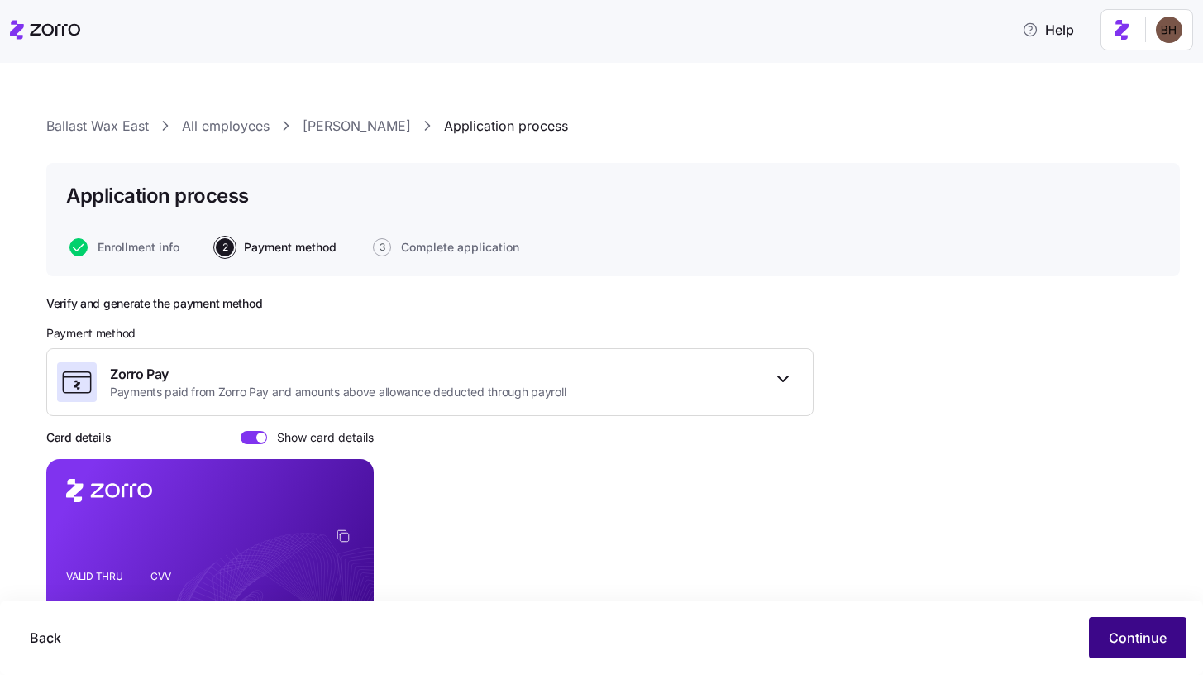
click at [1128, 642] on span "Continue" at bounding box center [1138, 638] width 58 height 20
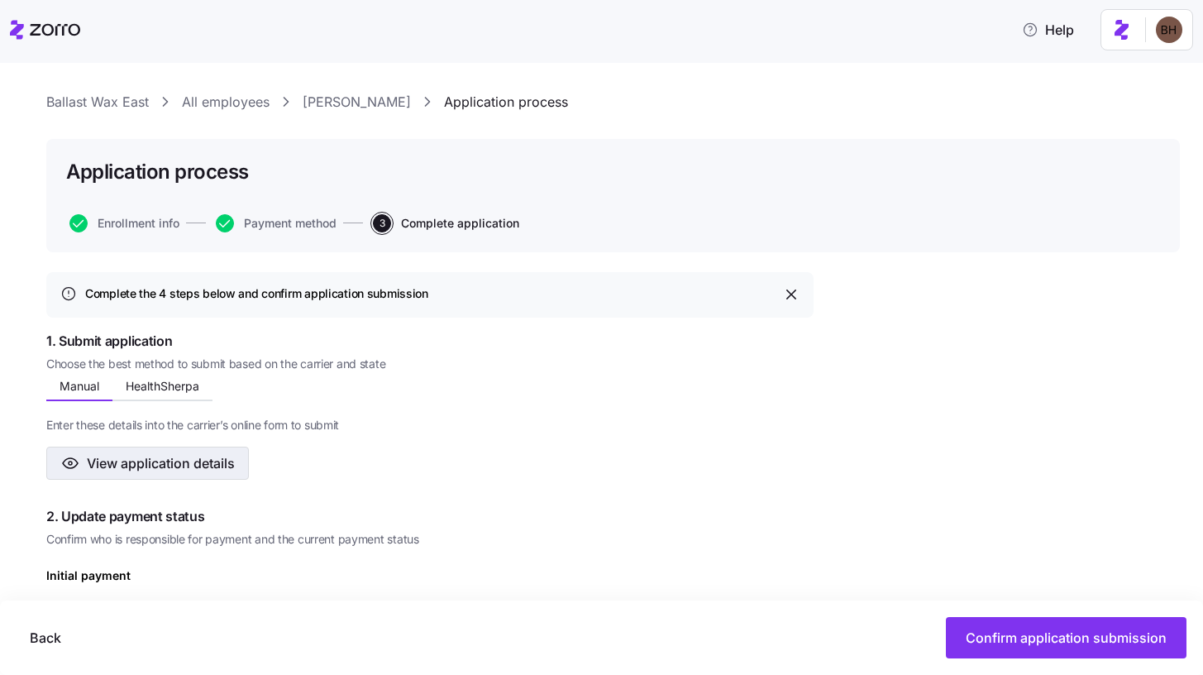
scroll to position [31, 0]
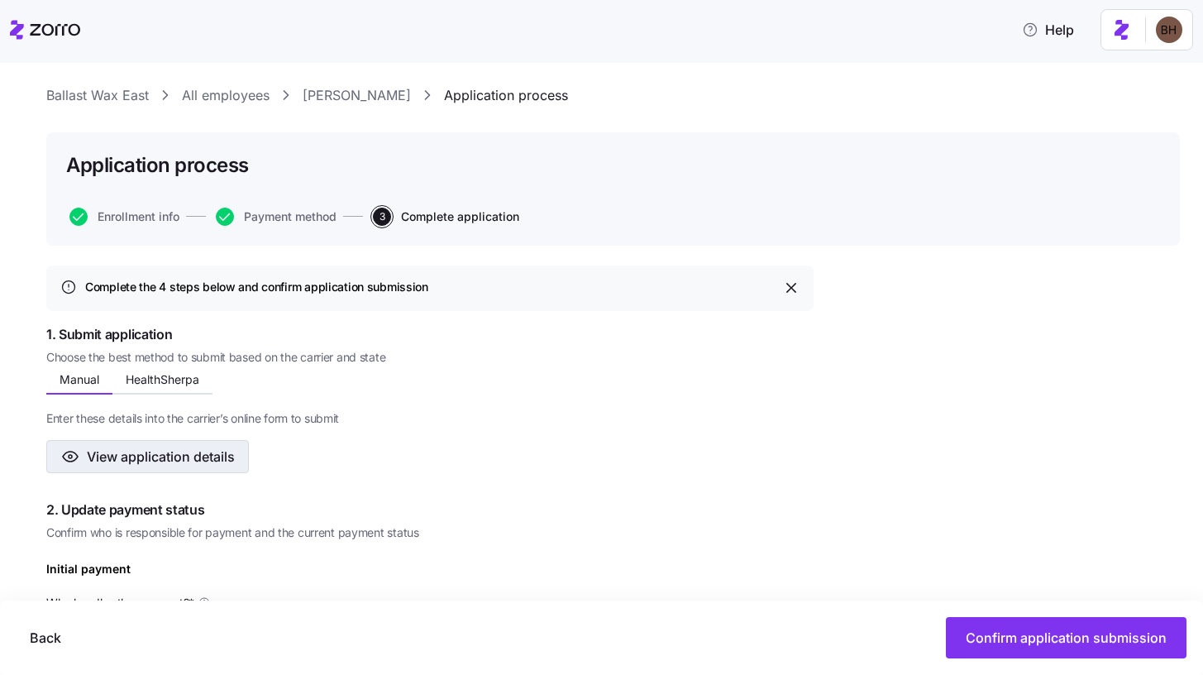
click at [178, 455] on span "View application details" at bounding box center [161, 456] width 148 height 20
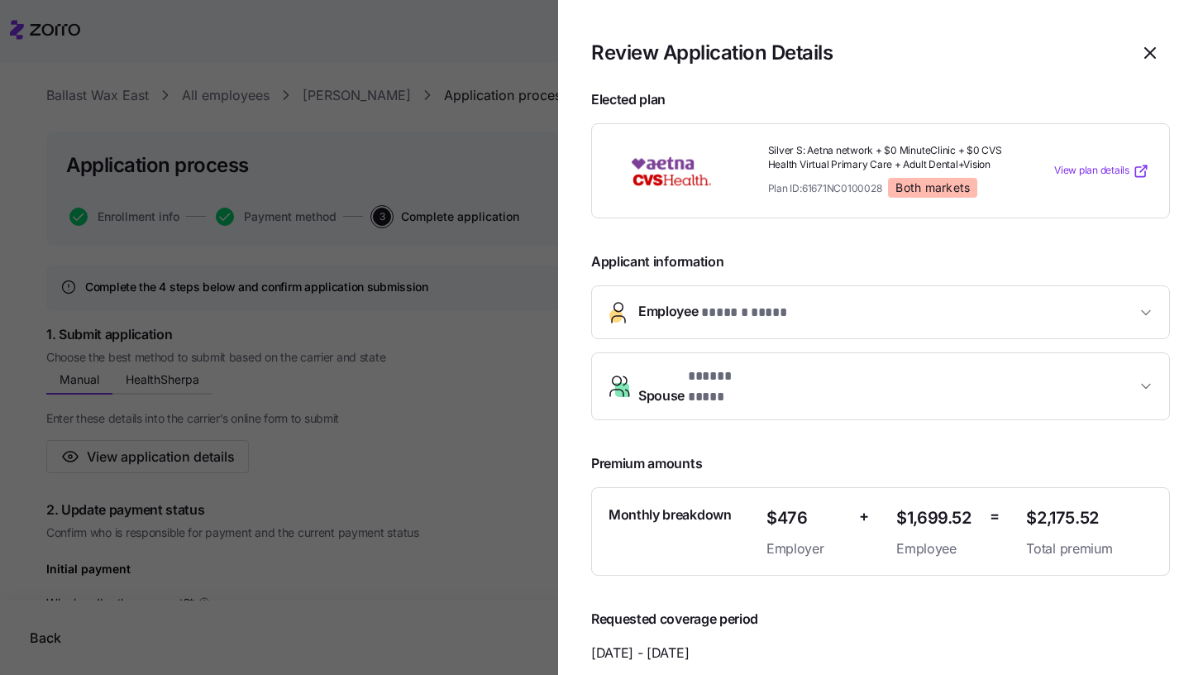
click at [761, 323] on button "Employee * ****** **** *" at bounding box center [880, 312] width 577 height 52
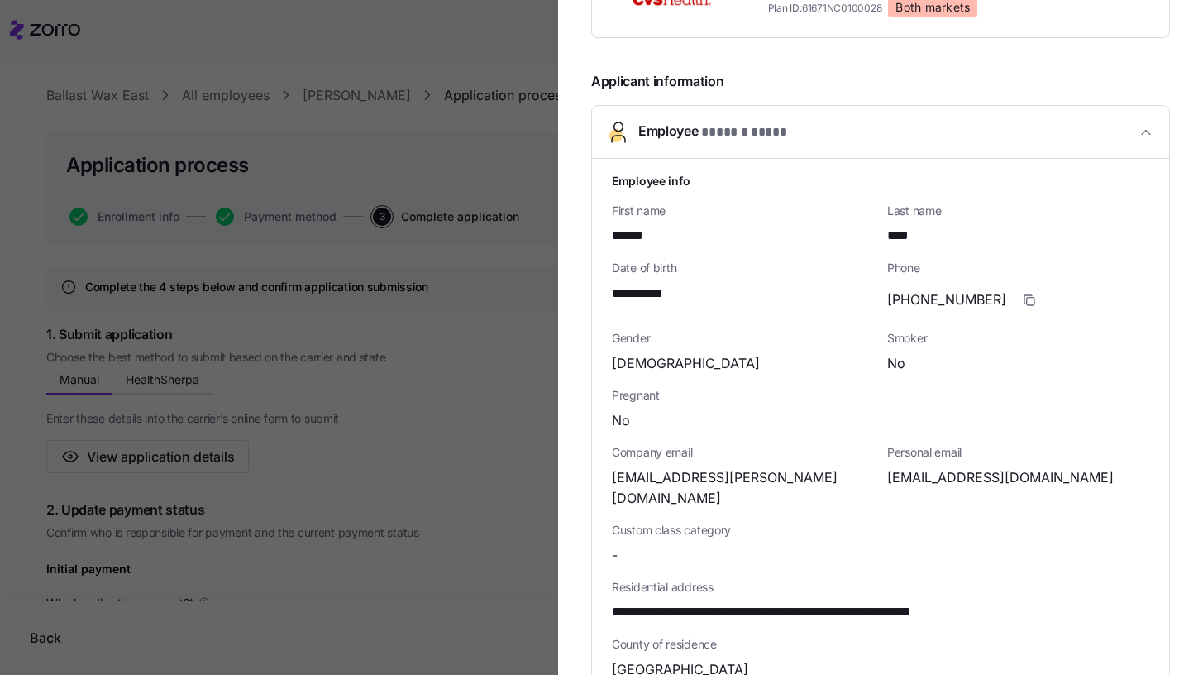
scroll to position [330, 0]
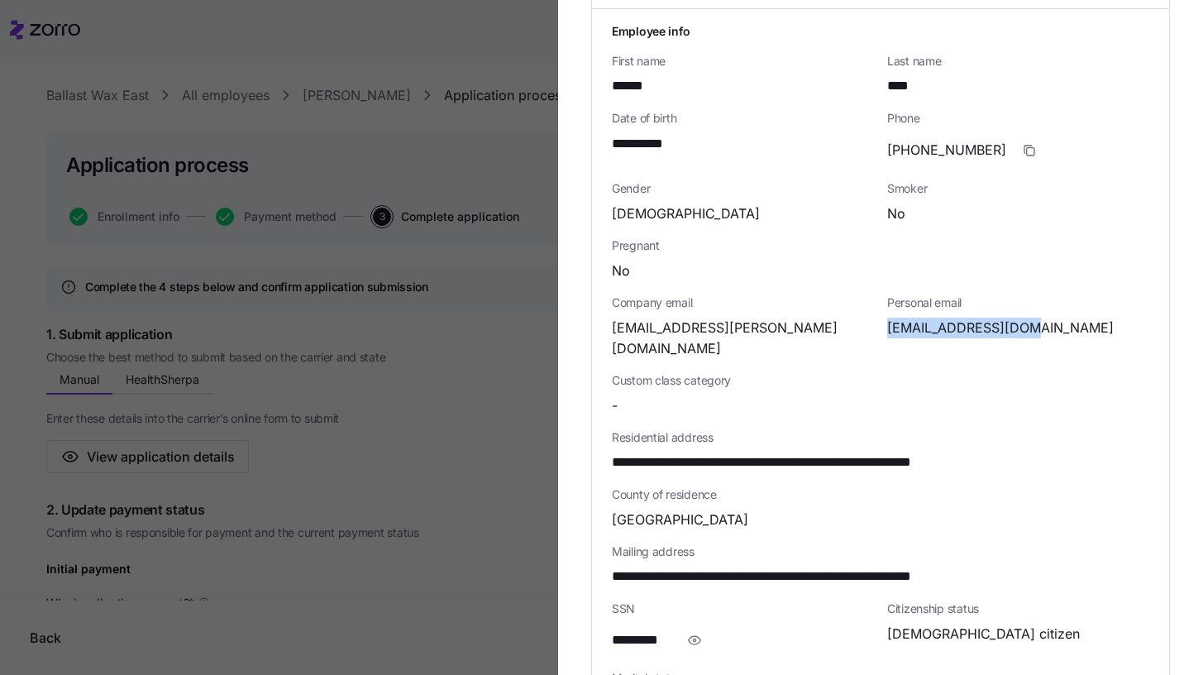
drag, startPoint x: 1047, startPoint y: 327, endPoint x: 881, endPoint y: 329, distance: 165.4
click at [887, 329] on div "deannapearce@me.com" at bounding box center [1018, 328] width 262 height 21
copy span "deannapearce@me.com"
click at [486, 632] on div at bounding box center [601, 337] width 1203 height 675
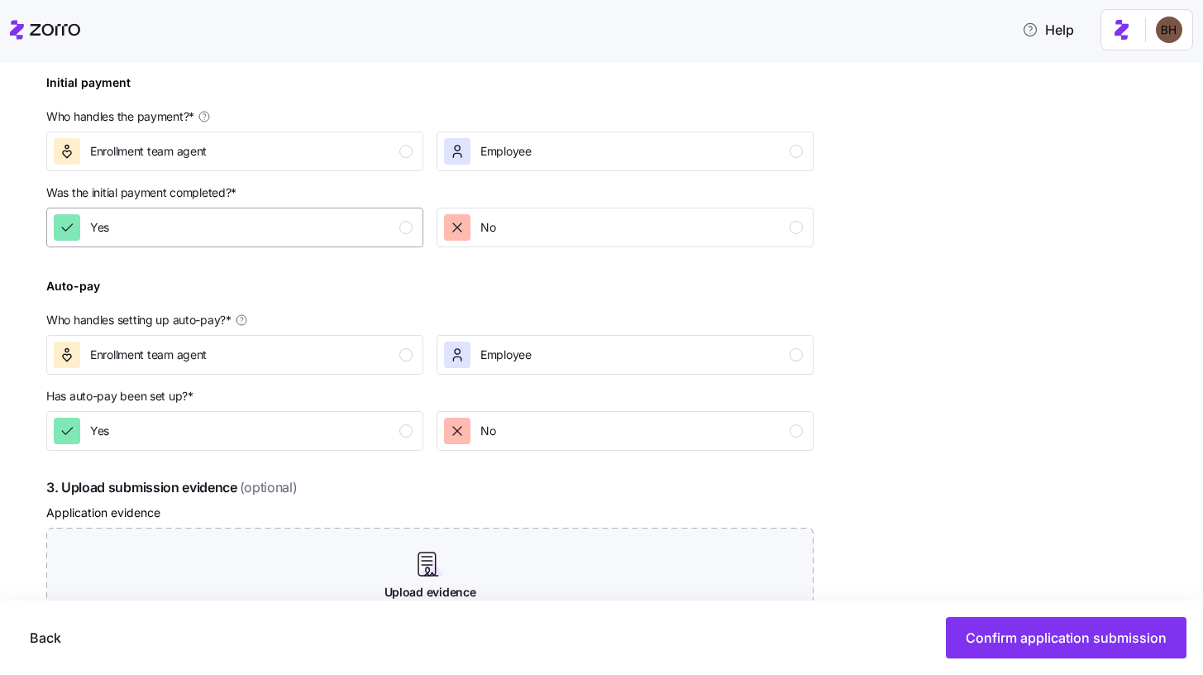
scroll to position [516, 0]
click at [288, 156] on div "Enrollment team agent" at bounding box center [233, 152] width 359 height 26
click at [512, 237] on div "No" at bounding box center [623, 228] width 359 height 26
click at [307, 364] on div "Enrollment team agent" at bounding box center [233, 355] width 359 height 26
click at [298, 440] on div "Yes" at bounding box center [233, 431] width 359 height 26
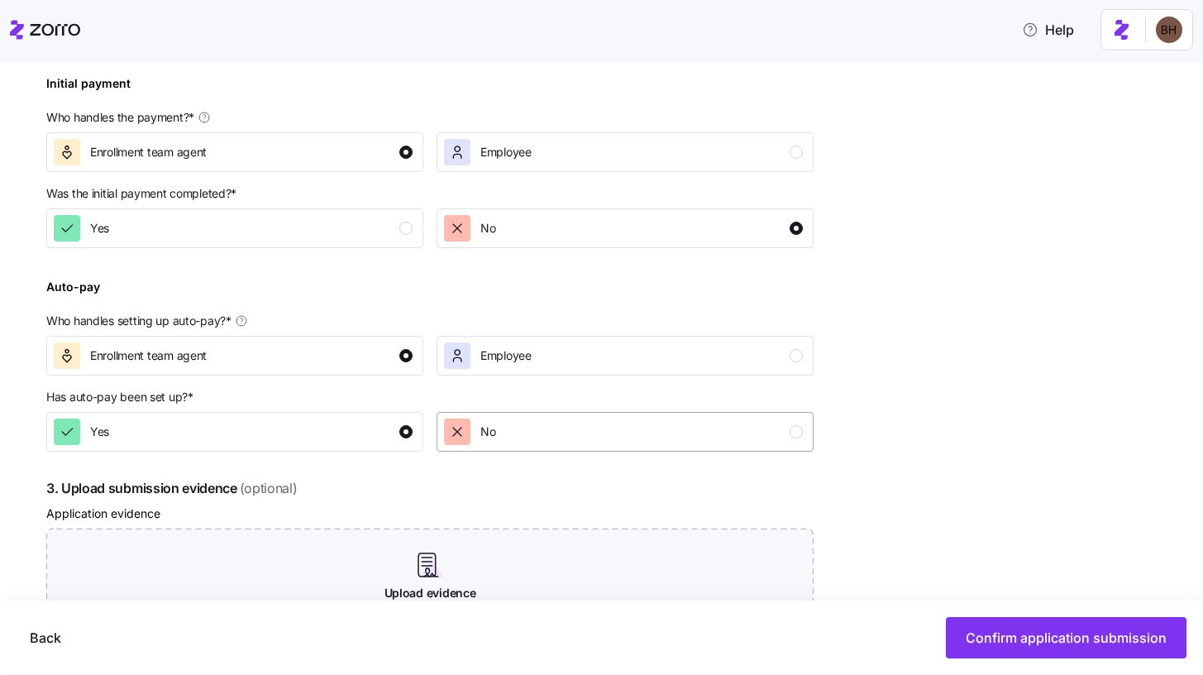
click at [480, 434] on span "No" at bounding box center [487, 431] width 15 height 17
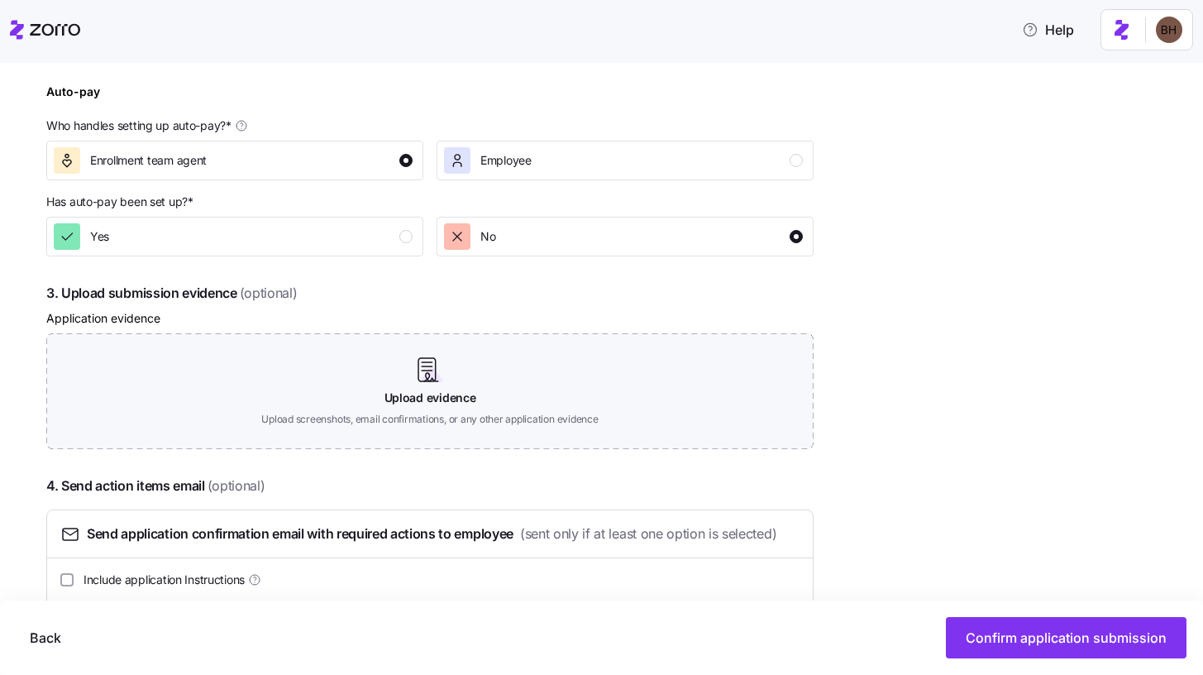
scroll to position [728, 0]
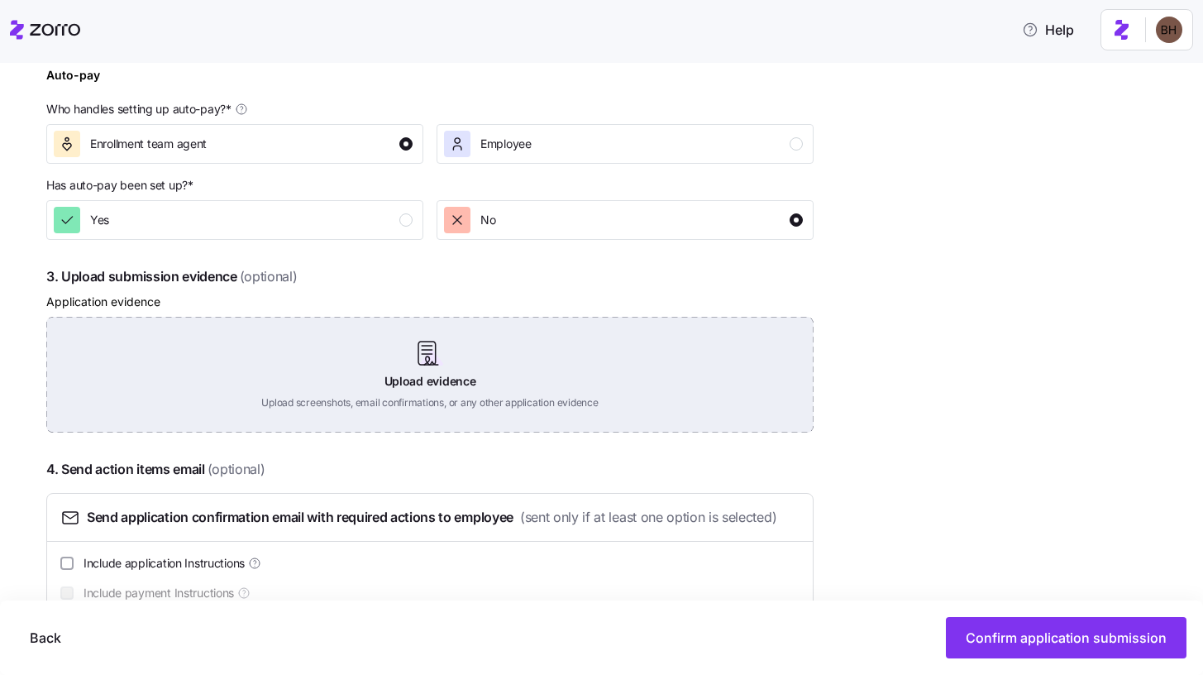
click at [443, 384] on div "Upload evidence Upload screenshots, email confirmations, or any other applicati…" at bounding box center [429, 375] width 767 height 116
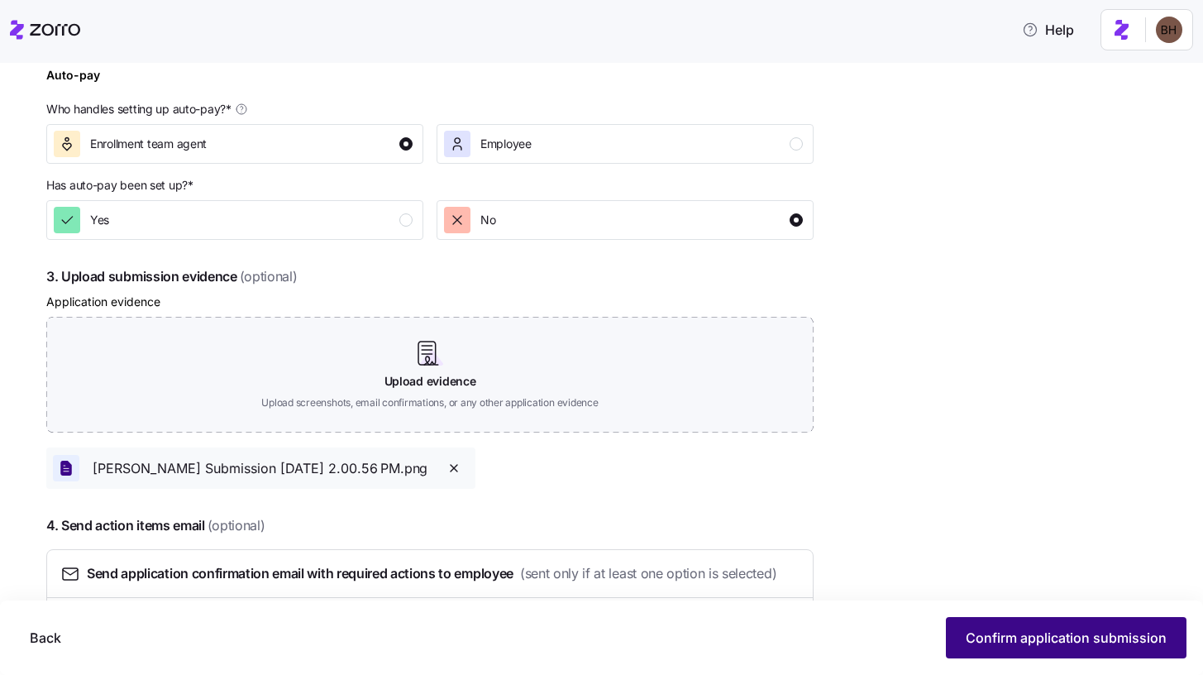
click at [1024, 642] on span "Confirm application submission" at bounding box center [1066, 638] width 201 height 20
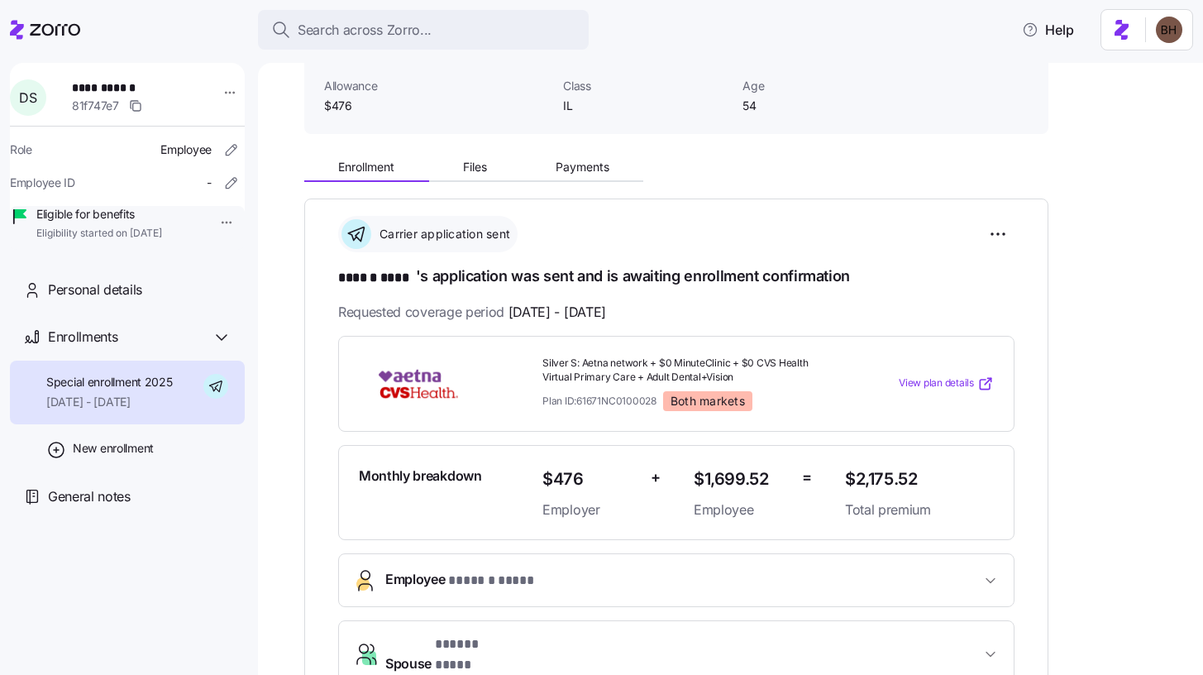
scroll to position [113, 0]
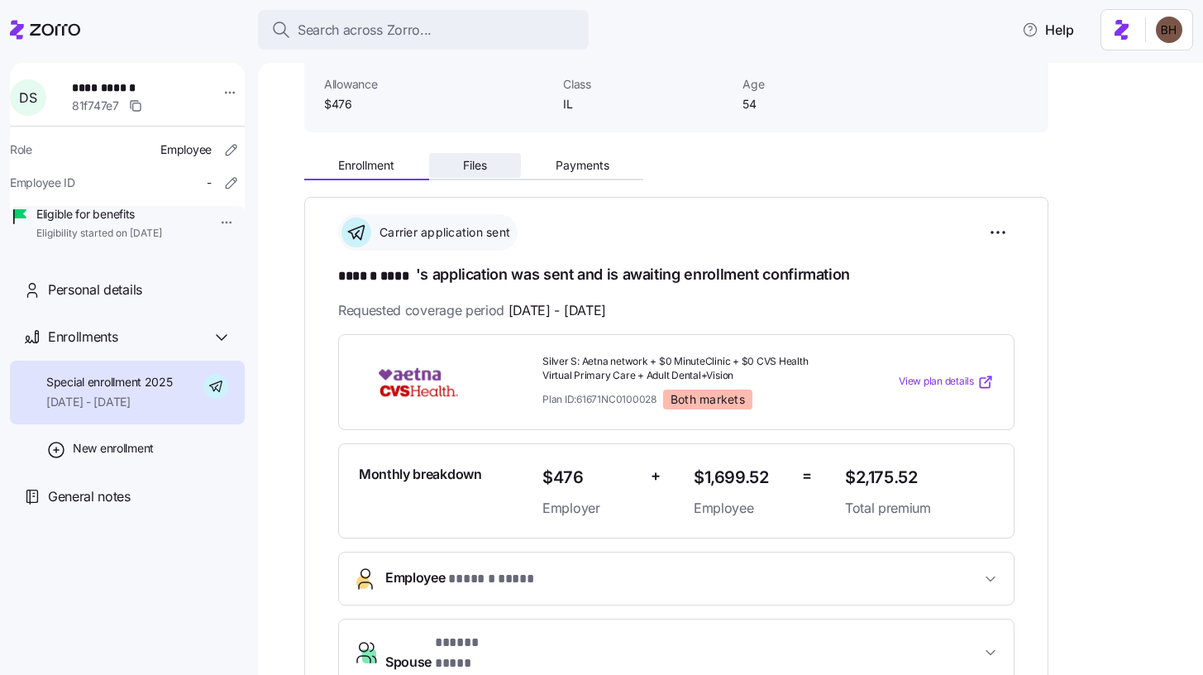
click at [475, 160] on span "Files" at bounding box center [475, 166] width 24 height 12
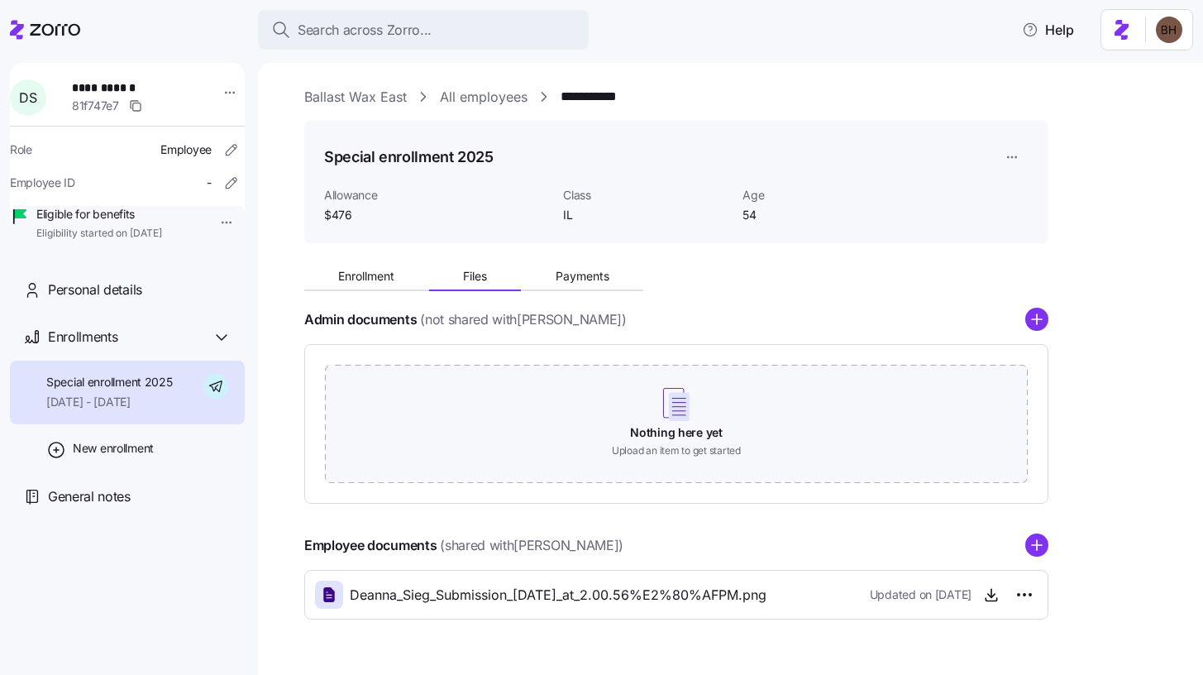
scroll to position [3, 0]
click at [1035, 549] on circle "add icon" at bounding box center [1036, 544] width 21 height 21
